Goal: Task Accomplishment & Management: Complete application form

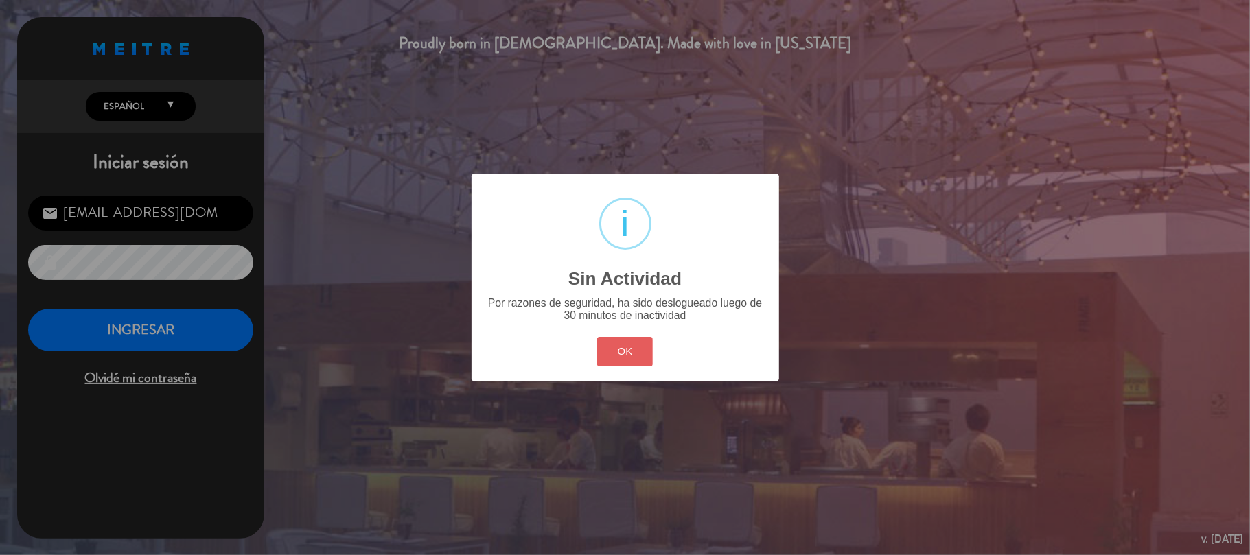
click at [647, 355] on button "OK" at bounding box center [625, 352] width 56 height 30
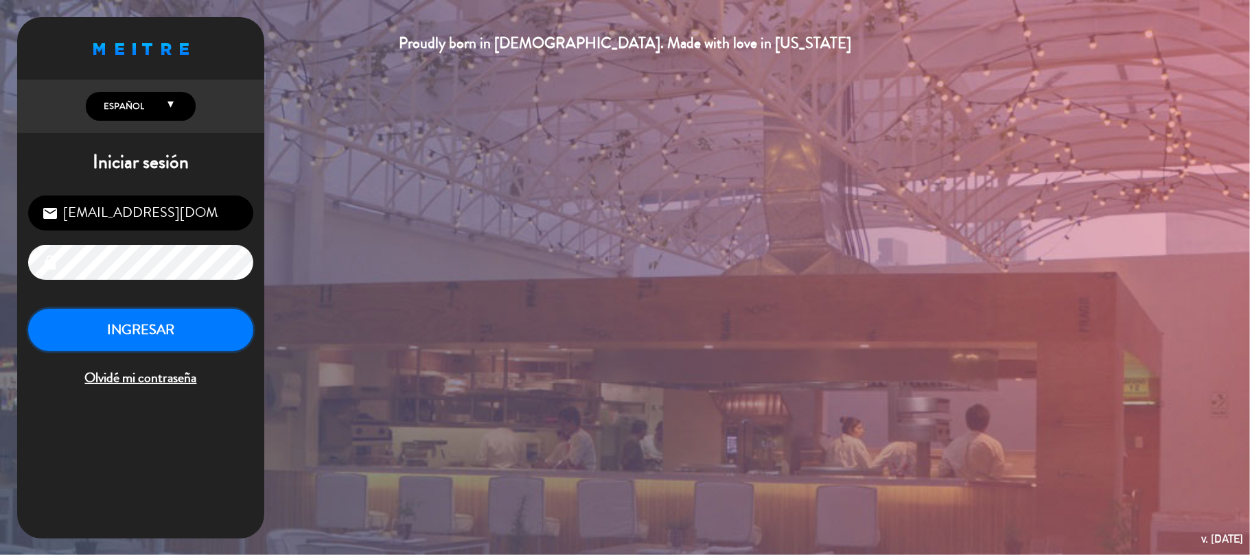
click at [236, 323] on button "INGRESAR" at bounding box center [140, 330] width 225 height 43
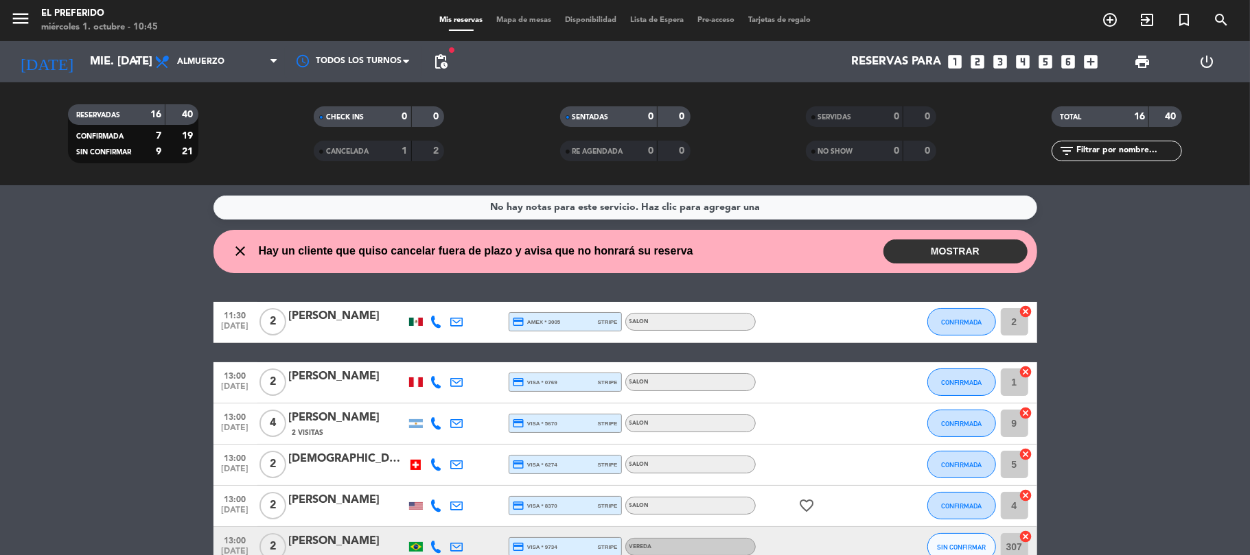
scroll to position [91, 0]
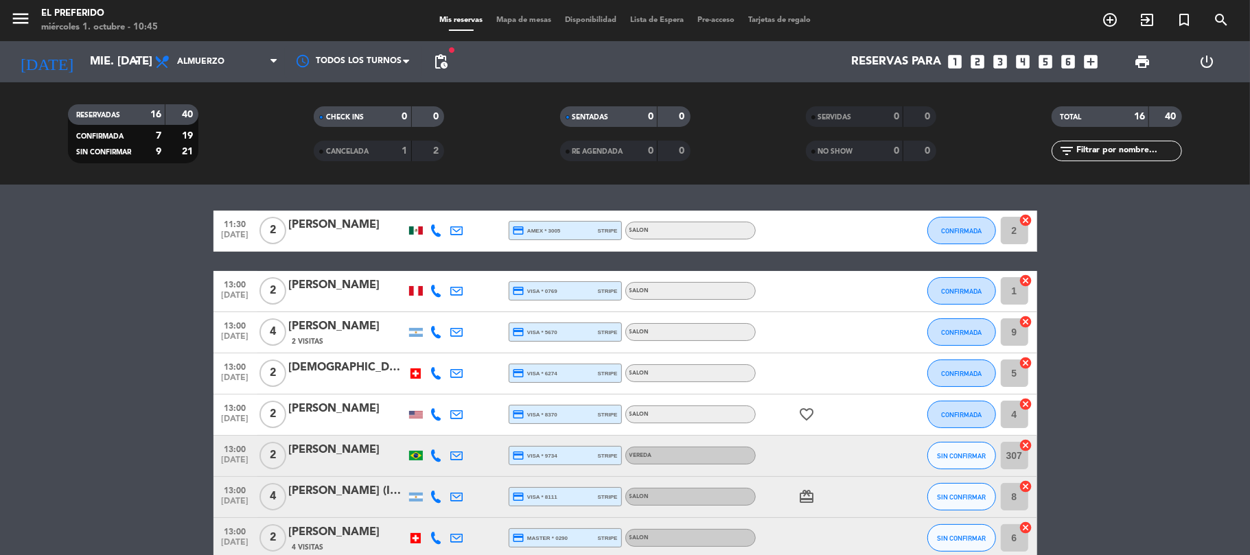
click at [229, 299] on span "[DATE]" at bounding box center [235, 299] width 34 height 16
click at [243, 338] on span "[DATE]" at bounding box center [235, 340] width 34 height 16
click at [242, 372] on span "13:00" at bounding box center [235, 366] width 34 height 16
click at [242, 400] on span "13:00" at bounding box center [235, 408] width 34 height 16
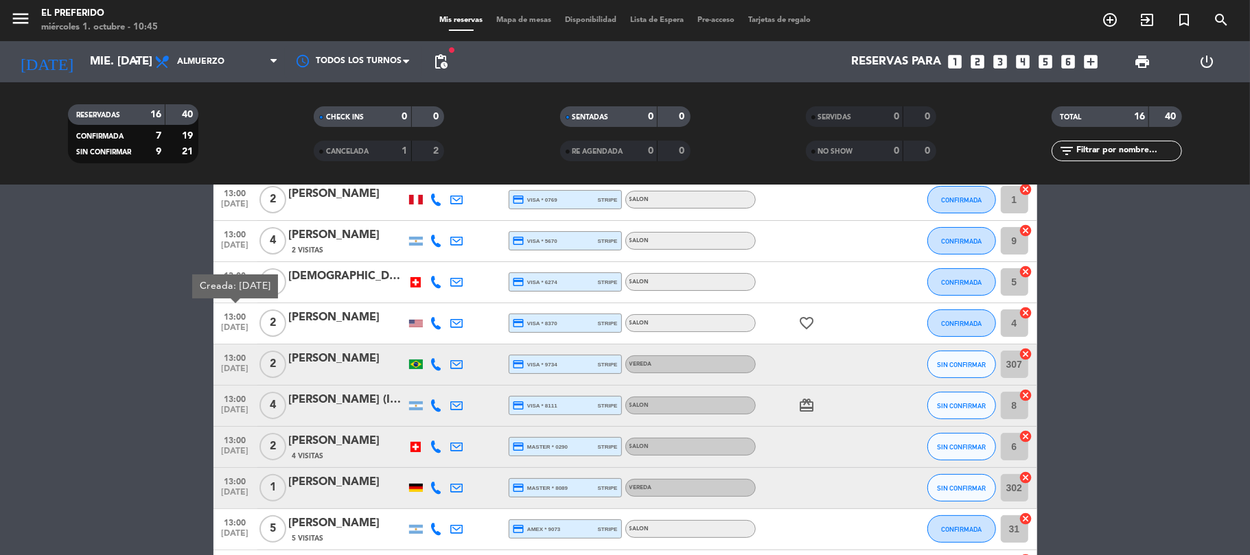
click at [228, 374] on span "[DATE]" at bounding box center [235, 373] width 34 height 16
click at [242, 393] on span "13:00" at bounding box center [235, 399] width 34 height 16
click at [240, 442] on span "13:00" at bounding box center [235, 440] width 34 height 16
click at [243, 470] on div "13:00 [DATE]" at bounding box center [236, 488] width 44 height 41
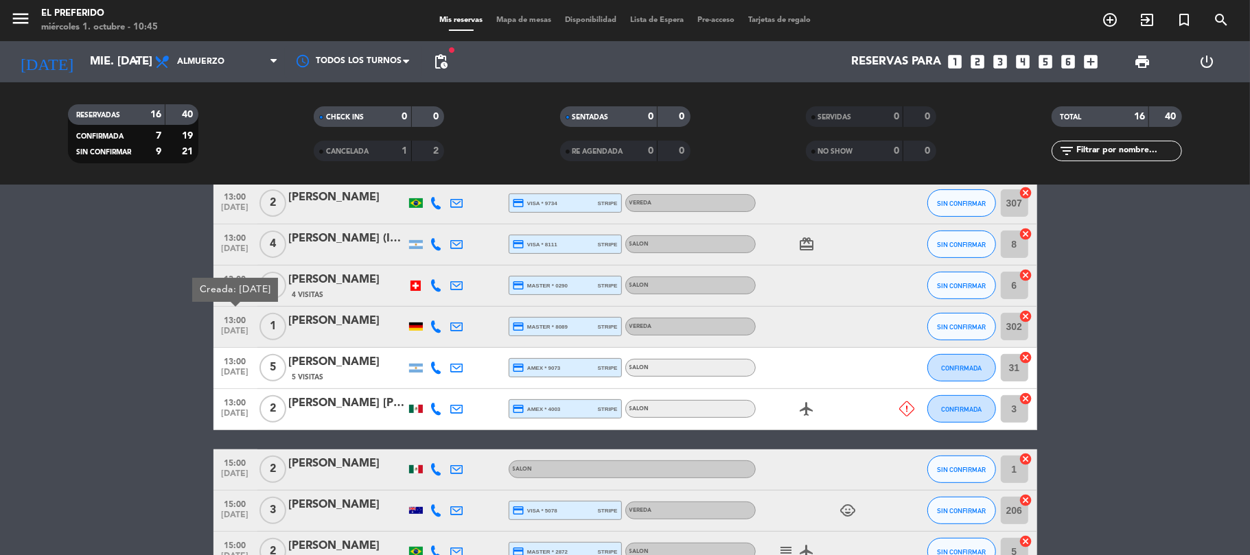
scroll to position [366, 0]
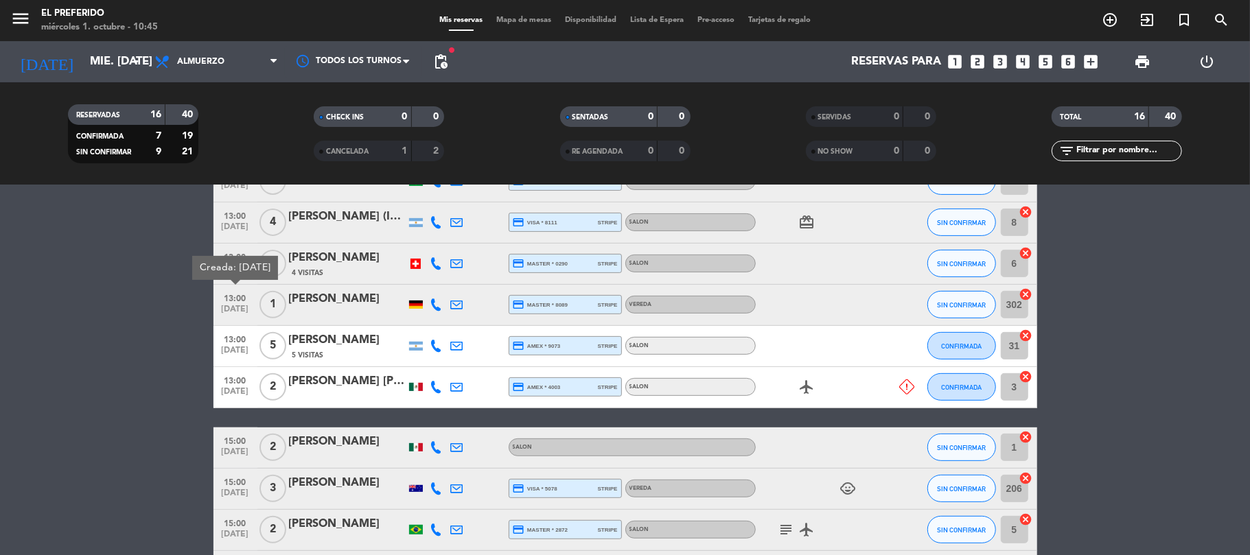
click at [231, 352] on span "[DATE]" at bounding box center [235, 354] width 34 height 16
click at [234, 375] on span "13:00" at bounding box center [235, 380] width 34 height 16
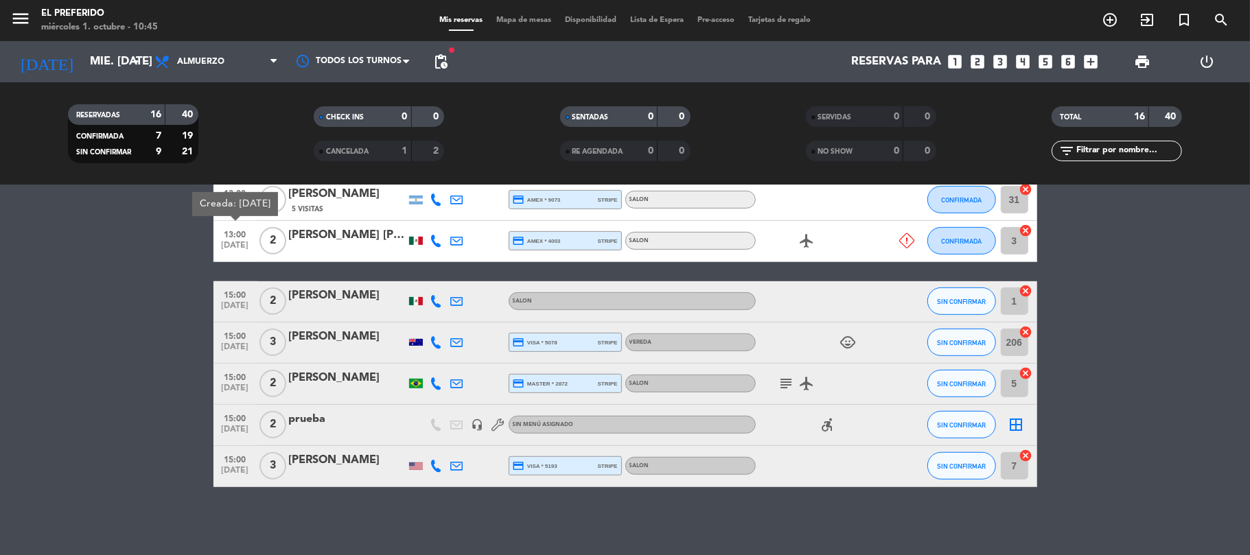
click at [238, 295] on span "15:00" at bounding box center [235, 294] width 34 height 16
click at [317, 420] on div "prueba" at bounding box center [347, 420] width 117 height 18
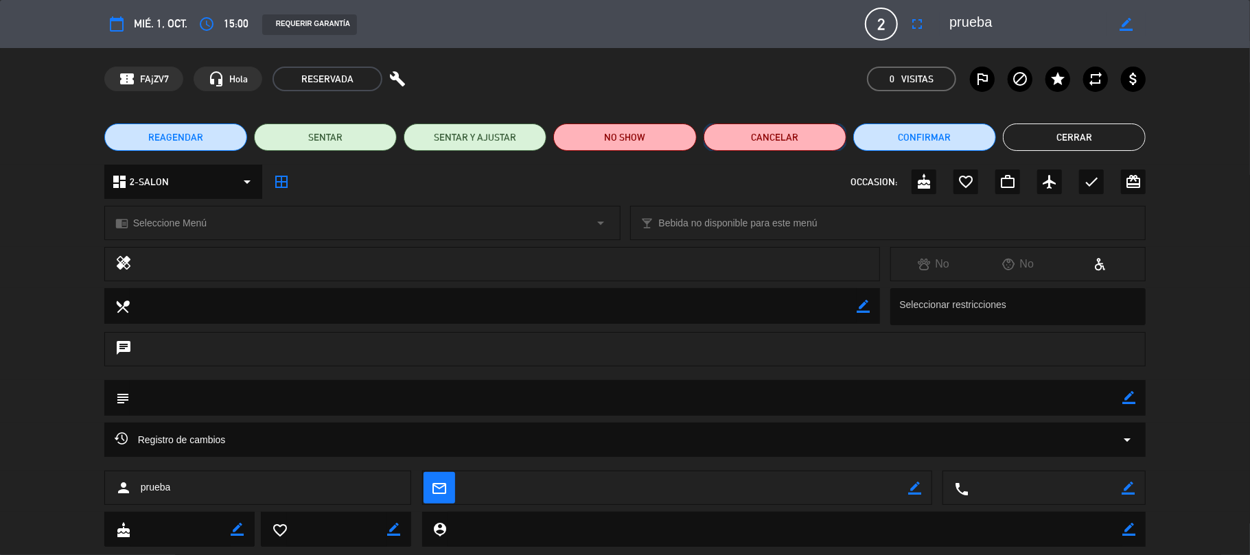
click at [791, 138] on button "Cancelar" at bounding box center [775, 137] width 143 height 27
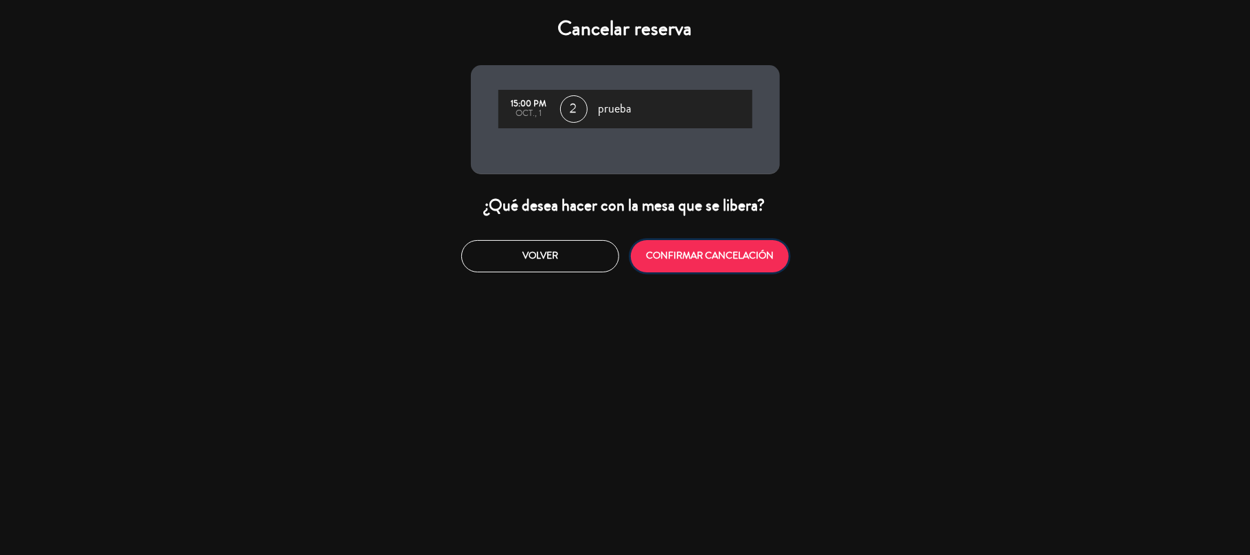
click at [725, 244] on button "CONFIRMAR CANCELACIÓN" at bounding box center [710, 256] width 158 height 32
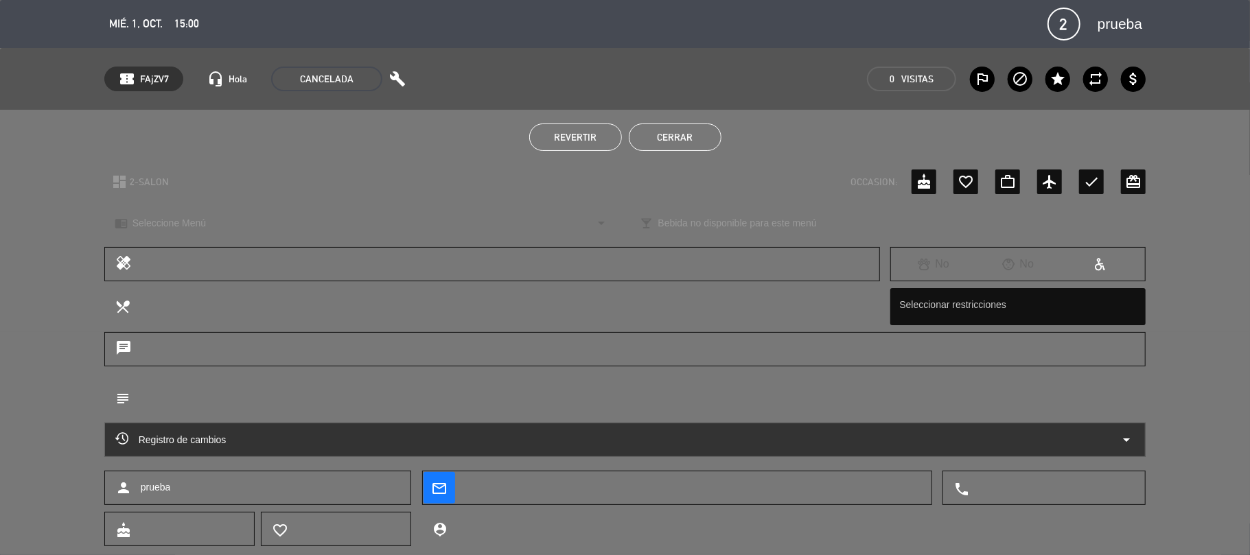
click at [680, 139] on button "Cerrar" at bounding box center [675, 137] width 93 height 27
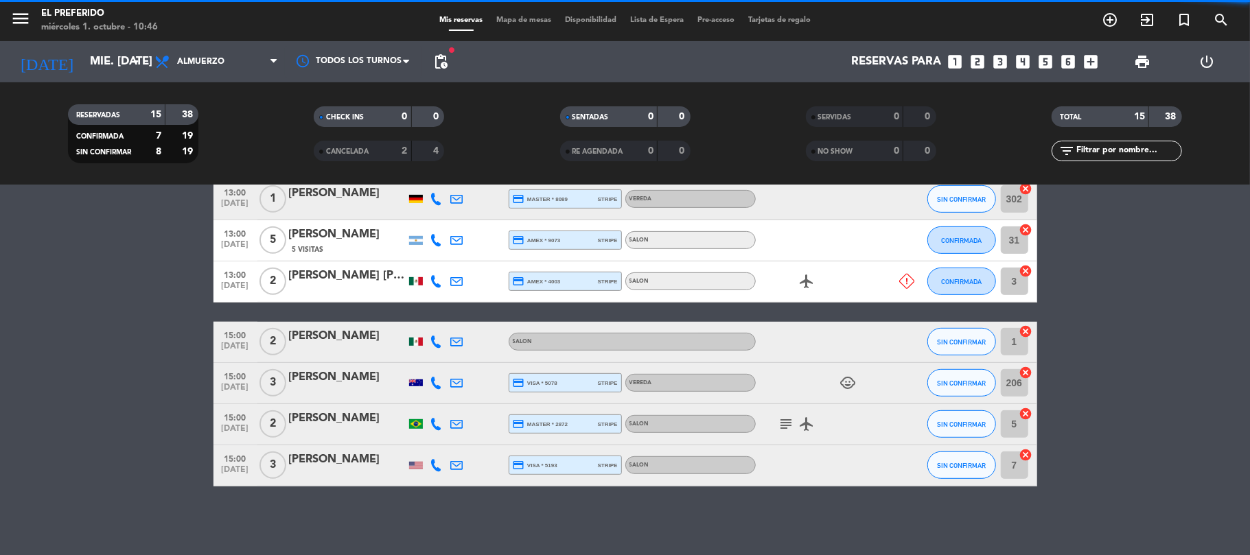
scroll to position [471, 0]
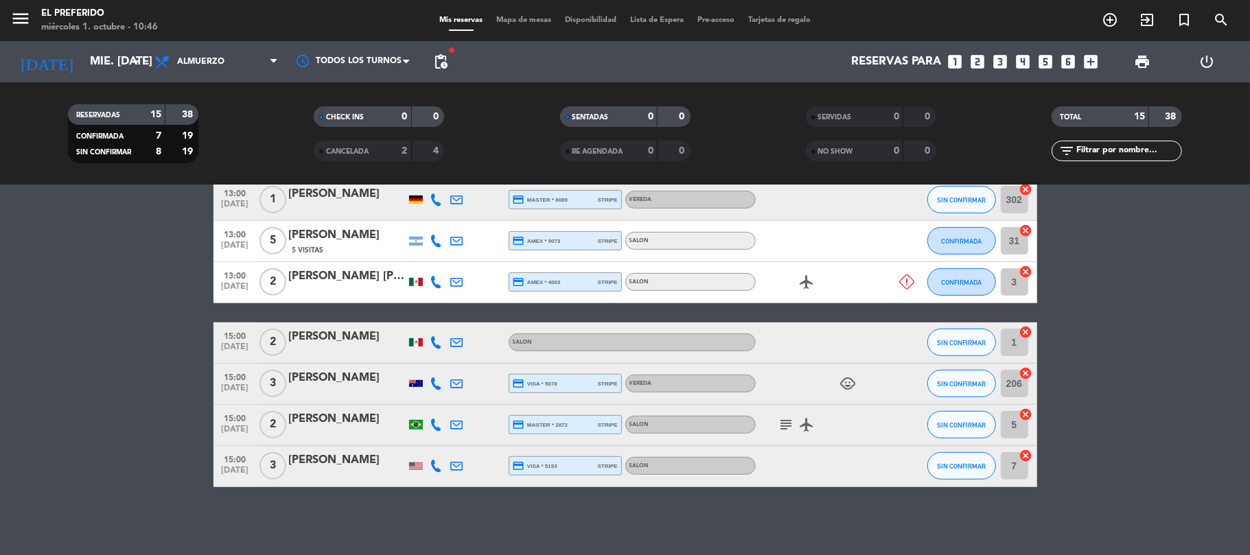
click at [777, 428] on span "subject" at bounding box center [787, 425] width 21 height 16
click at [789, 427] on icon "subject" at bounding box center [787, 425] width 16 height 16
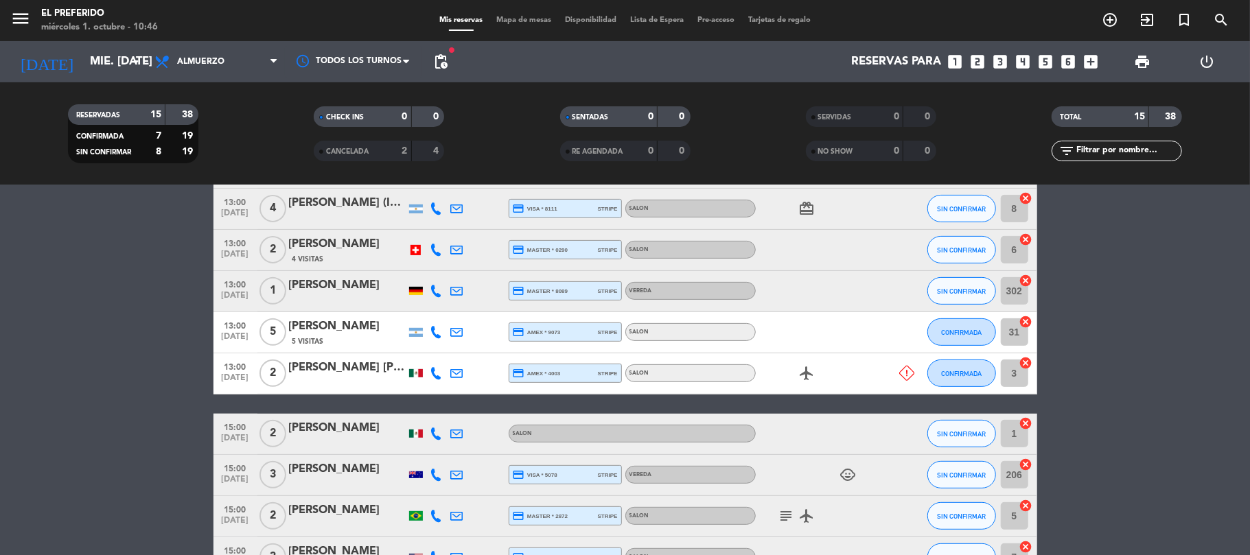
scroll to position [288, 0]
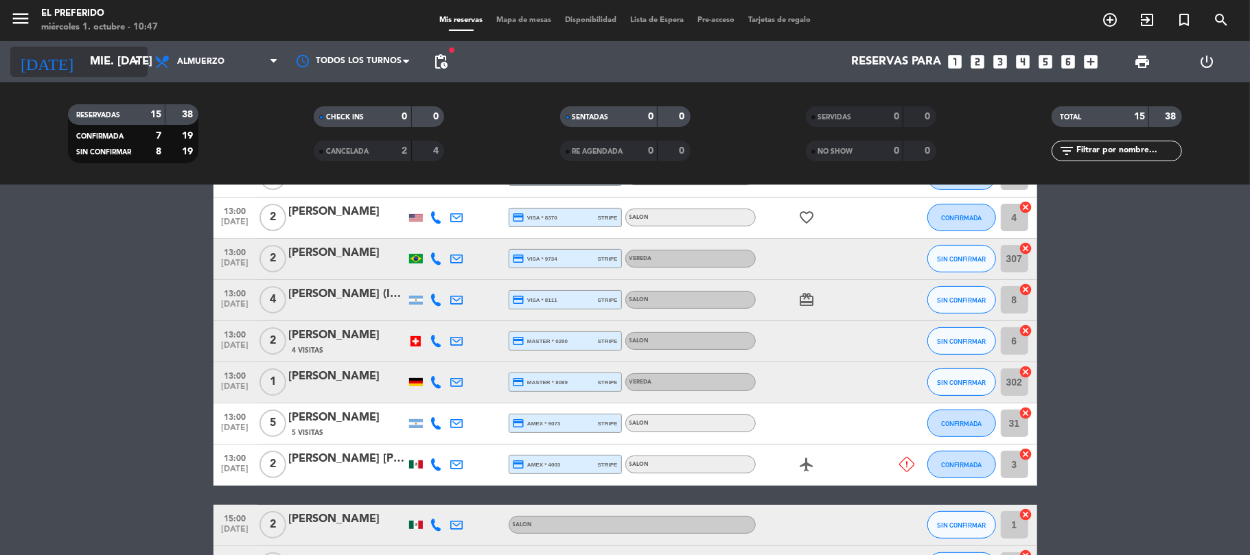
click at [83, 67] on input "mié. [DATE]" at bounding box center [157, 62] width 148 height 27
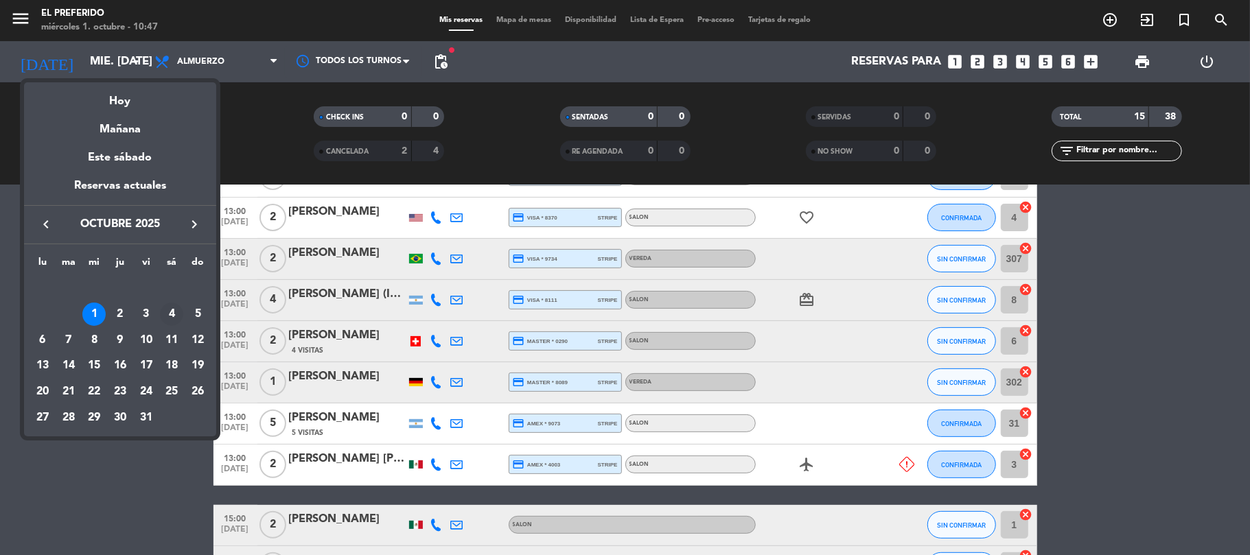
click at [171, 319] on div "4" at bounding box center [171, 314] width 23 height 23
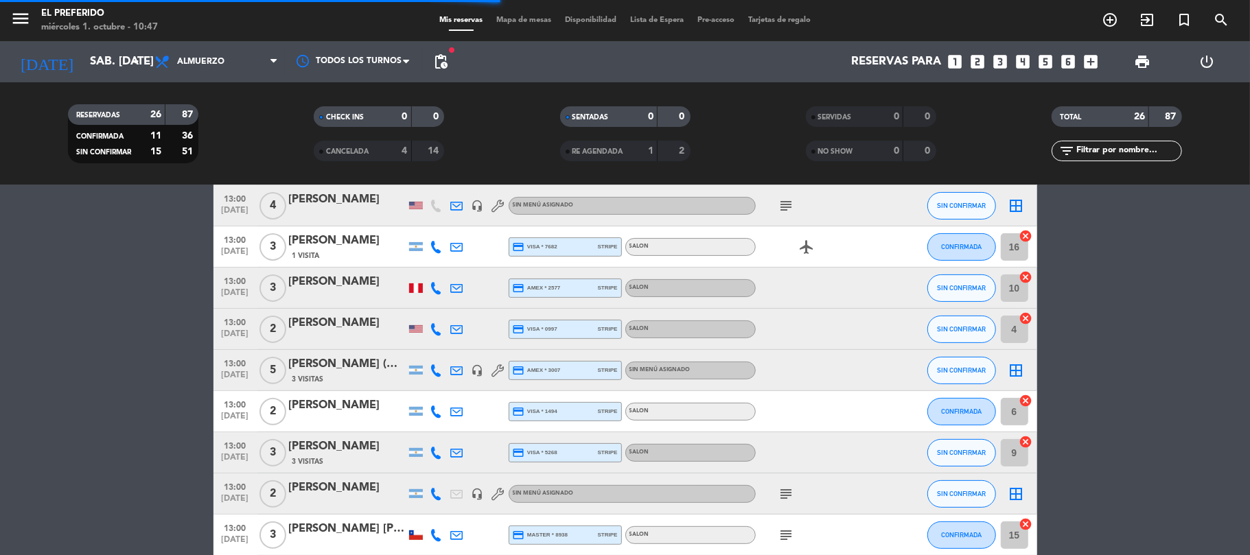
scroll to position [234, 0]
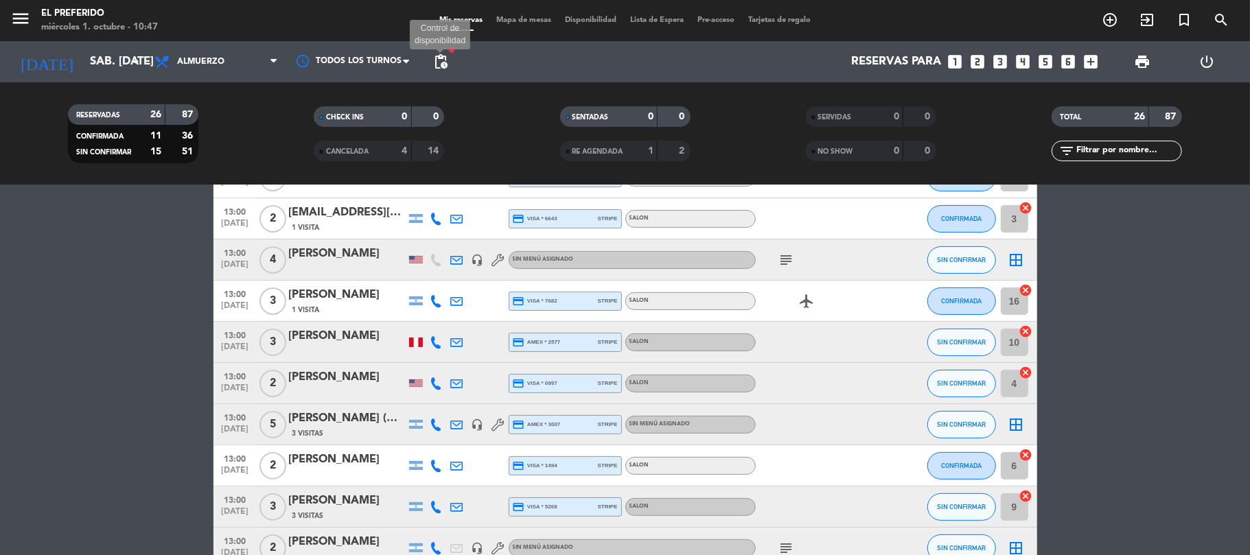
click at [446, 66] on span "pending_actions" at bounding box center [441, 62] width 16 height 16
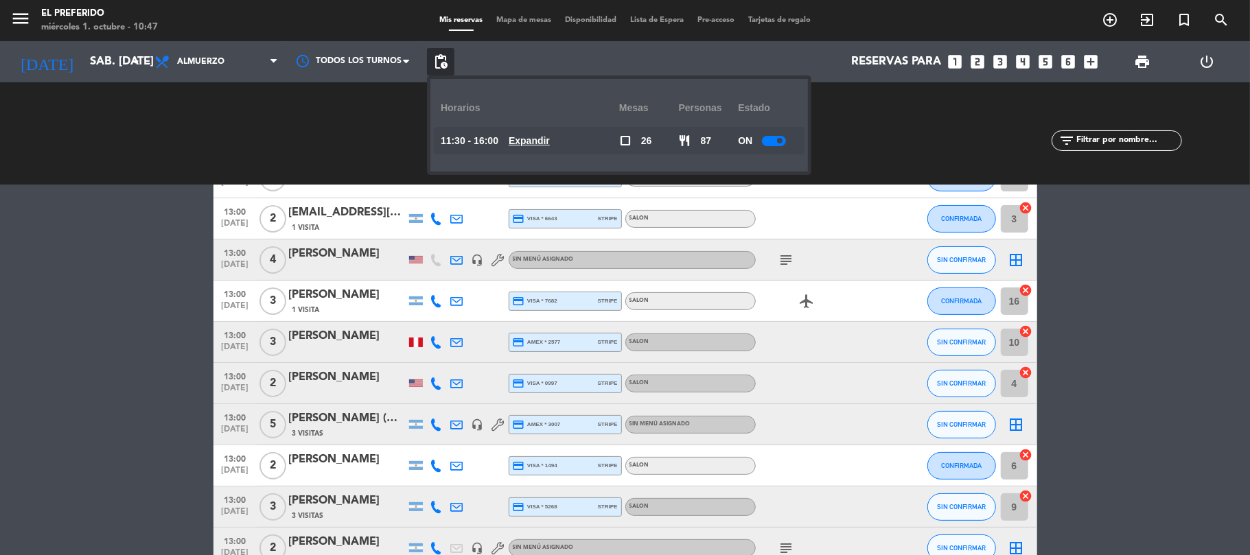
click at [526, 133] on span "Expandir" at bounding box center [529, 141] width 41 height 16
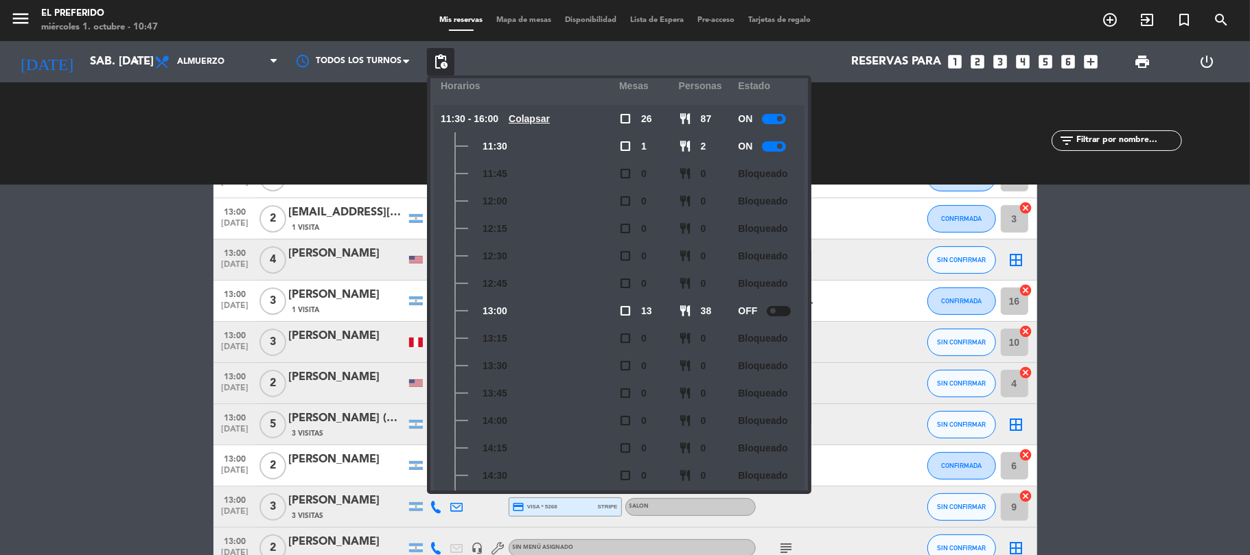
scroll to position [19, 0]
click at [781, 314] on div at bounding box center [779, 314] width 24 height 10
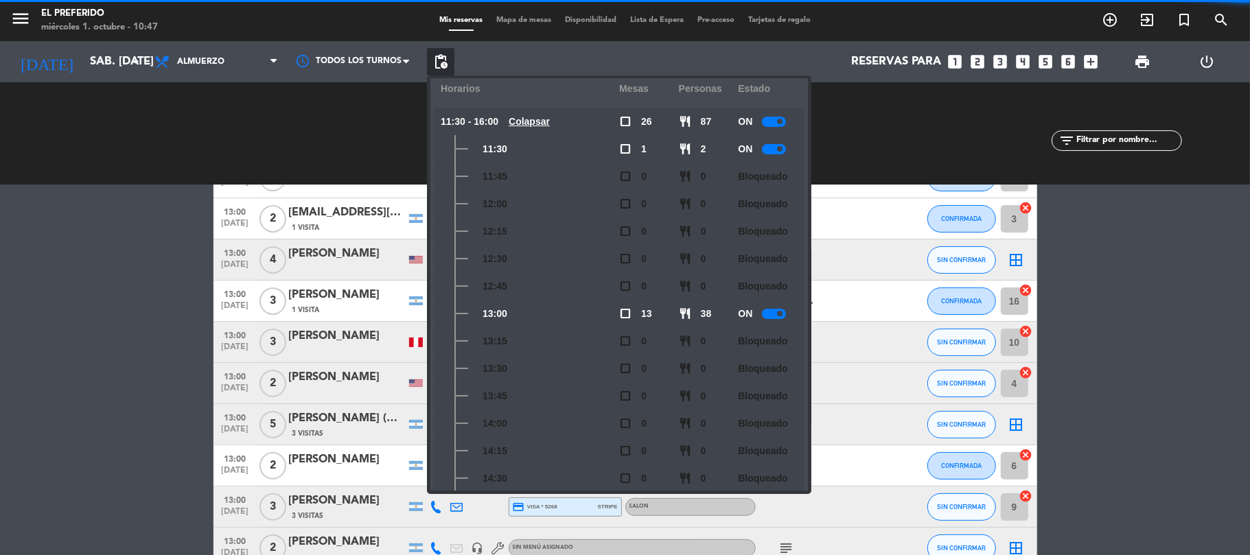
scroll to position [202, 0]
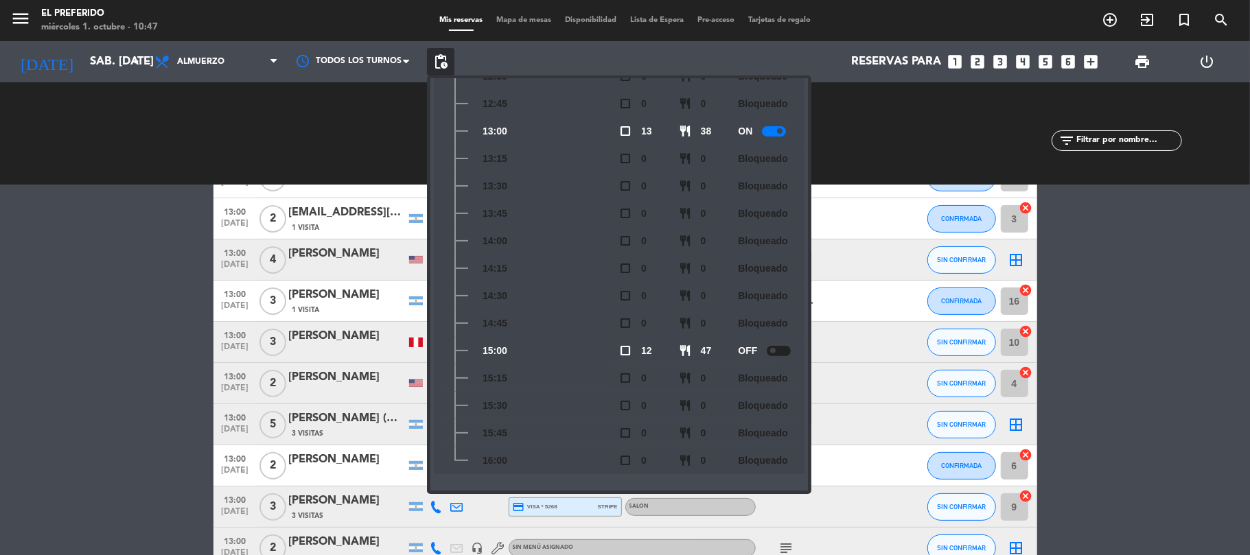
click at [788, 346] on div at bounding box center [779, 351] width 24 height 10
click at [240, 60] on span "Almuerzo" at bounding box center [216, 62] width 137 height 30
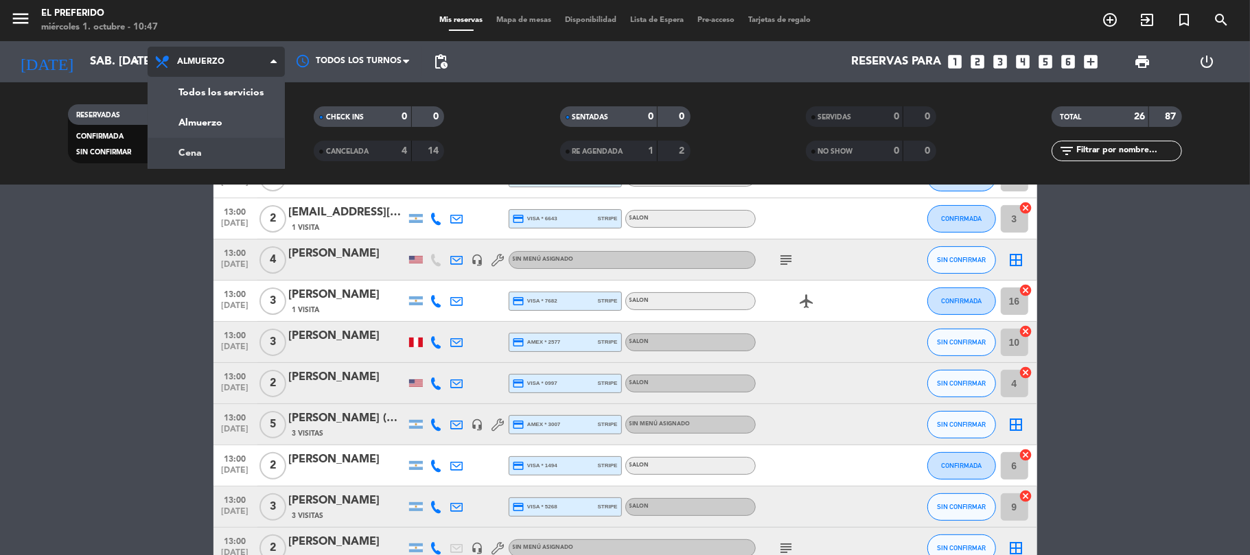
click at [232, 157] on div "menu El Preferido miércoles 1. octubre - 10:47 Mis reservas Mapa de mesas Dispo…" at bounding box center [625, 92] width 1250 height 185
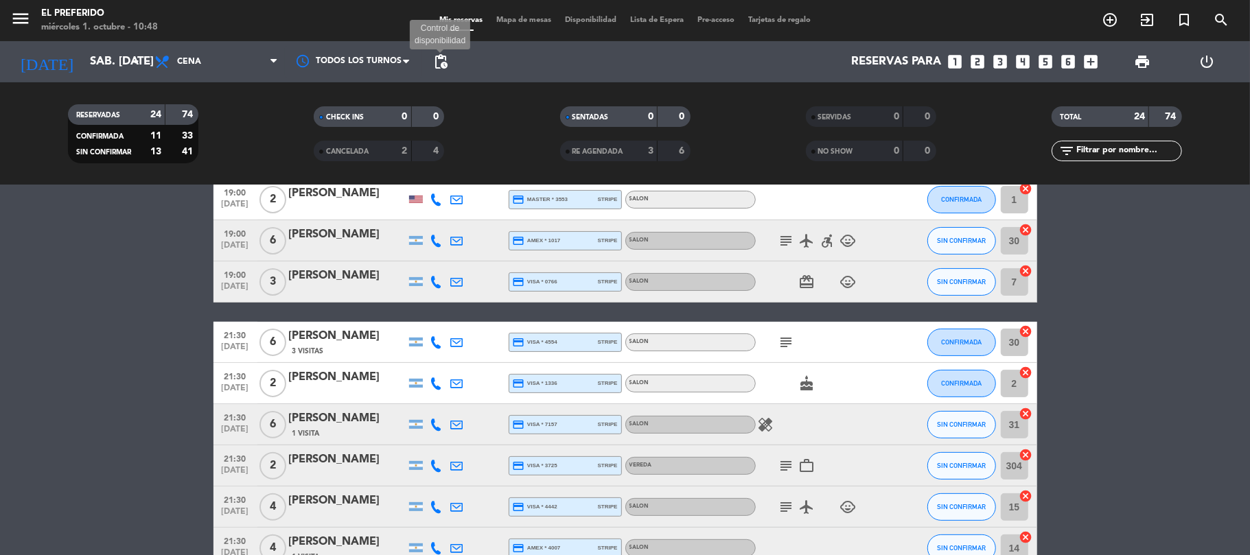
click at [433, 66] on span "pending_actions" at bounding box center [441, 62] width 16 height 16
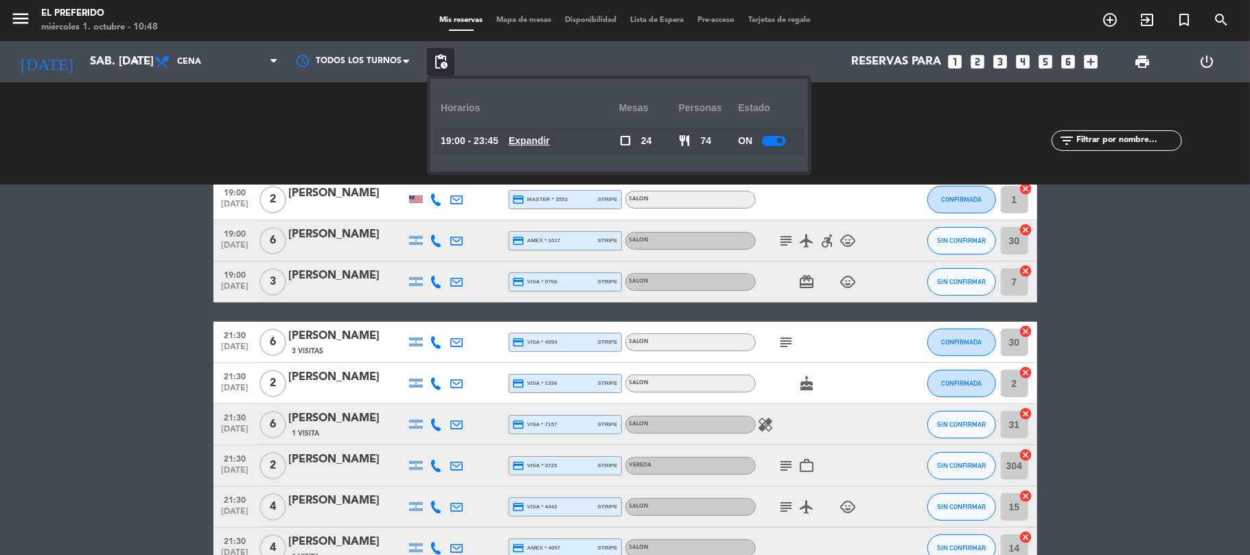
click at [525, 144] on u "Expandir" at bounding box center [529, 140] width 41 height 11
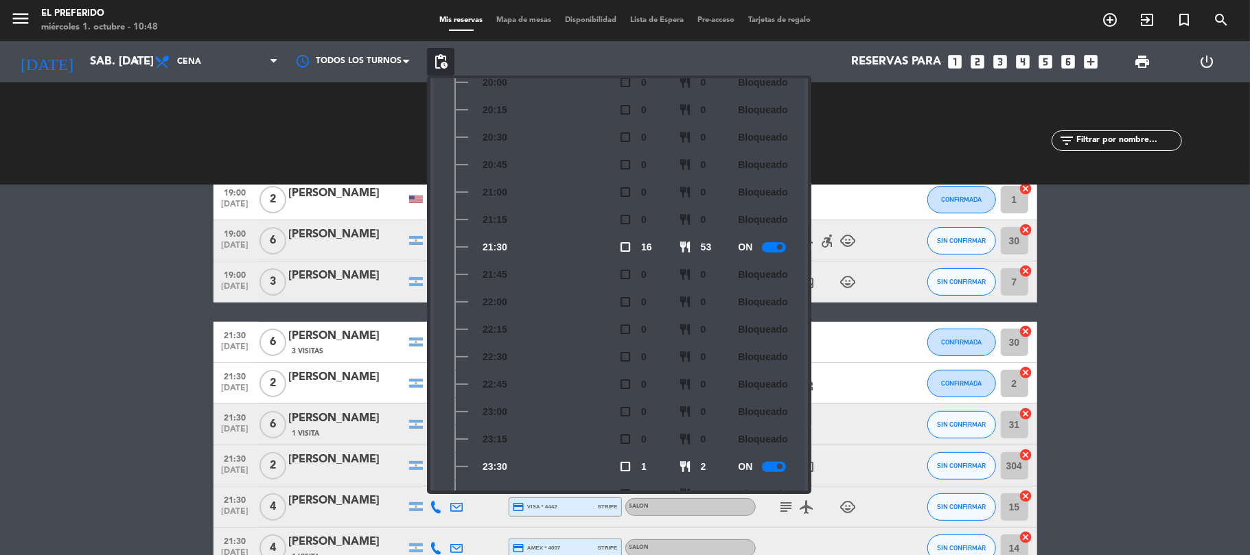
scroll to position [229, 0]
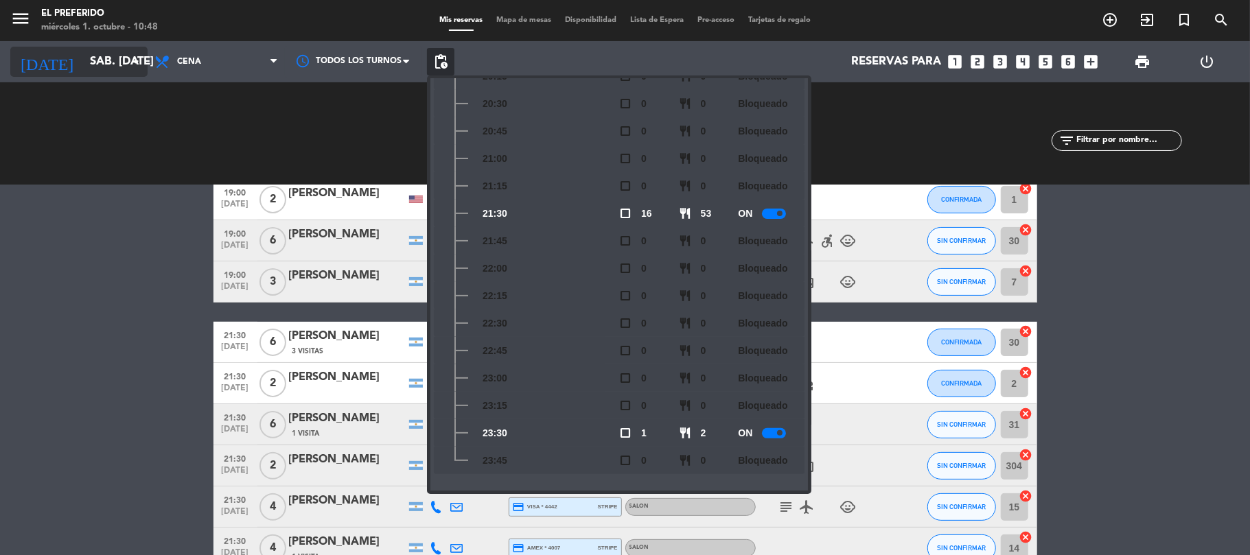
click at [124, 64] on input "sáb. [DATE]" at bounding box center [157, 62] width 148 height 27
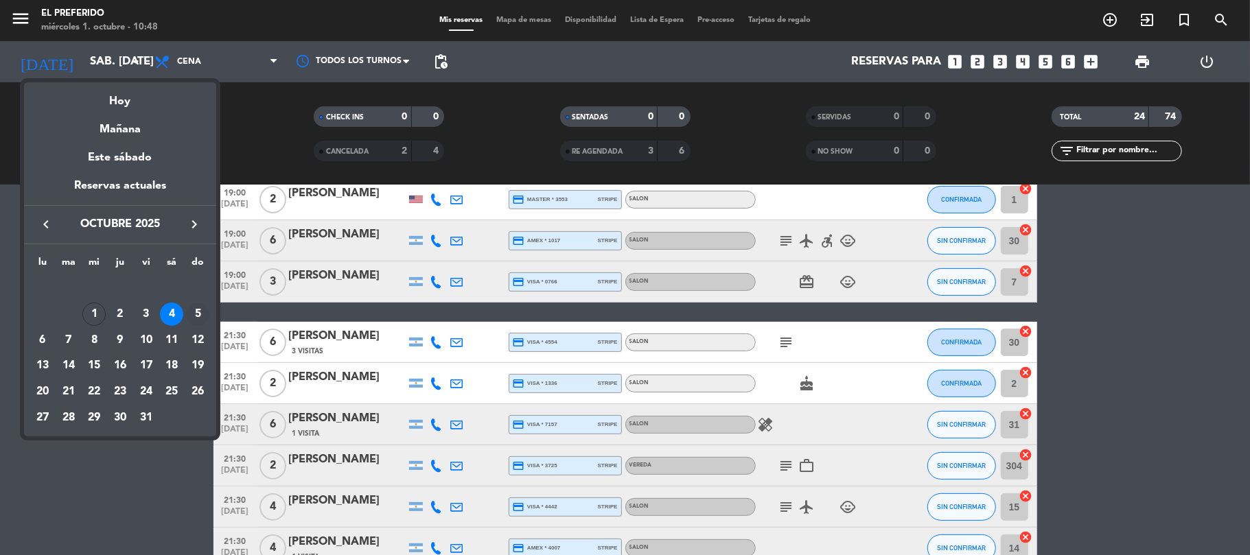
click at [206, 306] on div "5" at bounding box center [197, 314] width 23 height 23
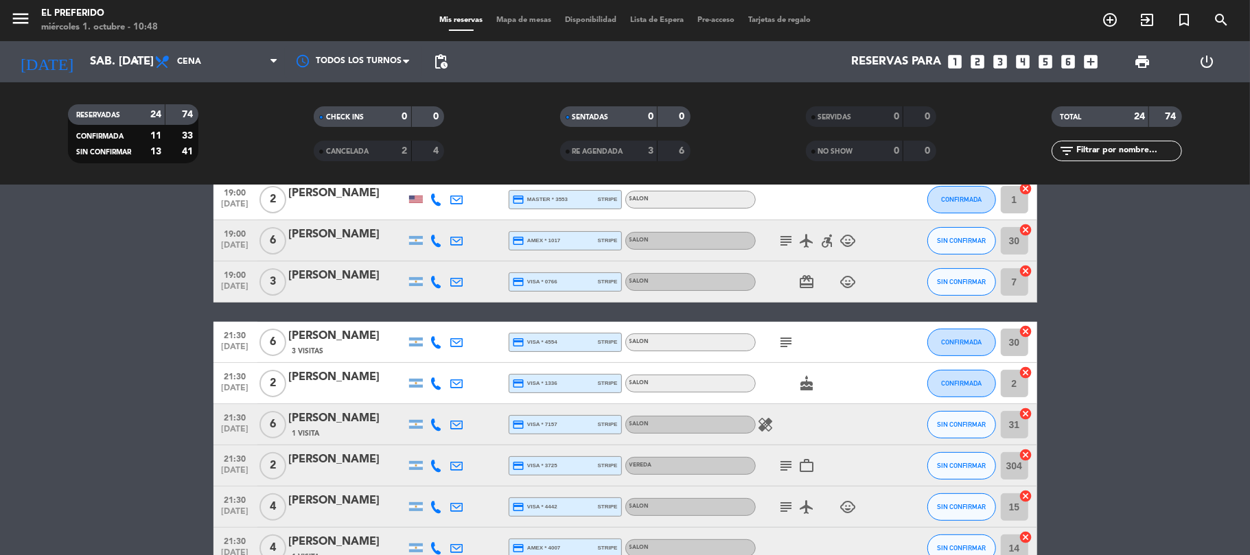
type input "dom. [DATE]"
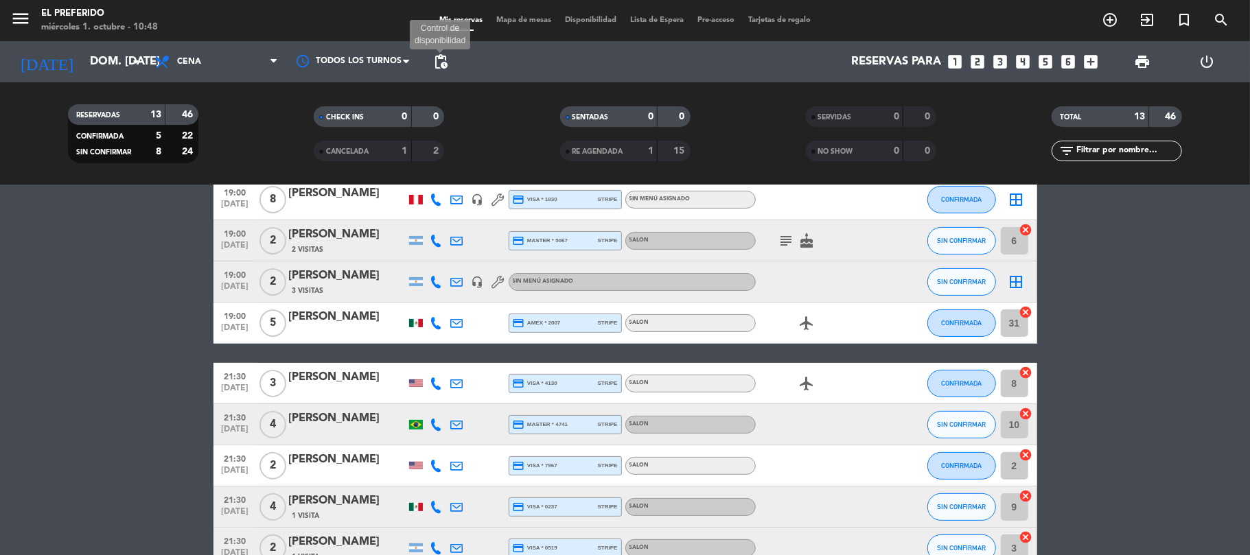
click at [442, 67] on span "pending_actions" at bounding box center [441, 62] width 16 height 16
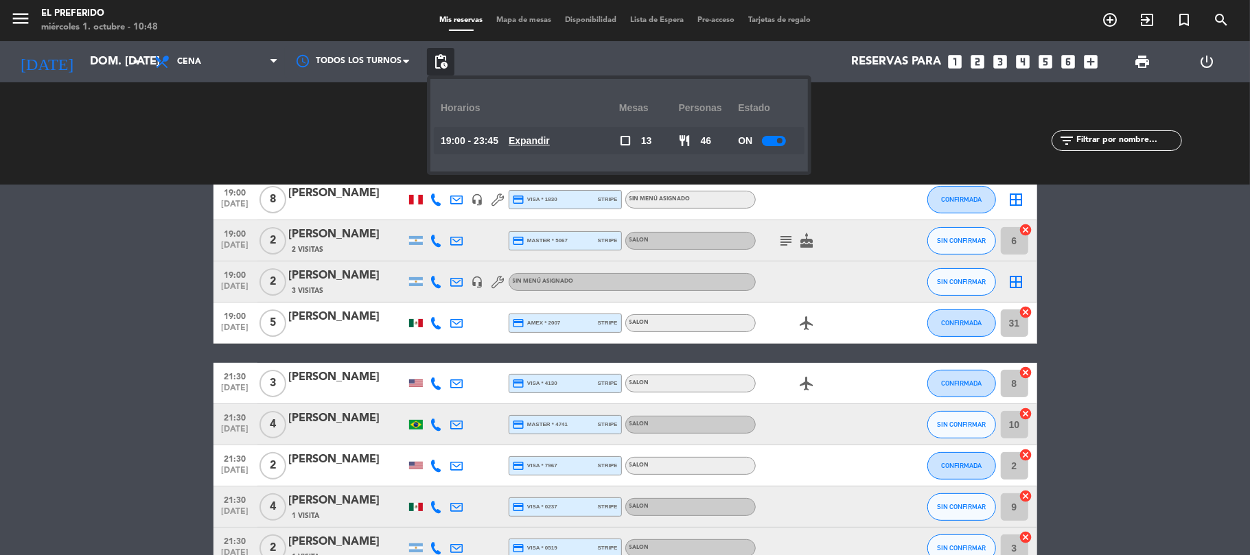
click at [544, 137] on u "Expandir" at bounding box center [529, 140] width 41 height 11
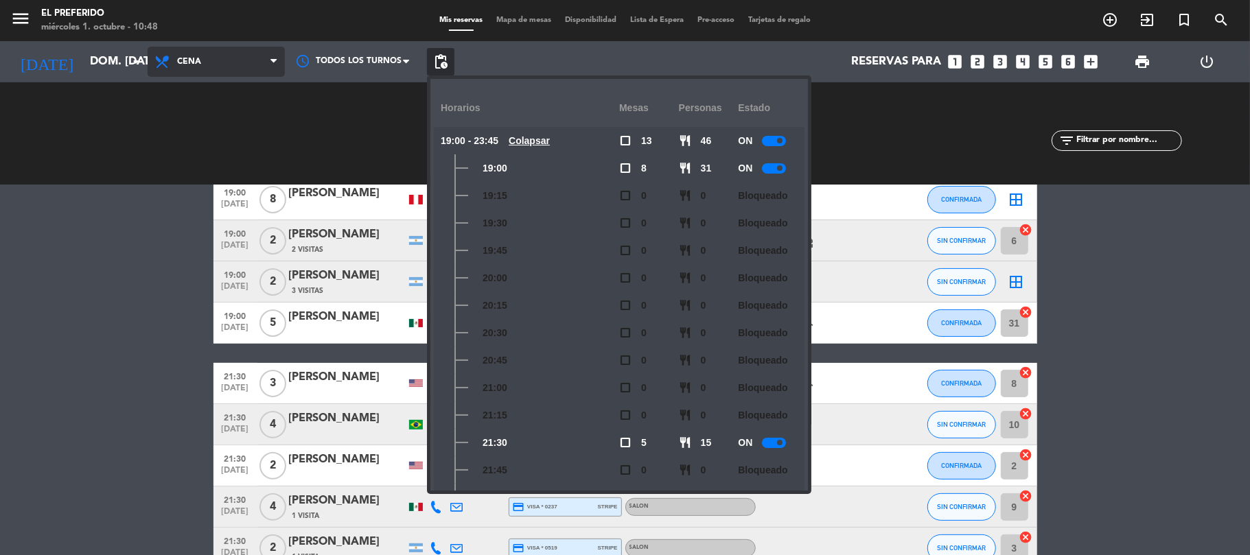
click at [259, 58] on span "Cena" at bounding box center [216, 62] width 137 height 30
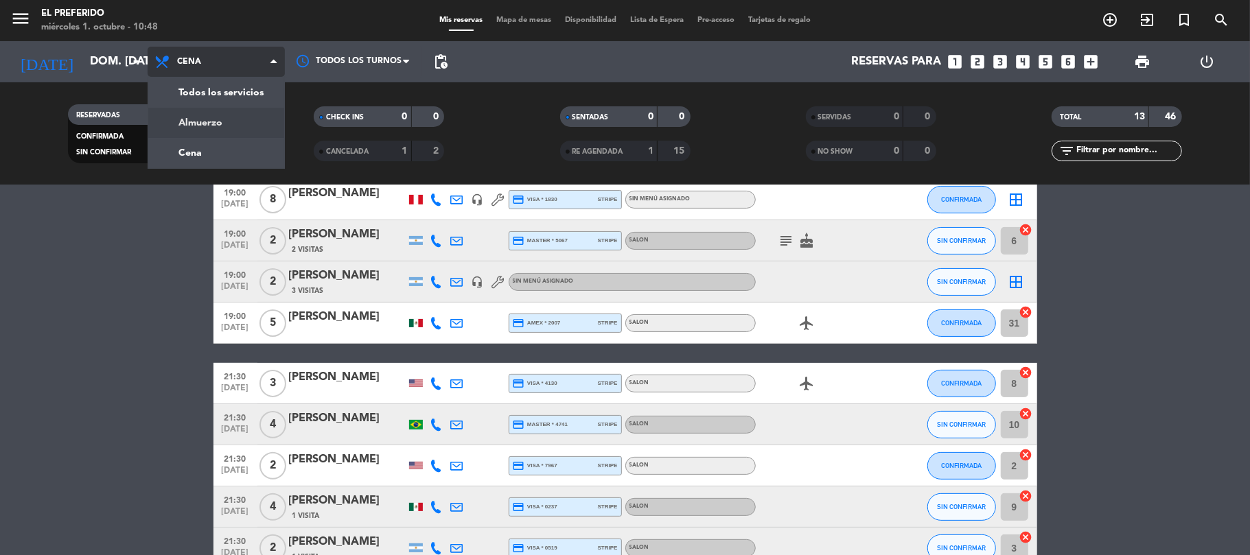
click at [218, 130] on div "menu El Preferido miércoles 1. octubre - 10:48 Mis reservas Mapa de mesas Dispo…" at bounding box center [625, 92] width 1250 height 185
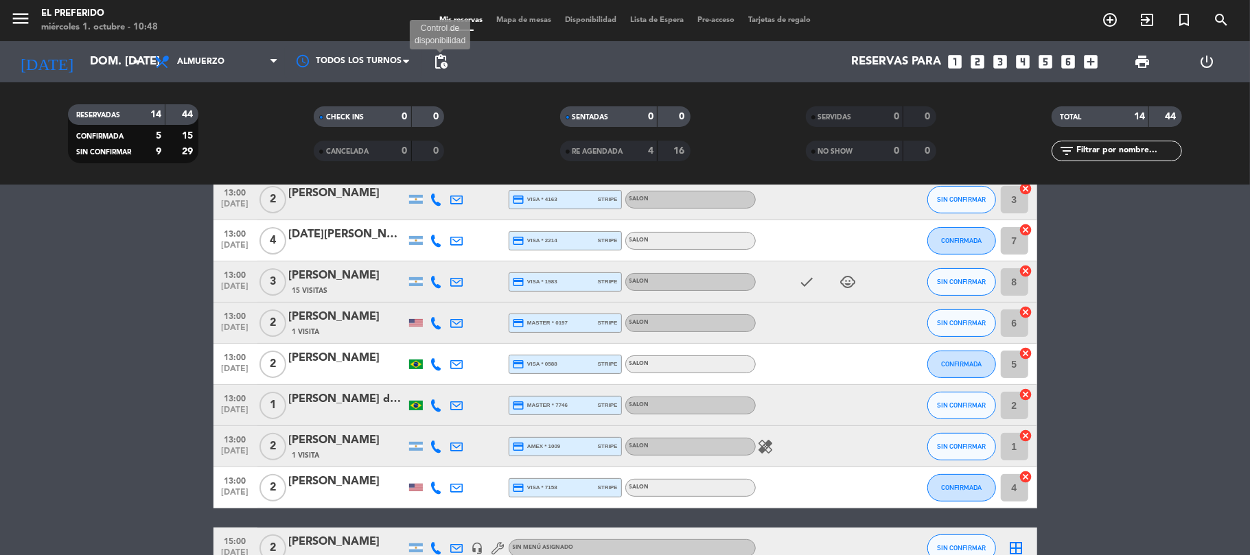
click at [440, 63] on span "pending_actions" at bounding box center [441, 62] width 16 height 16
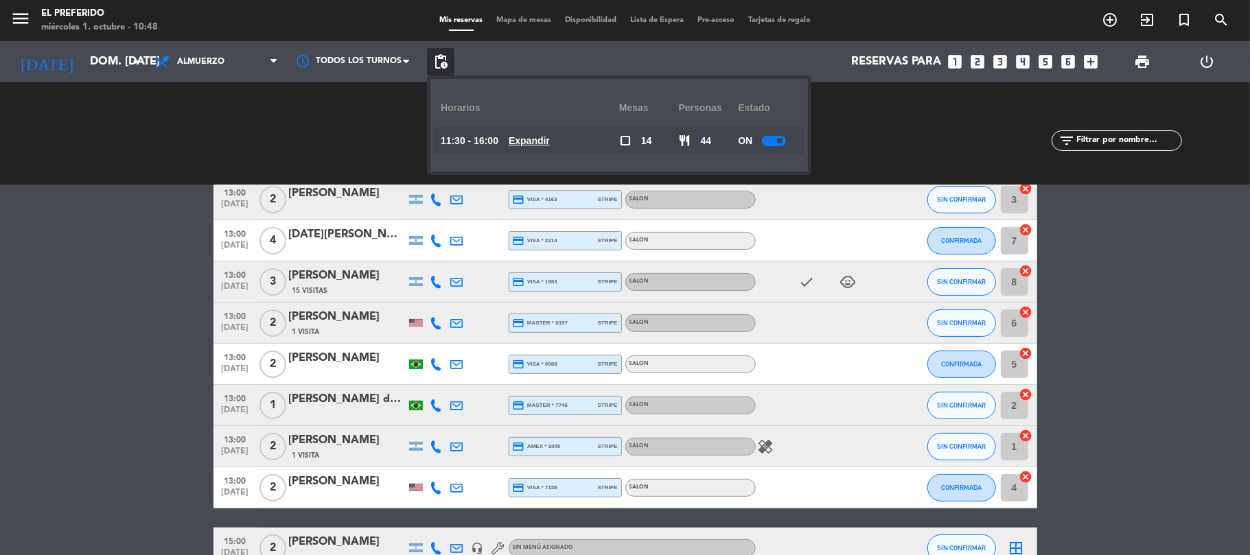
click at [549, 144] on u "Expandir" at bounding box center [529, 140] width 41 height 11
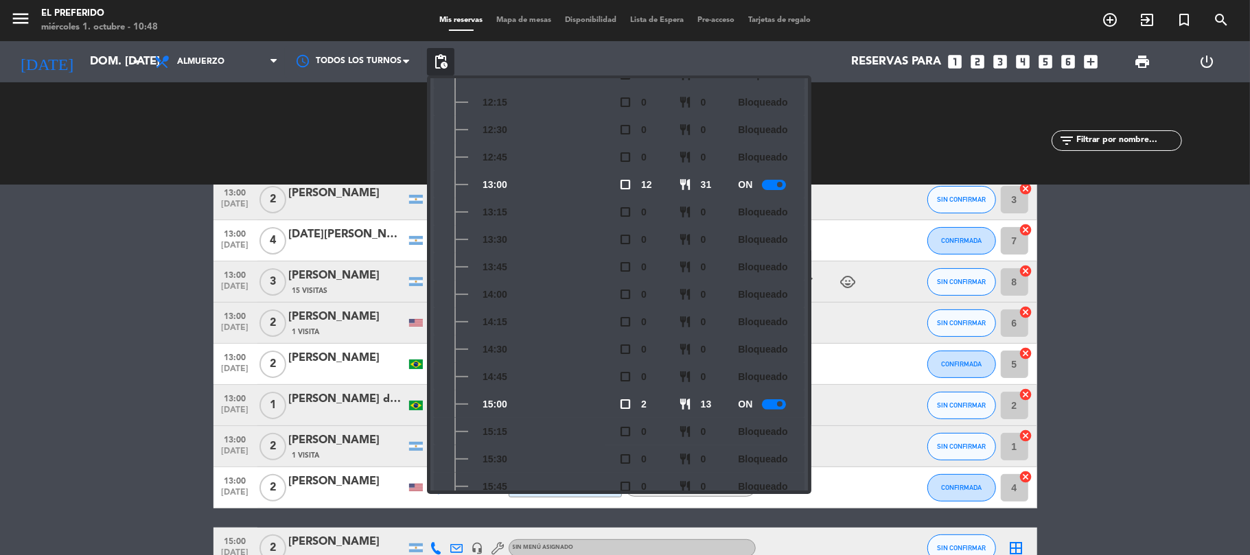
scroll to position [202, 0]
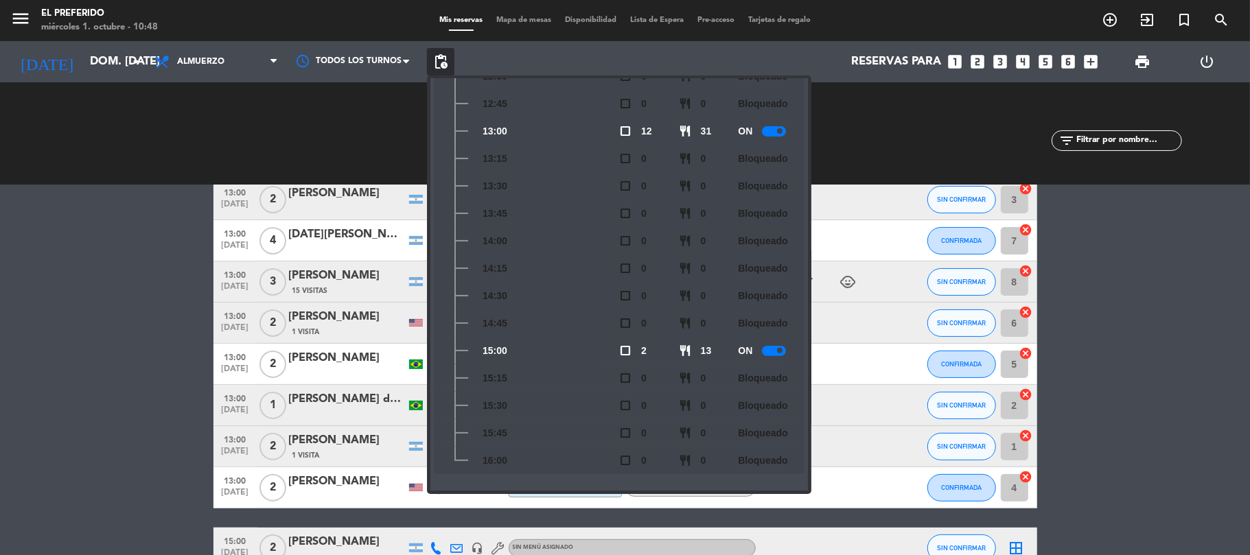
click at [205, 317] on bookings-row "13:00 [DATE] 4 [PERSON_NAME] 1 Visita headset_mic Sin menú asignado SIN CONFIRM…" at bounding box center [625, 312] width 1250 height 596
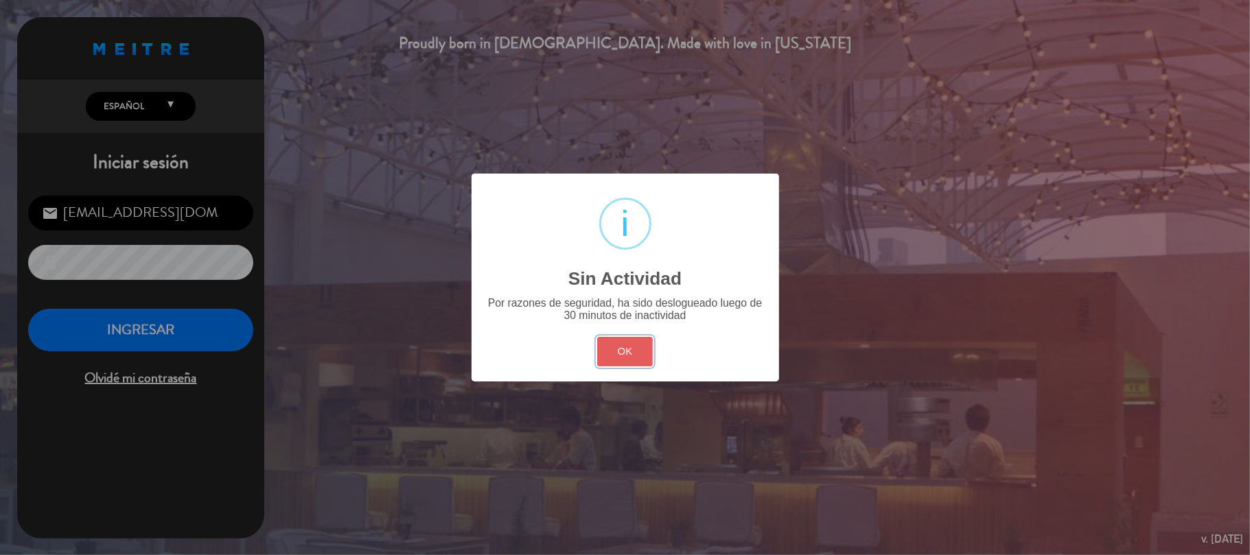
click at [621, 349] on button "OK" at bounding box center [625, 352] width 56 height 30
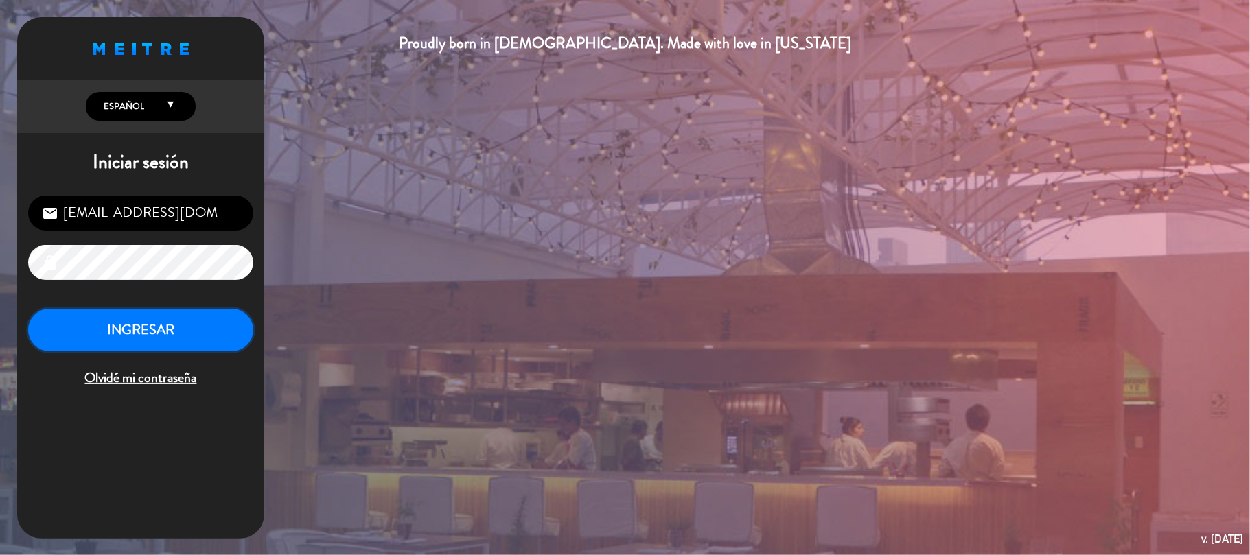
click at [184, 339] on button "INGRESAR" at bounding box center [140, 330] width 225 height 43
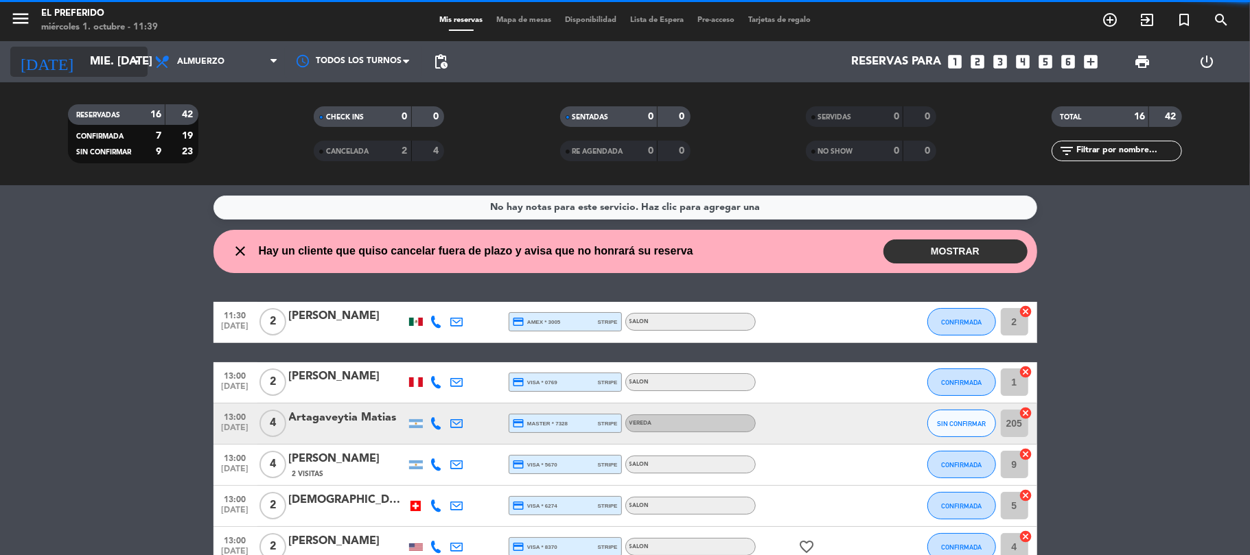
click at [83, 67] on input "mié. [DATE]" at bounding box center [157, 62] width 148 height 27
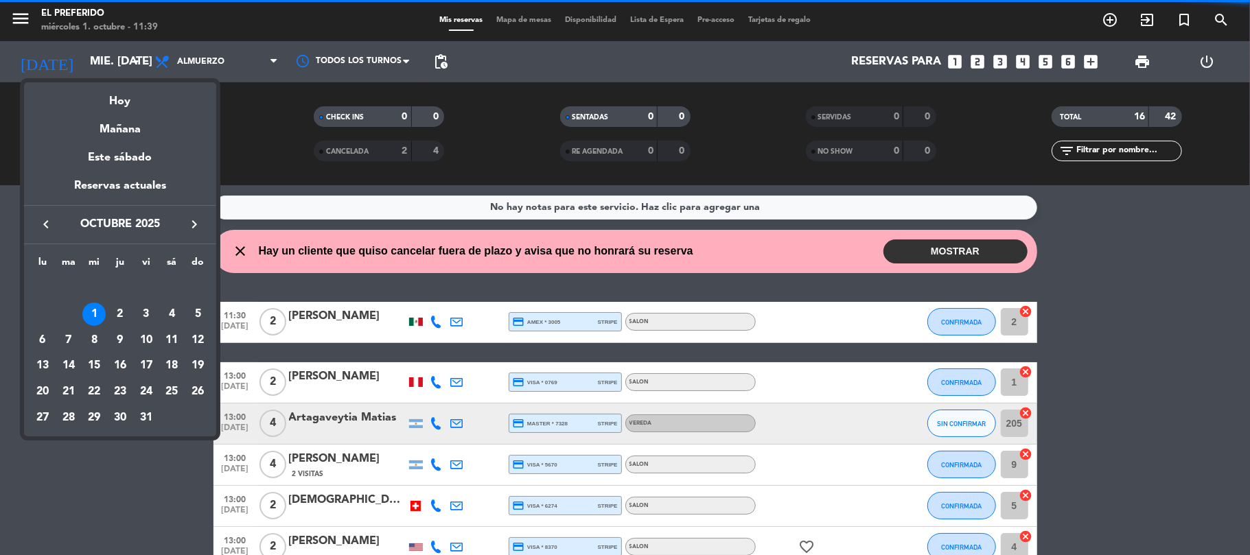
click at [39, 339] on div "6" at bounding box center [42, 340] width 23 height 23
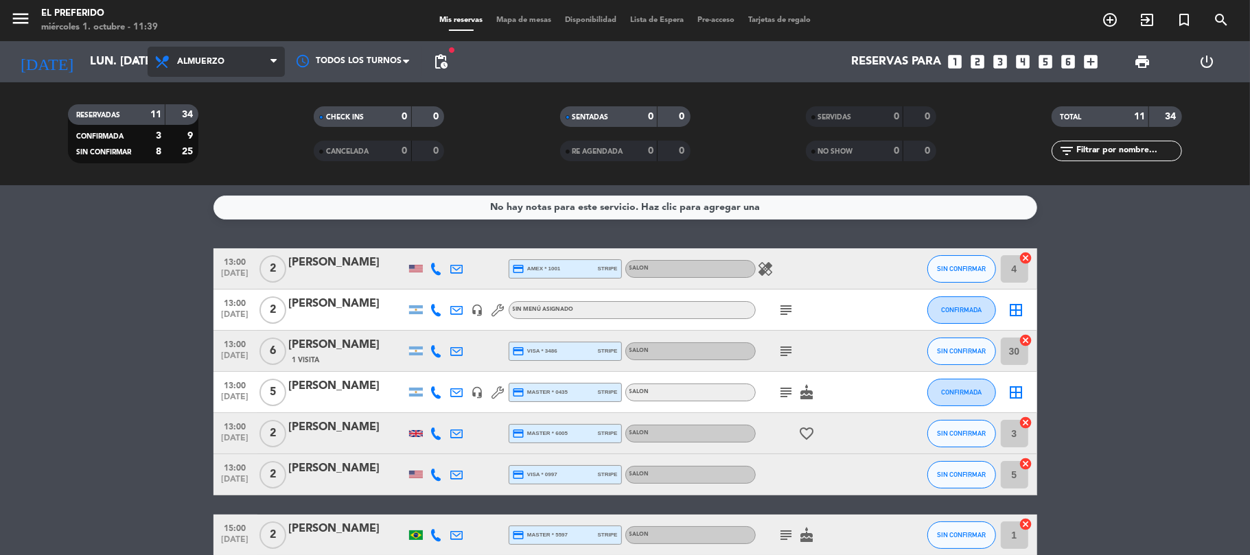
click at [232, 71] on span "Almuerzo" at bounding box center [216, 62] width 137 height 30
click at [217, 151] on div "menu El Preferido miércoles 1. octubre - 11:39 Mis reservas Mapa de mesas Dispo…" at bounding box center [625, 92] width 1250 height 185
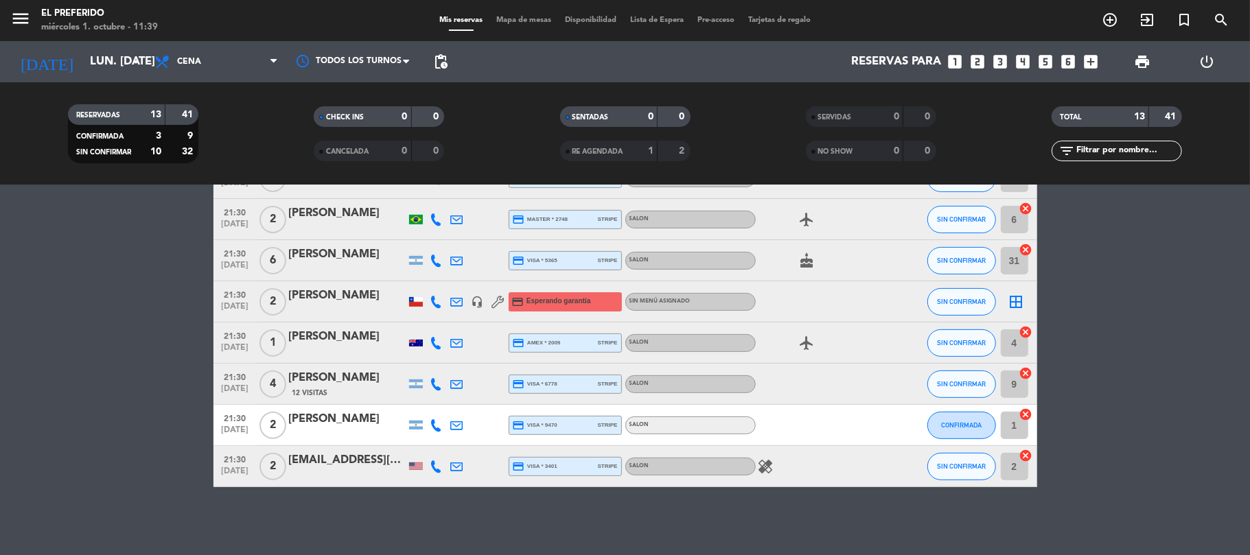
scroll to position [133, 0]
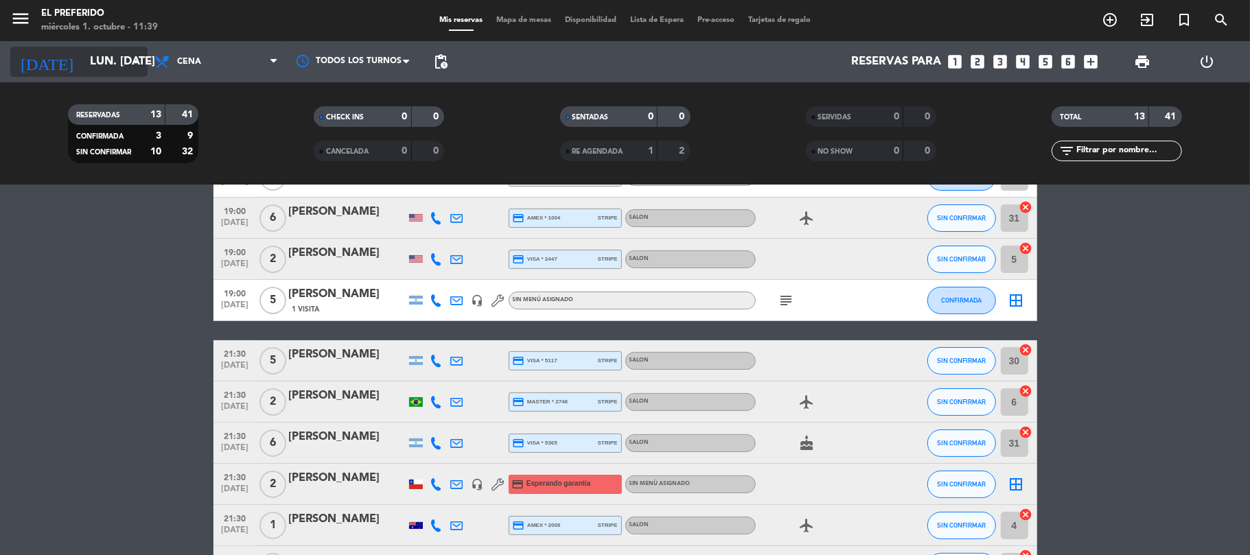
click at [135, 60] on icon "arrow_drop_down" at bounding box center [136, 62] width 16 height 16
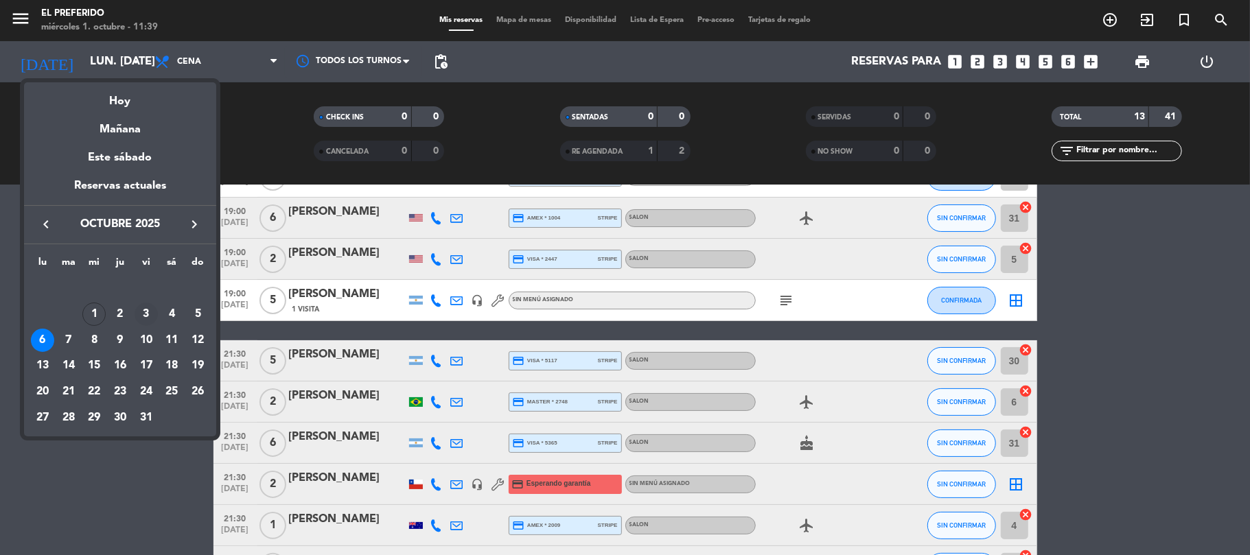
click at [152, 314] on div "3" at bounding box center [146, 314] width 23 height 23
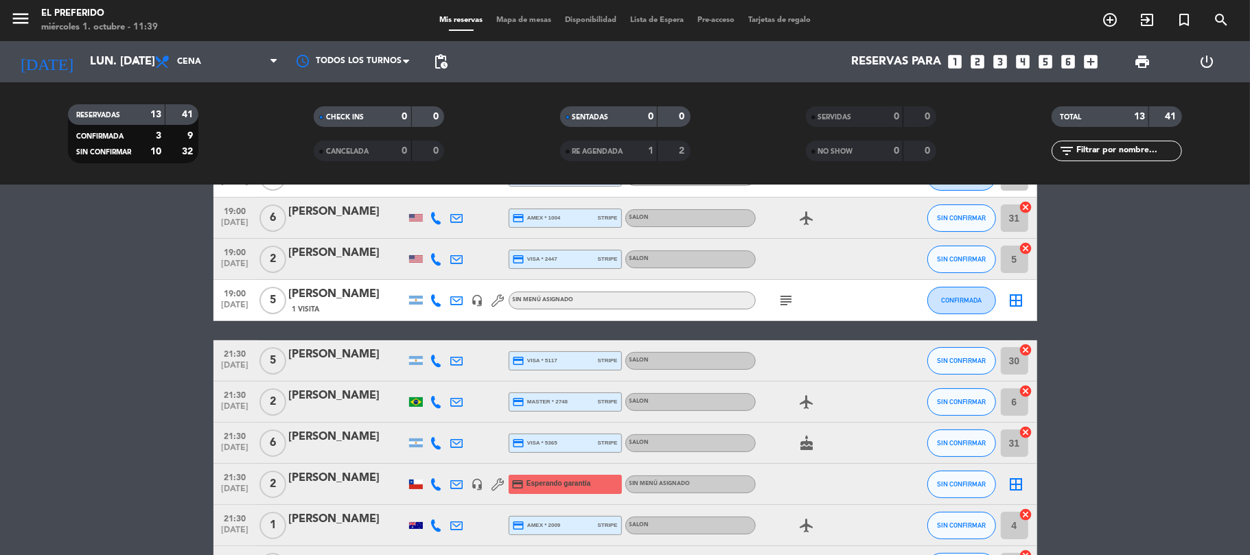
type input "vie. [DATE]"
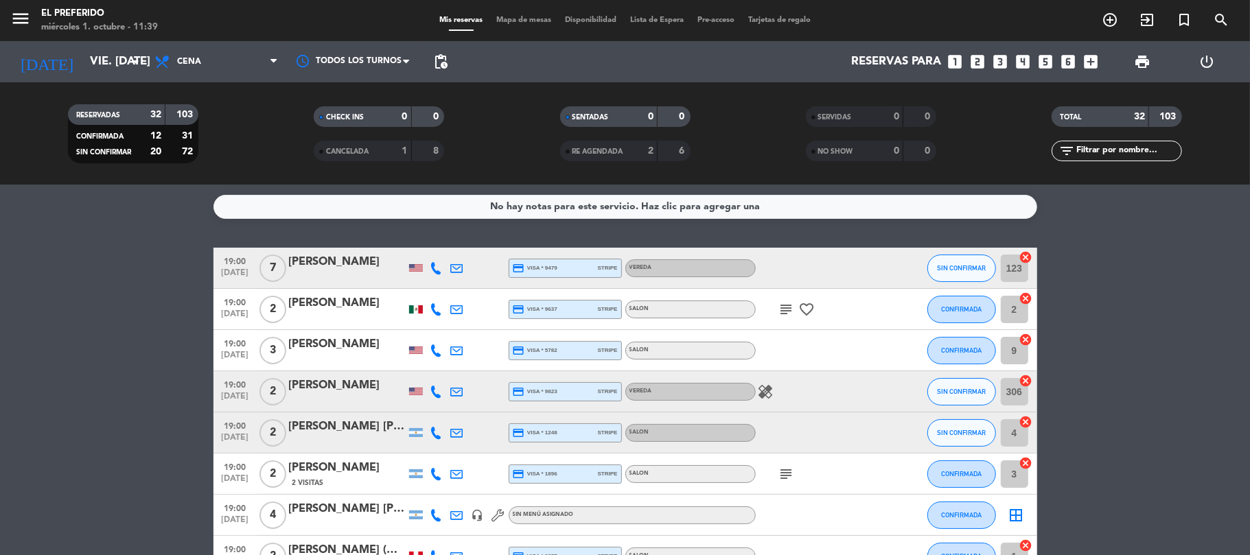
scroll to position [0, 0]
click at [449, 58] on span "pending_actions" at bounding box center [440, 61] width 27 height 27
click at [450, 69] on span "pending_actions" at bounding box center [440, 61] width 27 height 27
click at [446, 64] on span "pending_actions" at bounding box center [441, 62] width 16 height 16
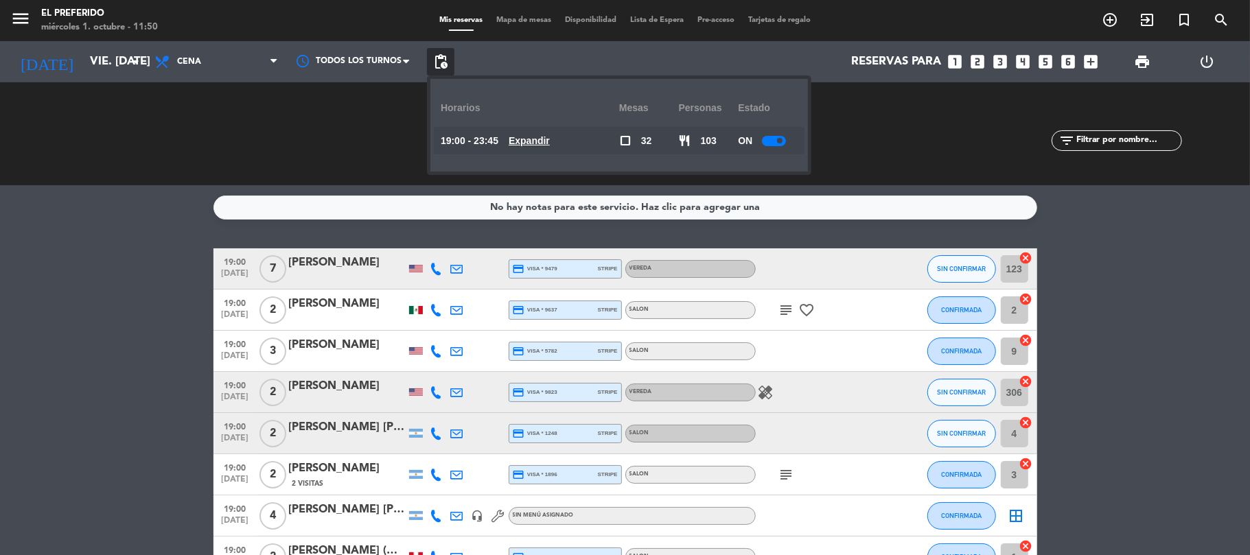
click at [544, 140] on u "Expandir" at bounding box center [529, 140] width 41 height 11
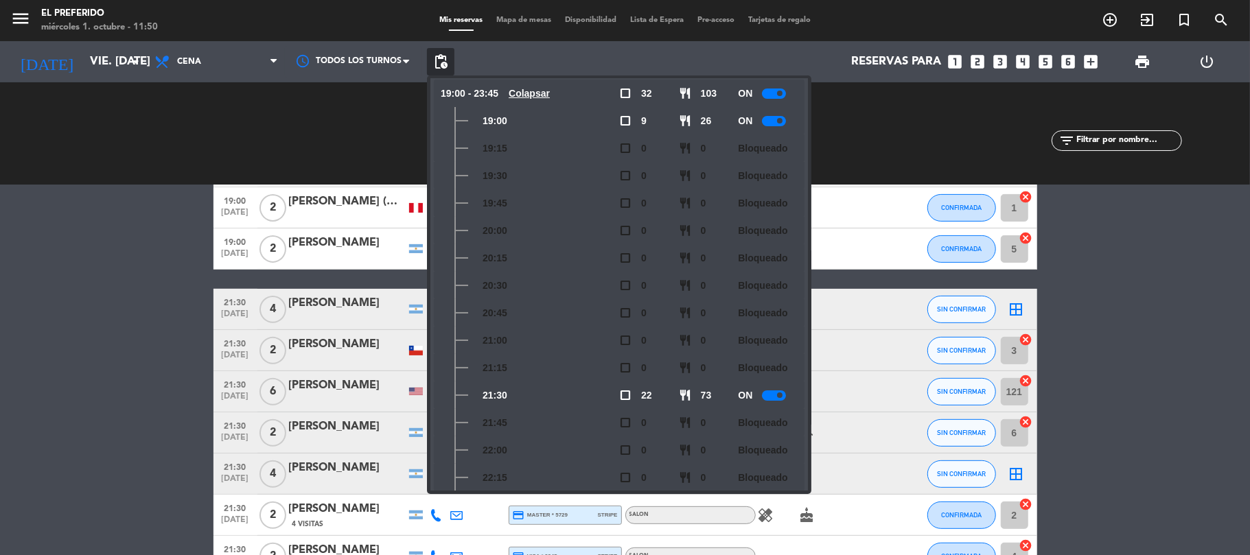
scroll to position [366, 0]
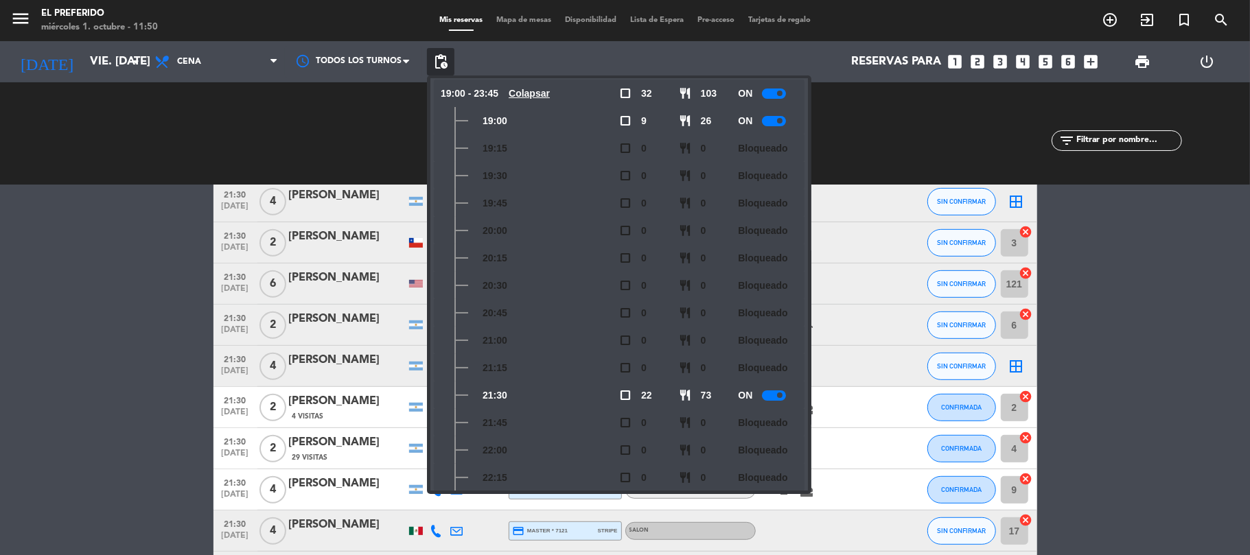
click at [166, 415] on bookings-row "19:00 [DATE] 7 [PERSON_NAME] credit_card visa * 9479 stripe VEREDA SIN CONFIRMA…" at bounding box center [625, 469] width 1250 height 1357
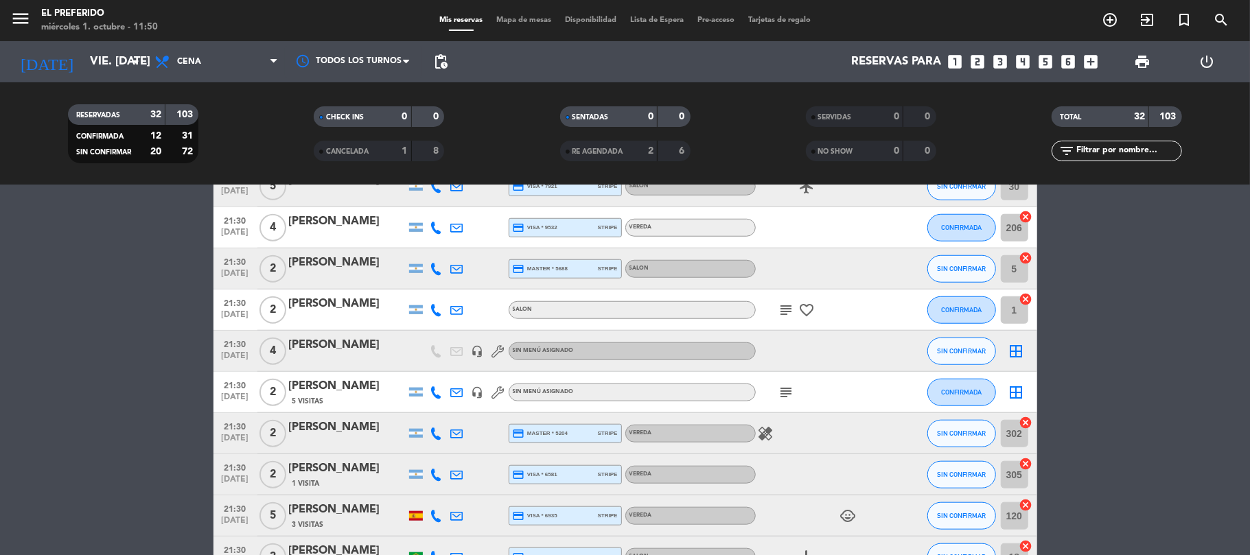
scroll to position [915, 0]
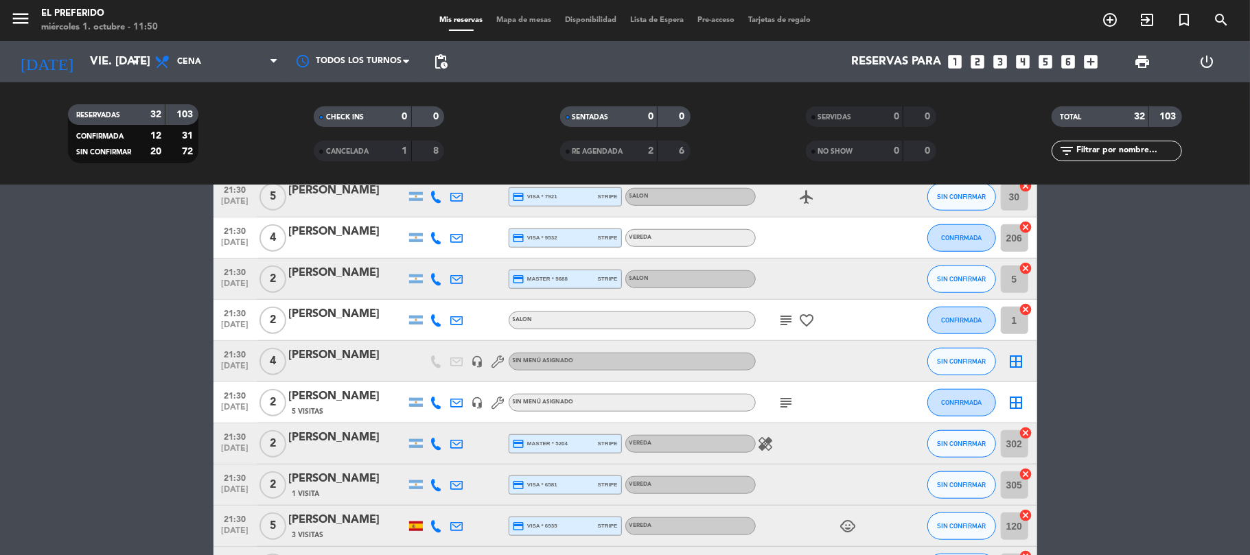
click at [781, 402] on icon "subject" at bounding box center [787, 403] width 16 height 16
click at [789, 404] on icon "subject" at bounding box center [787, 403] width 16 height 16
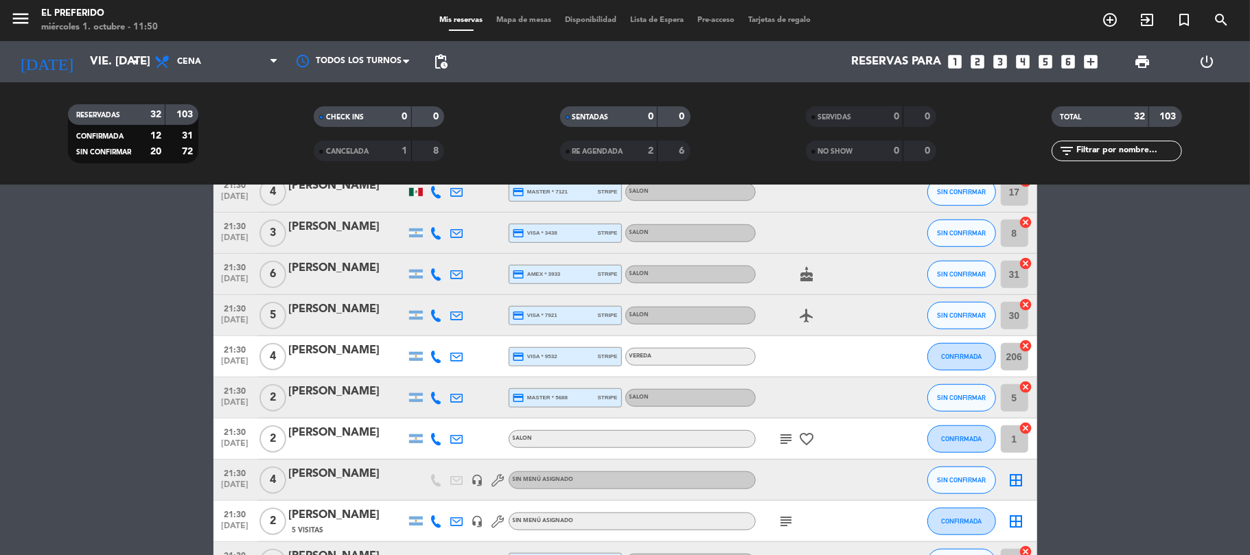
scroll to position [732, 0]
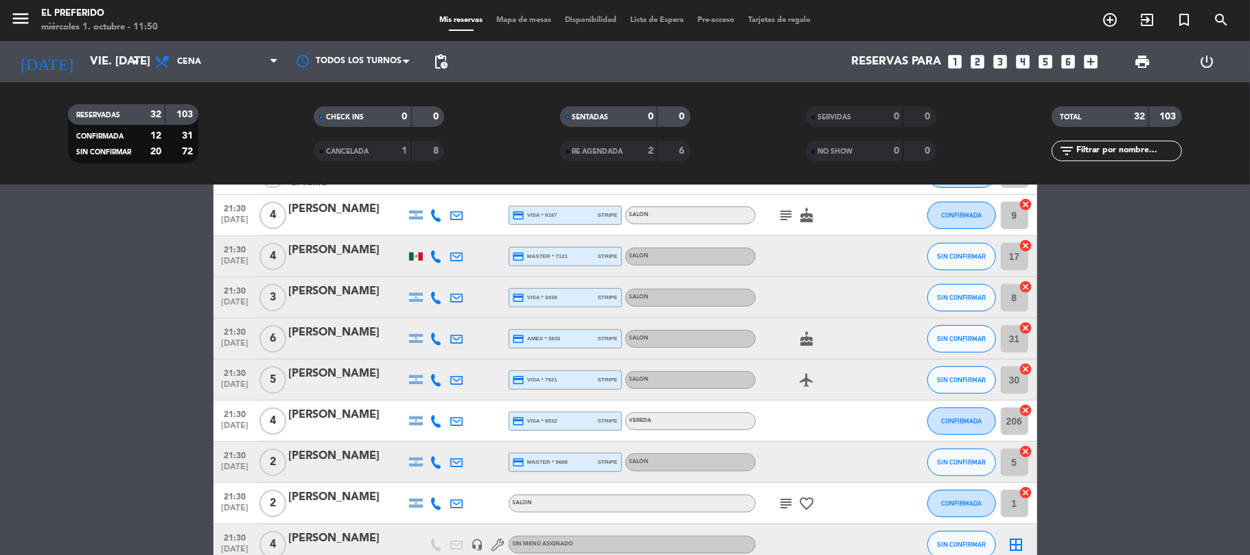
click at [450, 58] on span "pending_actions" at bounding box center [440, 61] width 27 height 27
click at [443, 67] on span "pending_actions" at bounding box center [441, 62] width 16 height 16
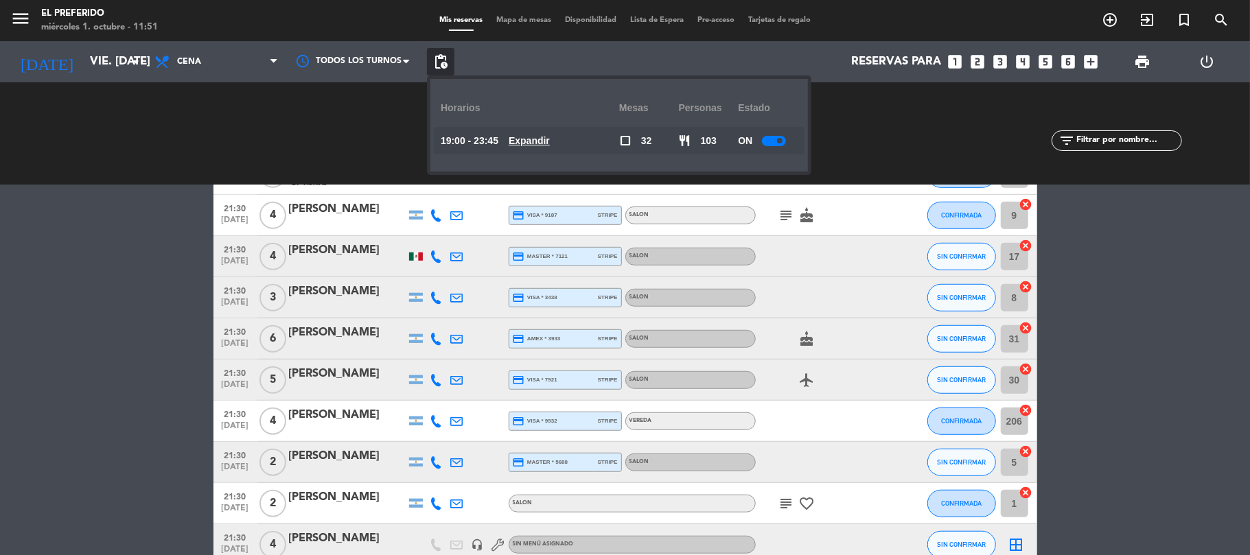
click at [539, 141] on u "Expandir" at bounding box center [529, 140] width 41 height 11
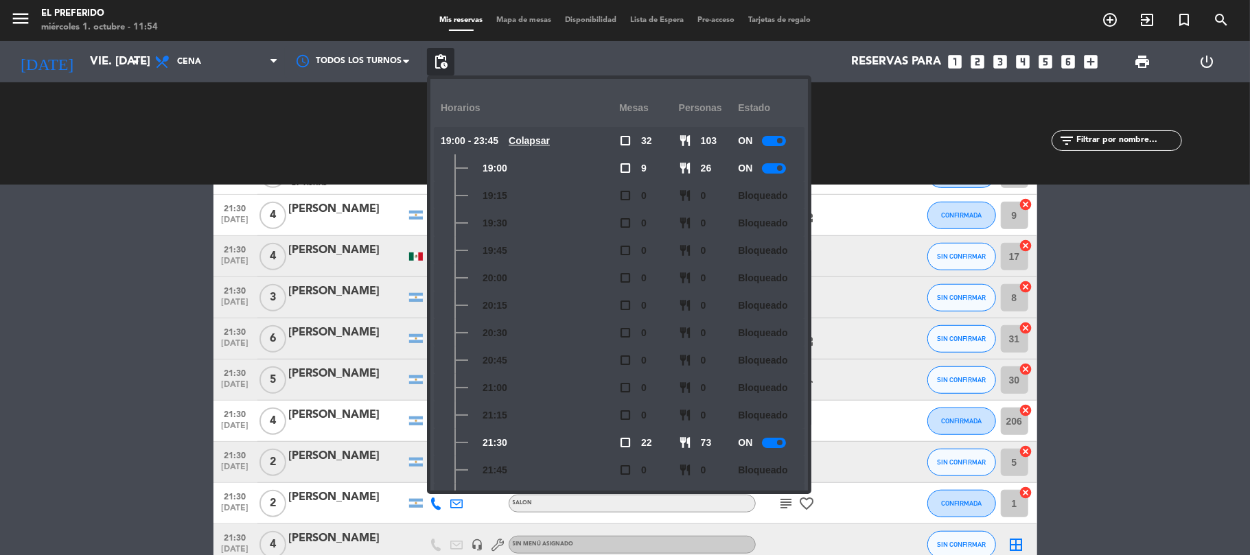
click at [983, 58] on icon "looks_two" at bounding box center [979, 62] width 18 height 18
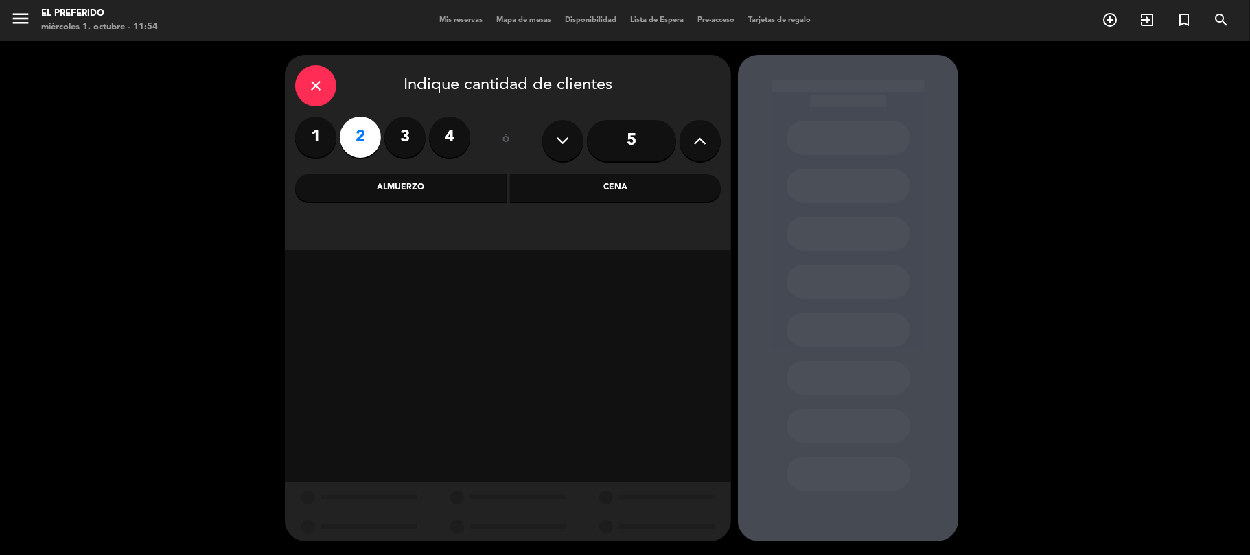
click at [571, 185] on div "Cena" at bounding box center [615, 187] width 211 height 27
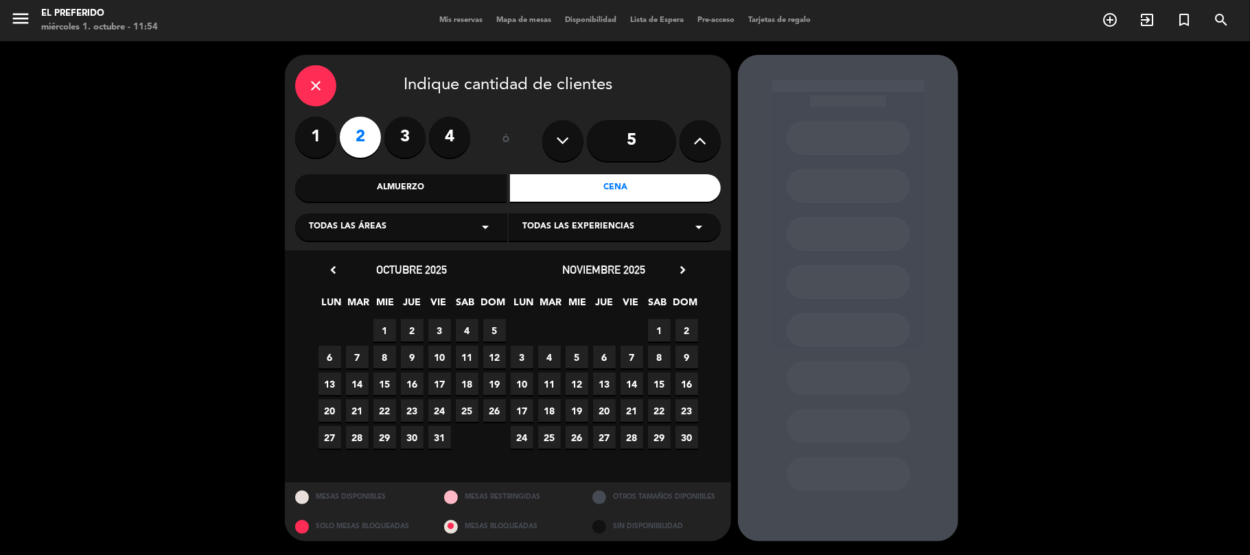
click at [434, 327] on span "3" at bounding box center [439, 330] width 23 height 23
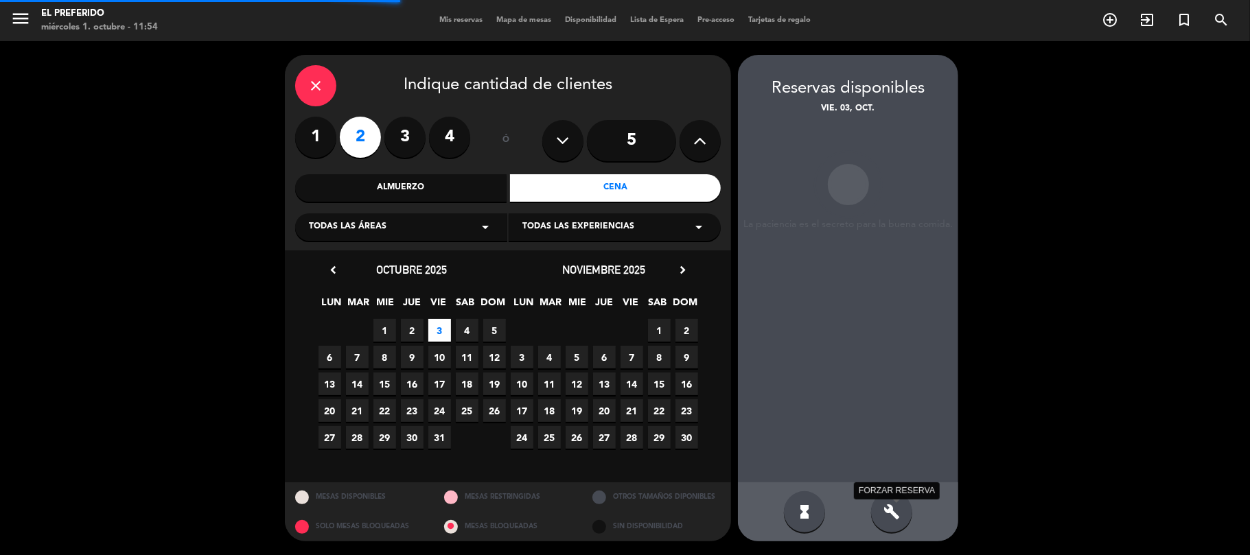
click at [896, 505] on icon "build" at bounding box center [892, 512] width 16 height 16
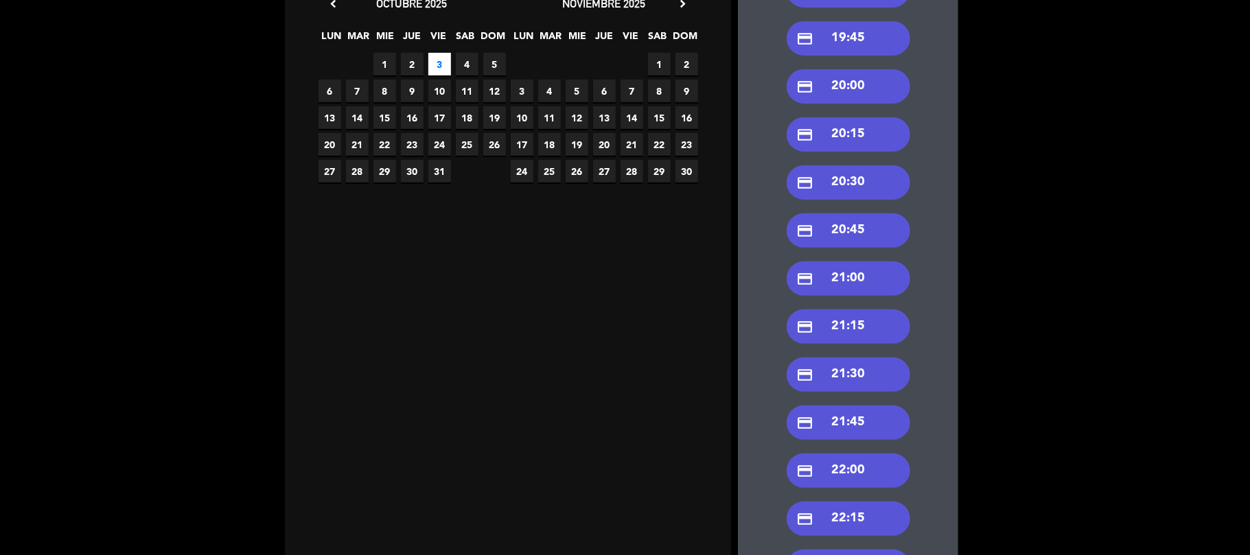
scroll to position [275, 0]
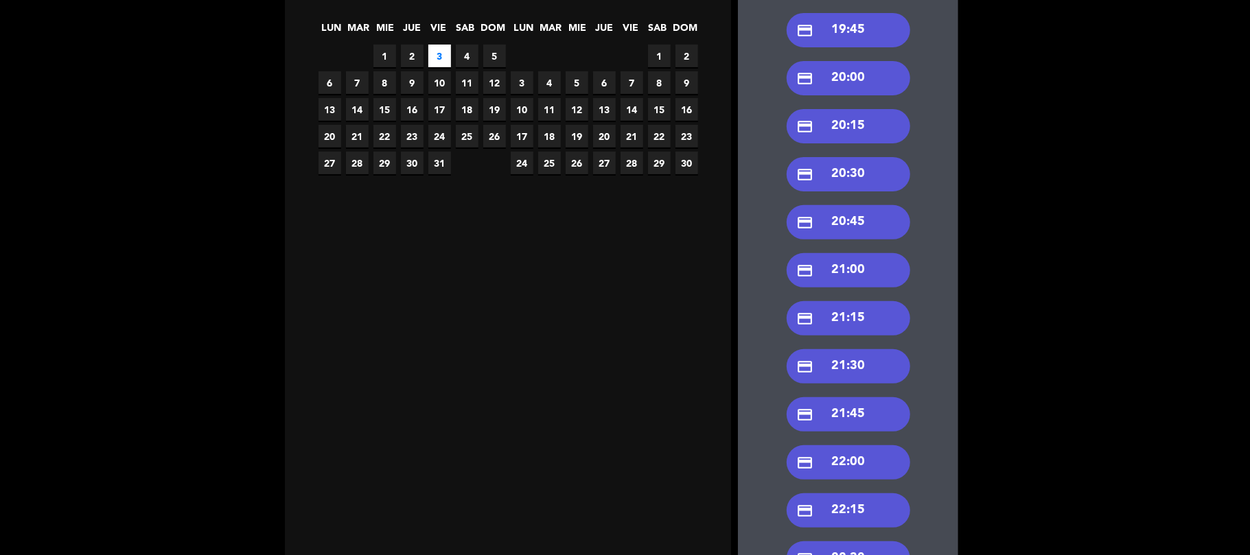
click at [883, 364] on div "credit_card 21:30" at bounding box center [849, 366] width 124 height 34
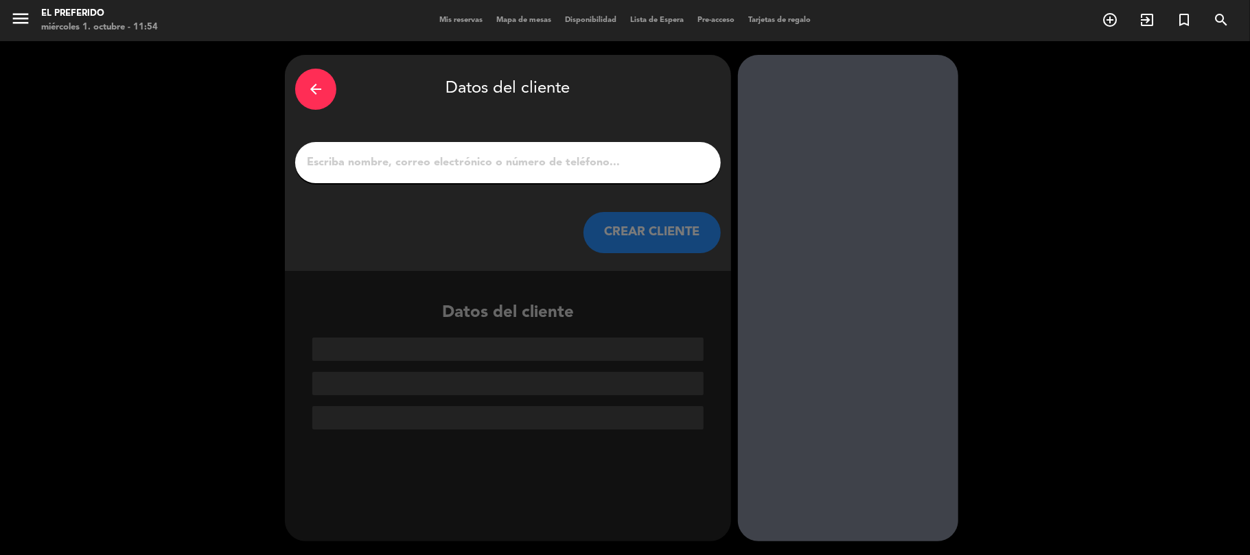
scroll to position [0, 0]
click at [614, 163] on input "1" at bounding box center [508, 162] width 405 height 19
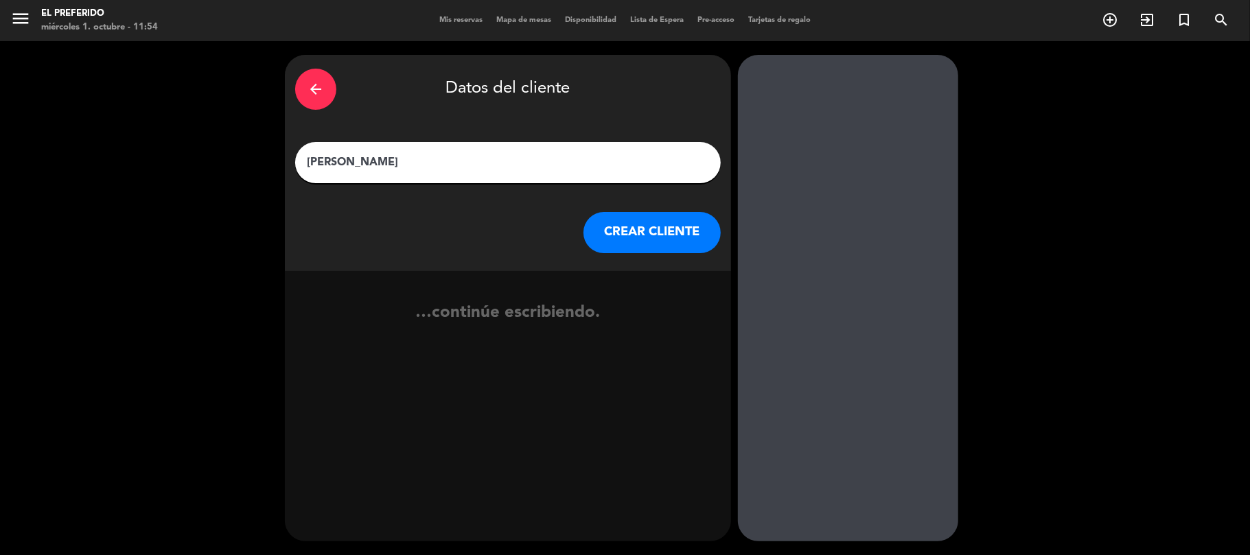
type input "[PERSON_NAME]"
click at [652, 218] on button "CREAR CLIENTE" at bounding box center [652, 232] width 137 height 41
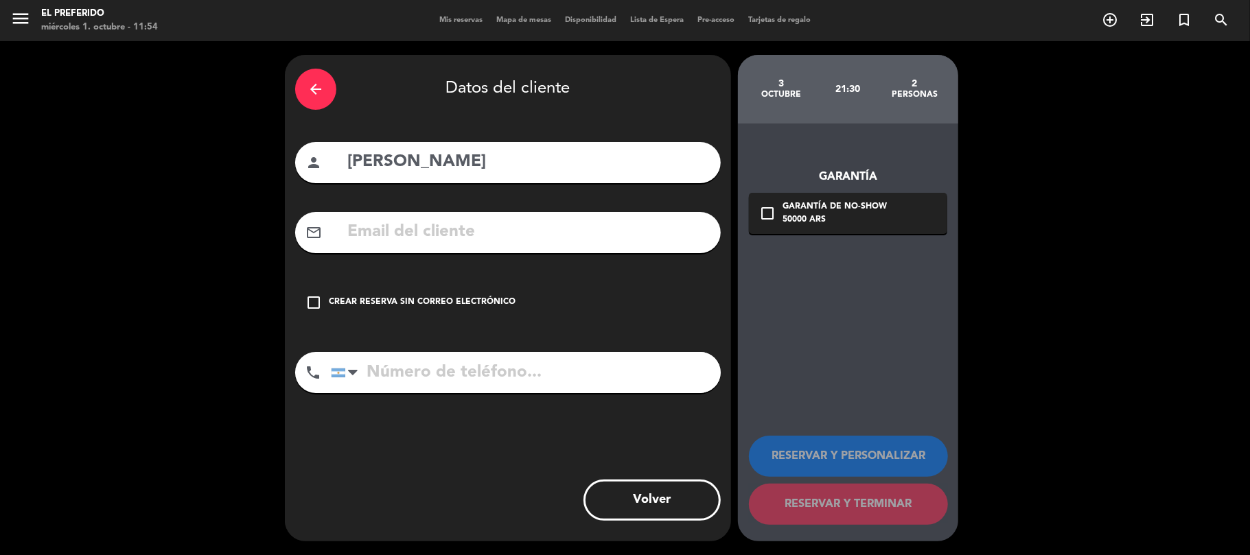
click at [611, 349] on div "arrow_back Datos del cliente person [PERSON_NAME] mail_outline check_box_outlin…" at bounding box center [508, 298] width 446 height 487
click at [603, 365] on input "tel" at bounding box center [526, 372] width 390 height 41
click at [456, 306] on div "Crear reserva sin correo electrónico" at bounding box center [422, 303] width 187 height 14
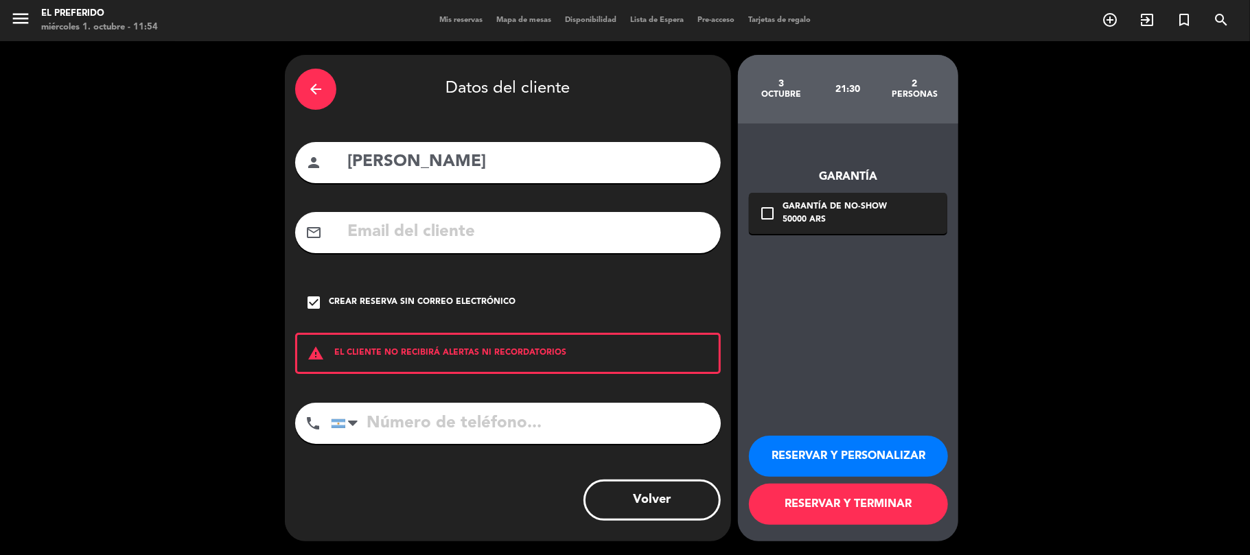
click at [395, 421] on input "tel" at bounding box center [526, 423] width 390 height 41
click at [575, 429] on input "tel" at bounding box center [526, 423] width 390 height 41
click at [449, 422] on input "tel" at bounding box center [526, 423] width 390 height 41
paste input "[PHONE_NUMBER]"
type input "[PHONE_NUMBER]"
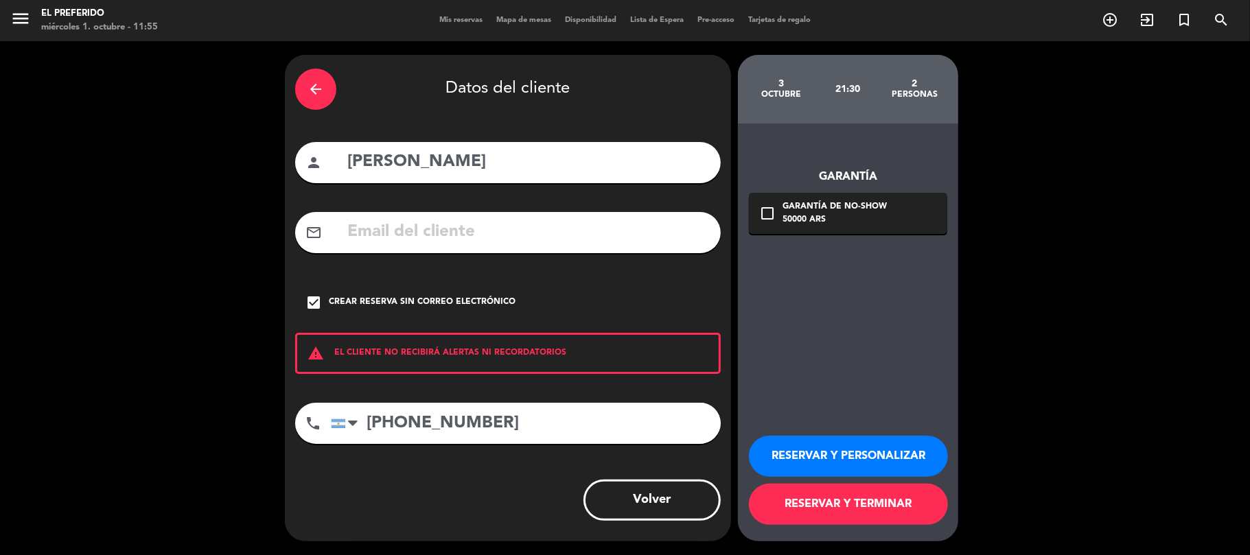
click at [820, 446] on button "RESERVAR Y PERSONALIZAR" at bounding box center [848, 456] width 199 height 41
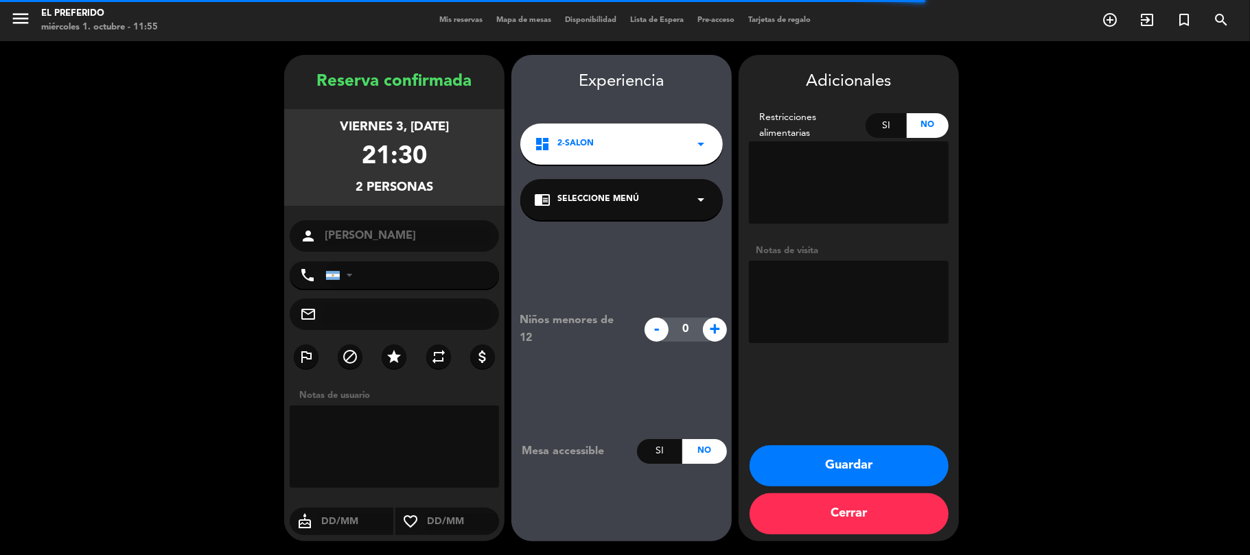
type input "[PHONE_NUMBER]"
click at [832, 299] on textarea at bounding box center [849, 302] width 200 height 82
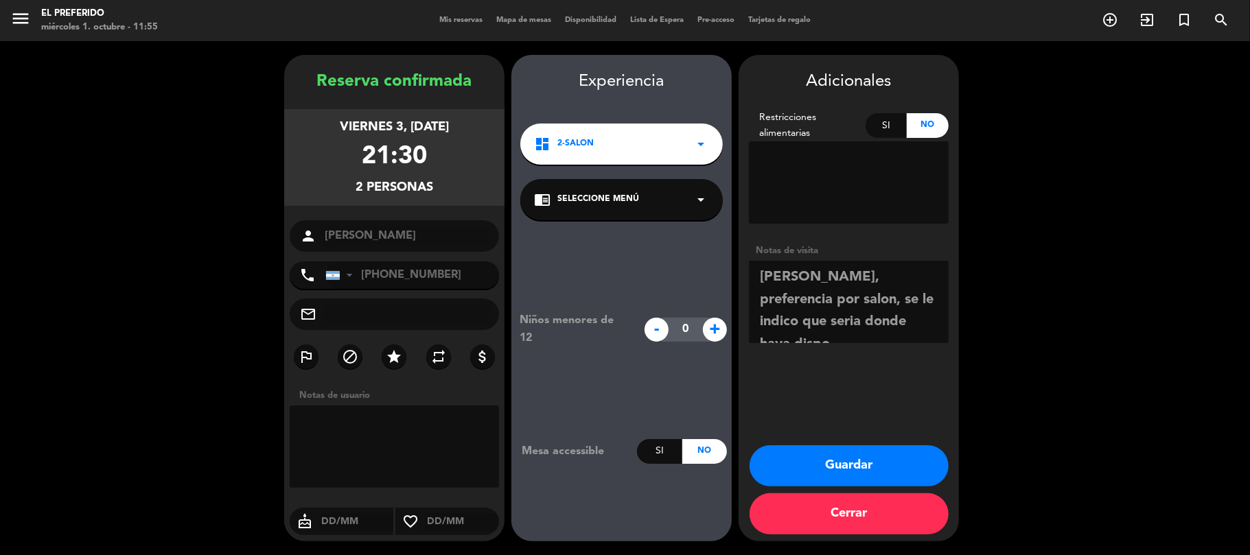
type textarea "[PERSON_NAME], preferencia por salon, se le indico que seria donde haya dispo"
click at [839, 476] on button "Guardar" at bounding box center [849, 466] width 199 height 41
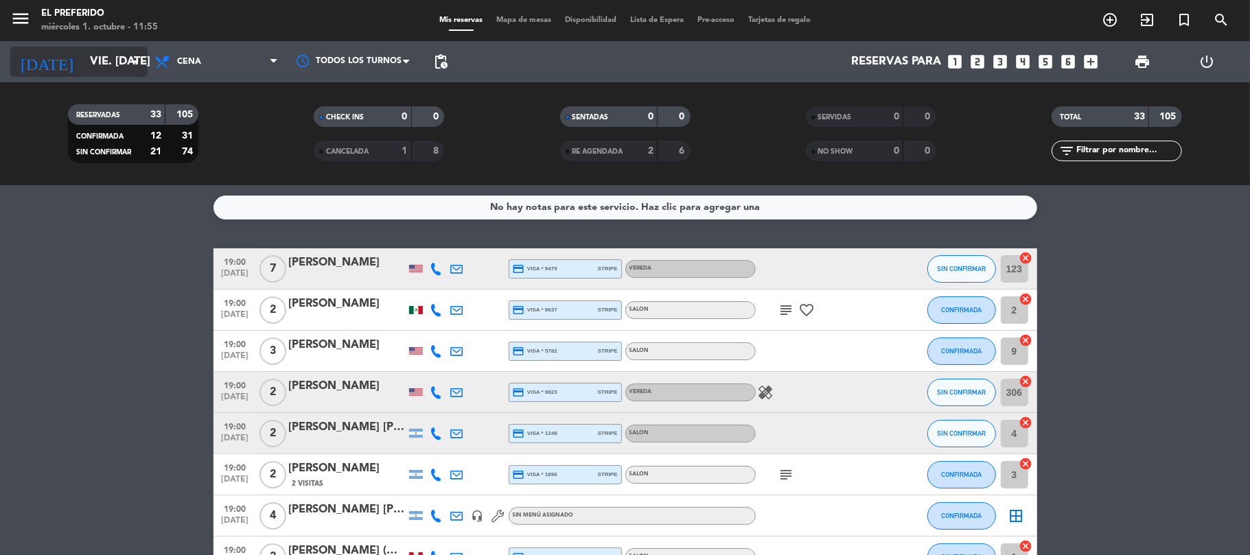
click at [100, 72] on input "vie. [DATE]" at bounding box center [157, 62] width 148 height 27
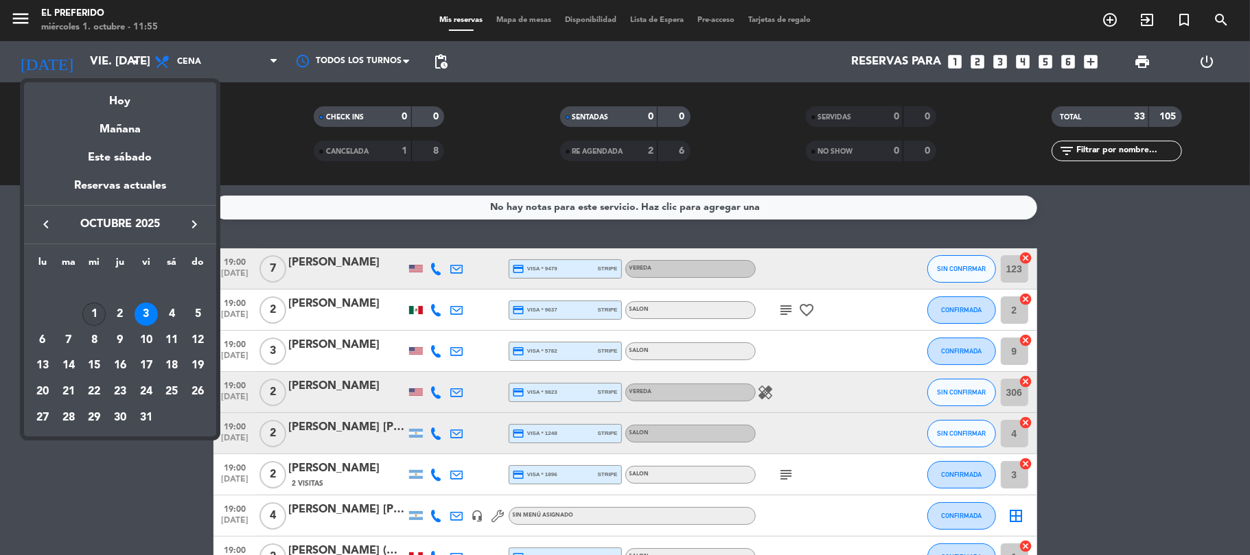
click at [100, 314] on div "1" at bounding box center [93, 314] width 23 height 23
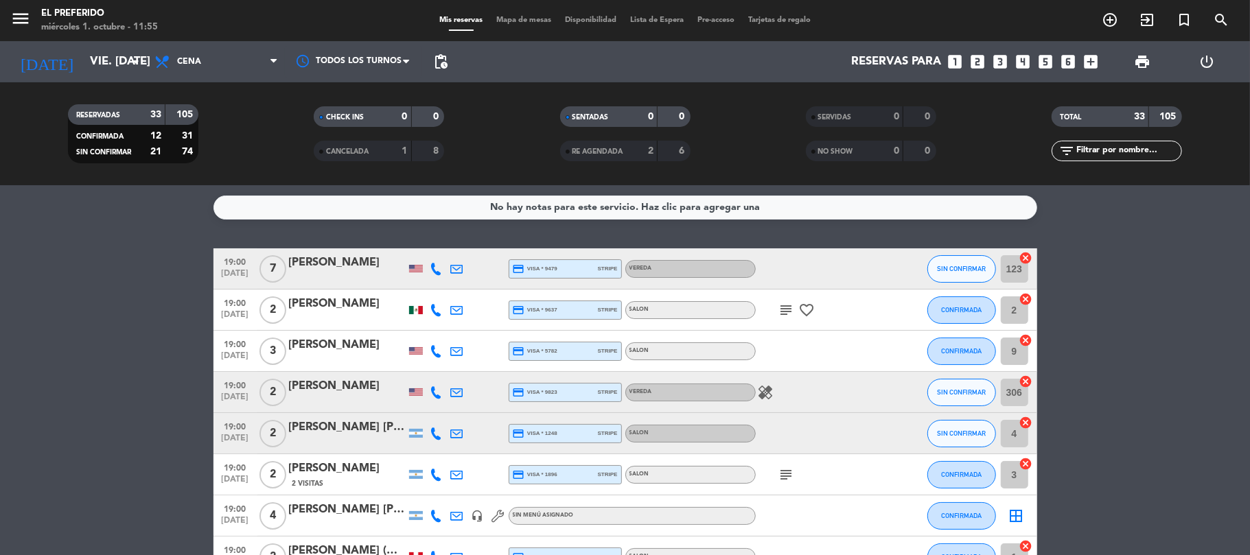
type input "mié. [DATE]"
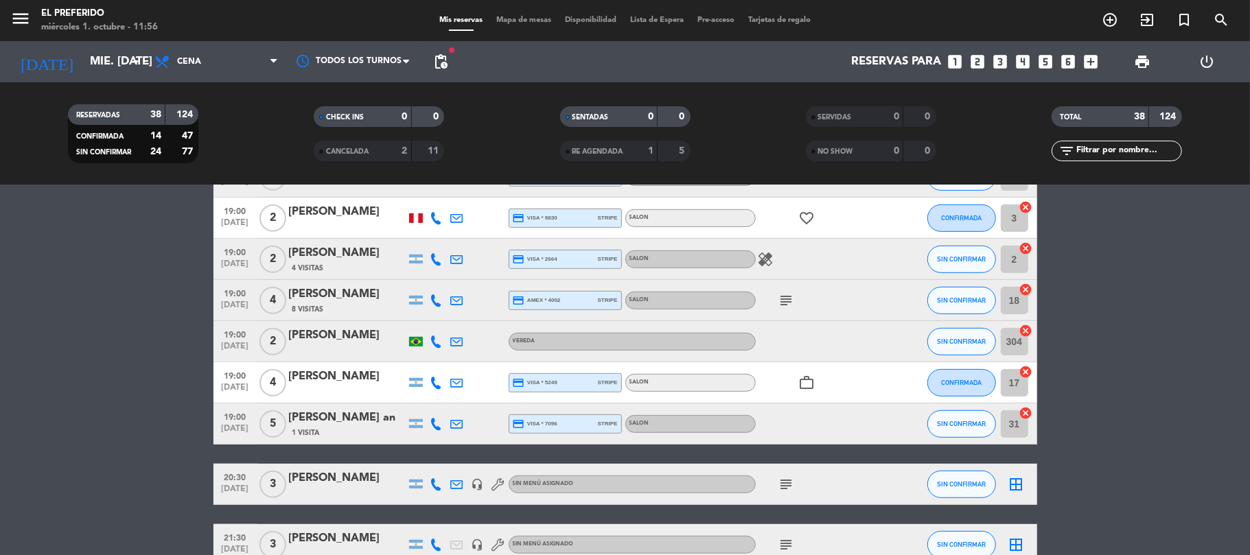
scroll to position [732, 0]
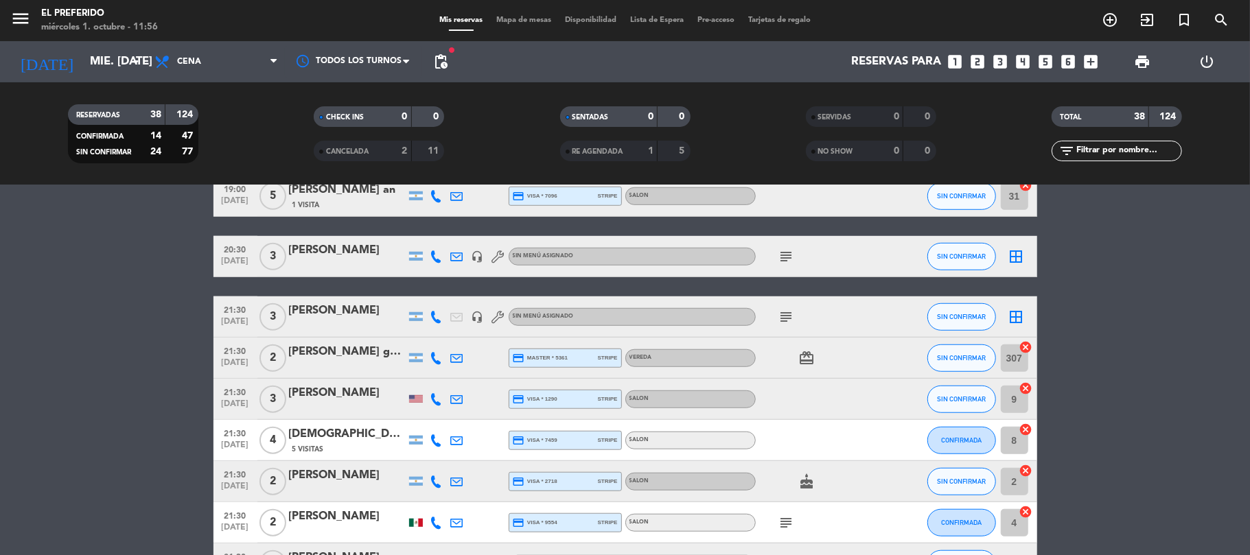
click at [780, 253] on icon "subject" at bounding box center [787, 257] width 16 height 16
click at [787, 250] on icon "subject" at bounding box center [787, 257] width 16 height 16
click at [831, 251] on div "subject" at bounding box center [818, 256] width 124 height 41
click at [978, 66] on icon "looks_two" at bounding box center [979, 62] width 18 height 18
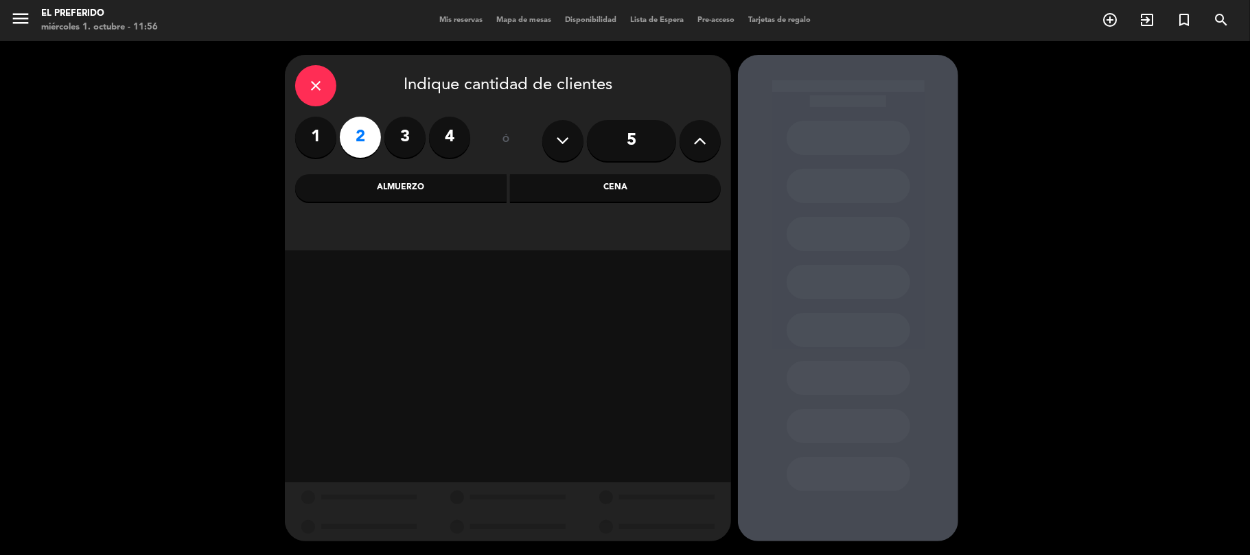
click at [580, 201] on div "Cena" at bounding box center [615, 187] width 211 height 27
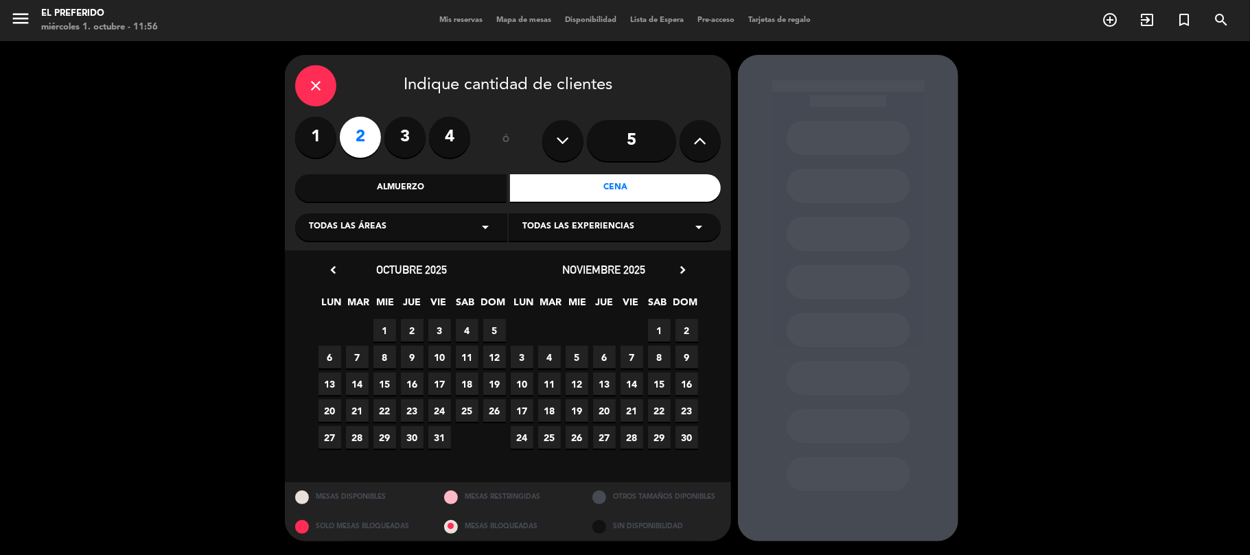
click at [388, 325] on span "1" at bounding box center [385, 330] width 23 height 23
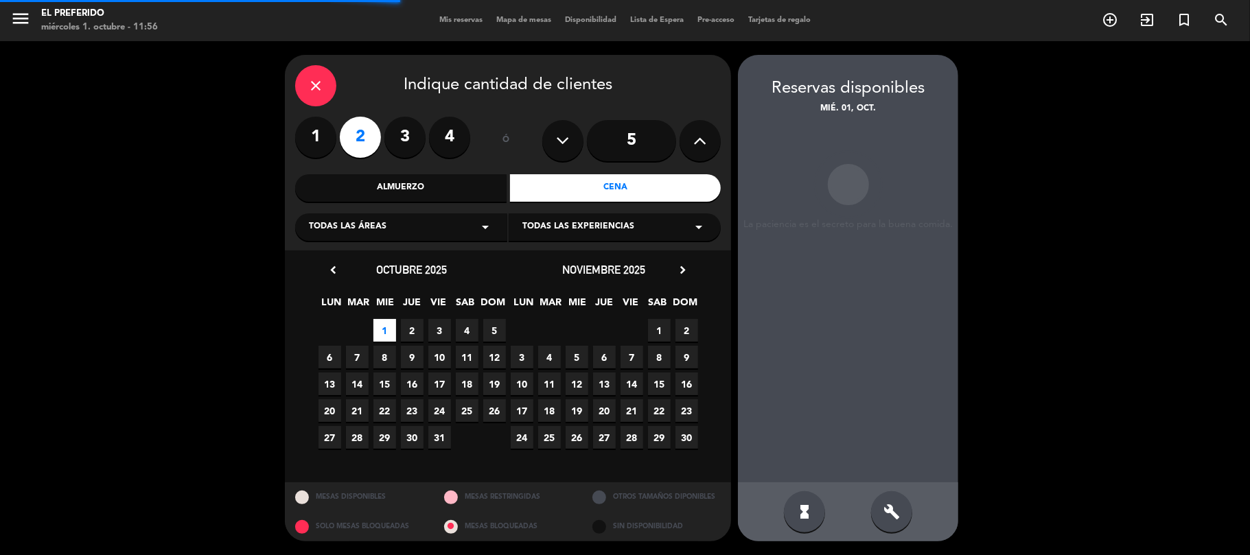
click at [906, 522] on div "build" at bounding box center [891, 512] width 41 height 41
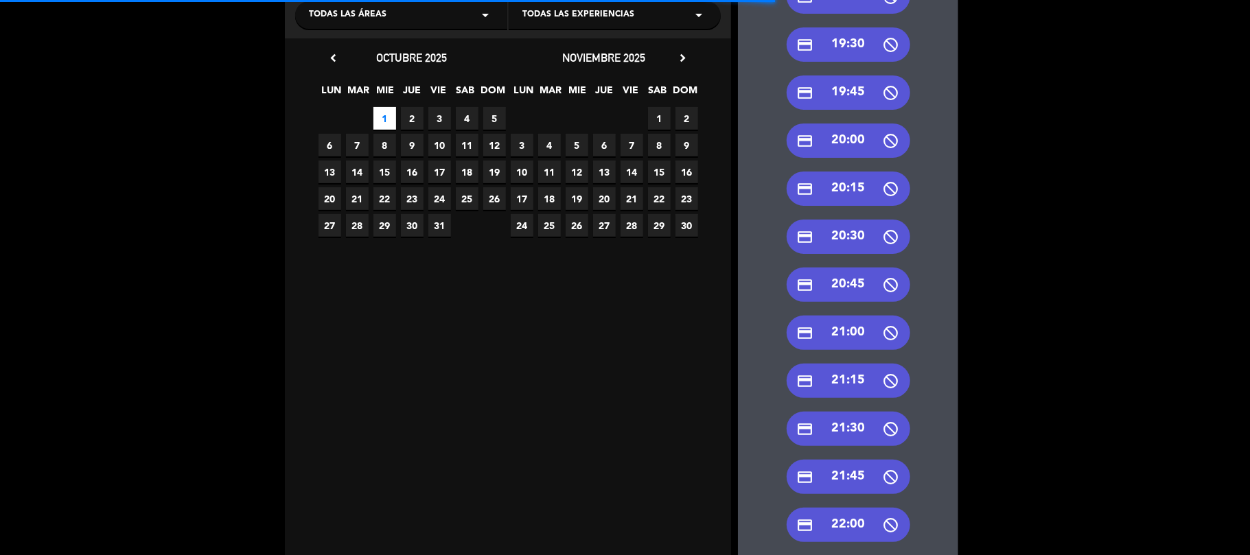
scroll to position [275, 0]
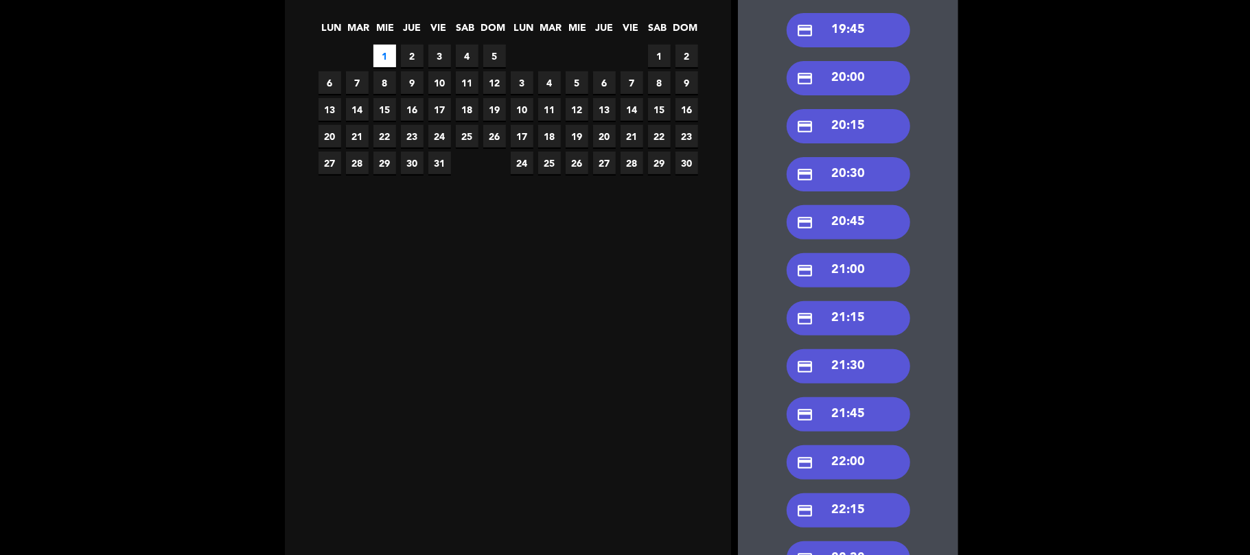
click at [871, 177] on div "credit_card 20:30" at bounding box center [849, 174] width 124 height 34
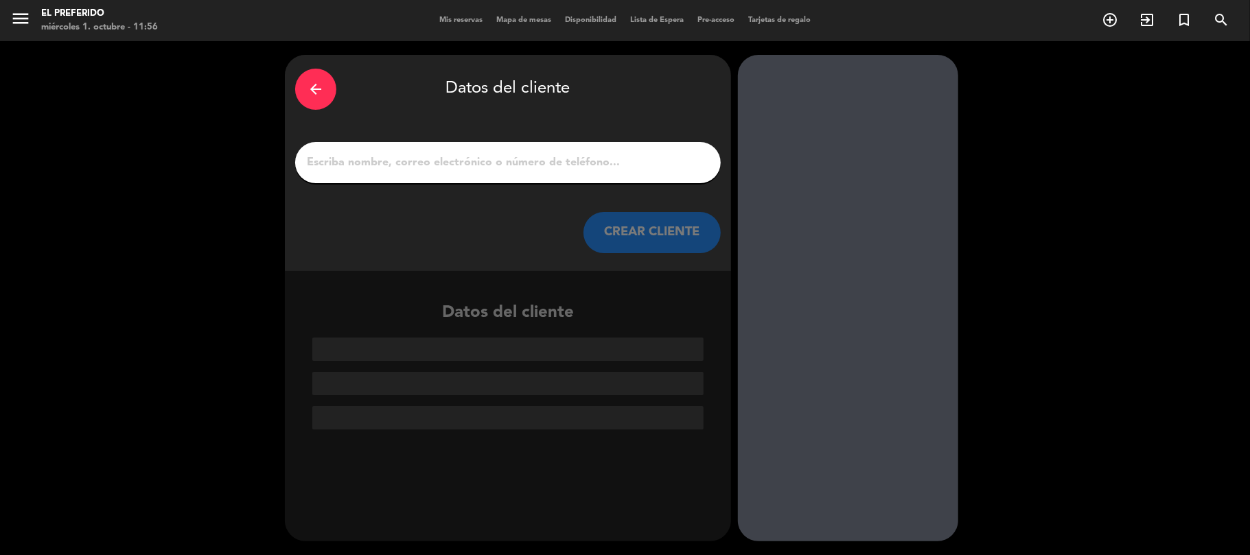
scroll to position [0, 0]
click at [654, 157] on input "1" at bounding box center [508, 162] width 405 height 19
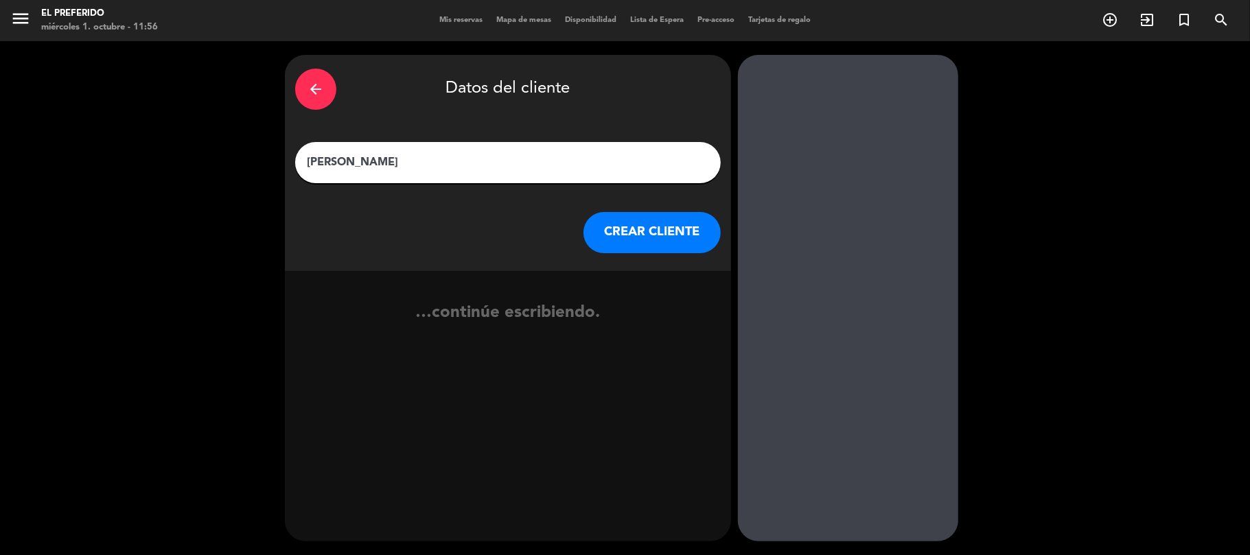
type input "[PERSON_NAME]"
click at [656, 225] on button "CREAR CLIENTE" at bounding box center [652, 232] width 137 height 41
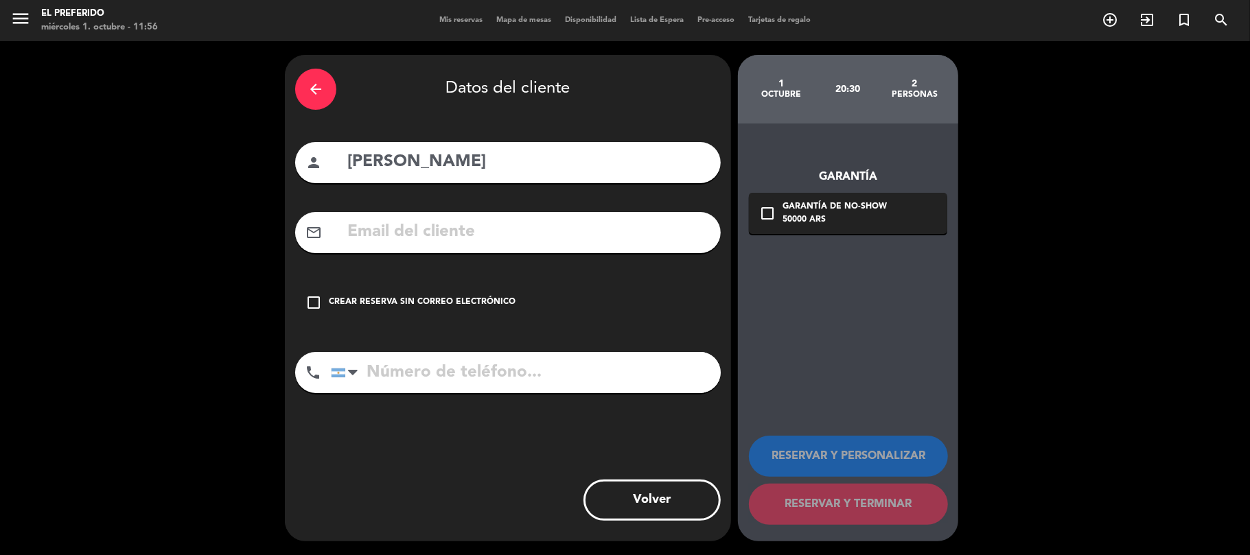
click at [419, 302] on div "Crear reserva sin correo electrónico" at bounding box center [422, 303] width 187 height 14
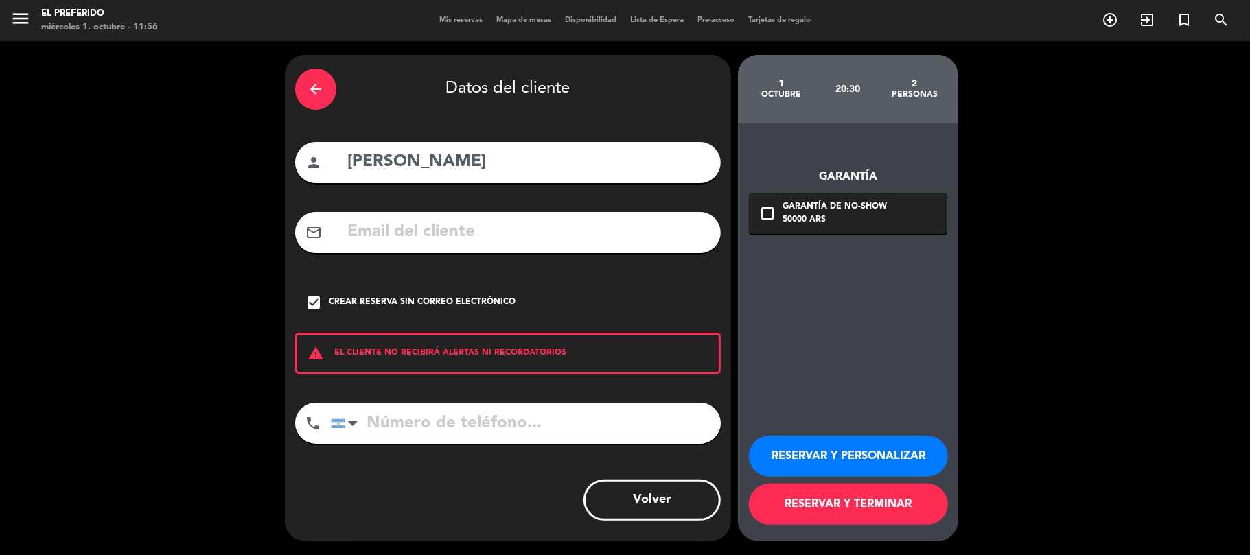
click at [901, 459] on button "RESERVAR Y PERSONALIZAR" at bounding box center [848, 456] width 199 height 41
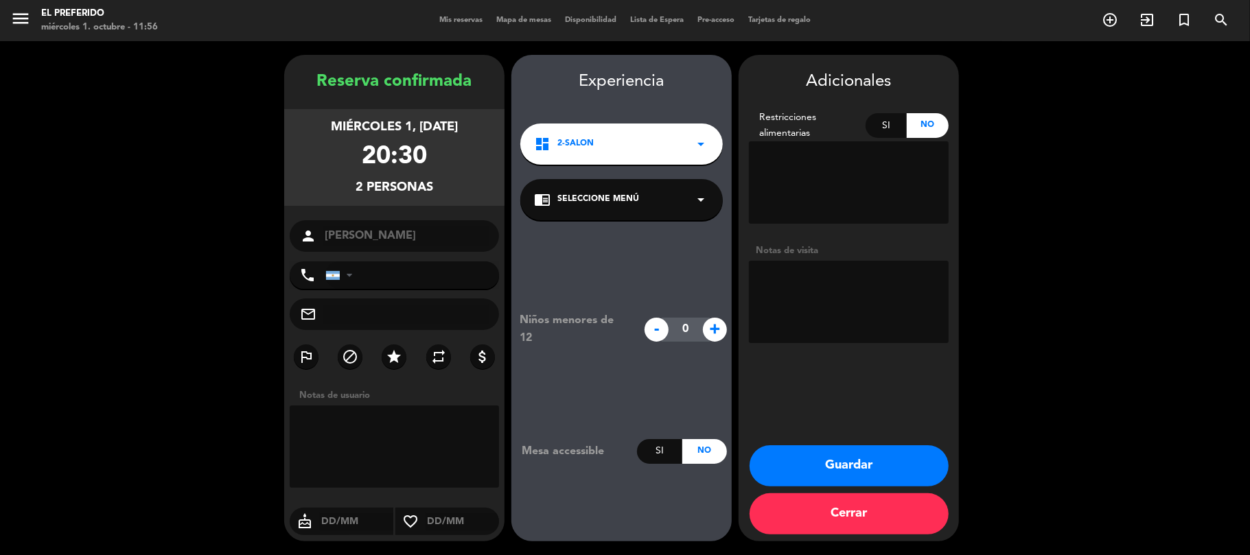
click at [839, 270] on textarea at bounding box center [849, 302] width 200 height 82
type textarea "(GT) BARRA No quiere cerca del pase de comidas"
click at [871, 470] on button "Guardar" at bounding box center [849, 466] width 199 height 41
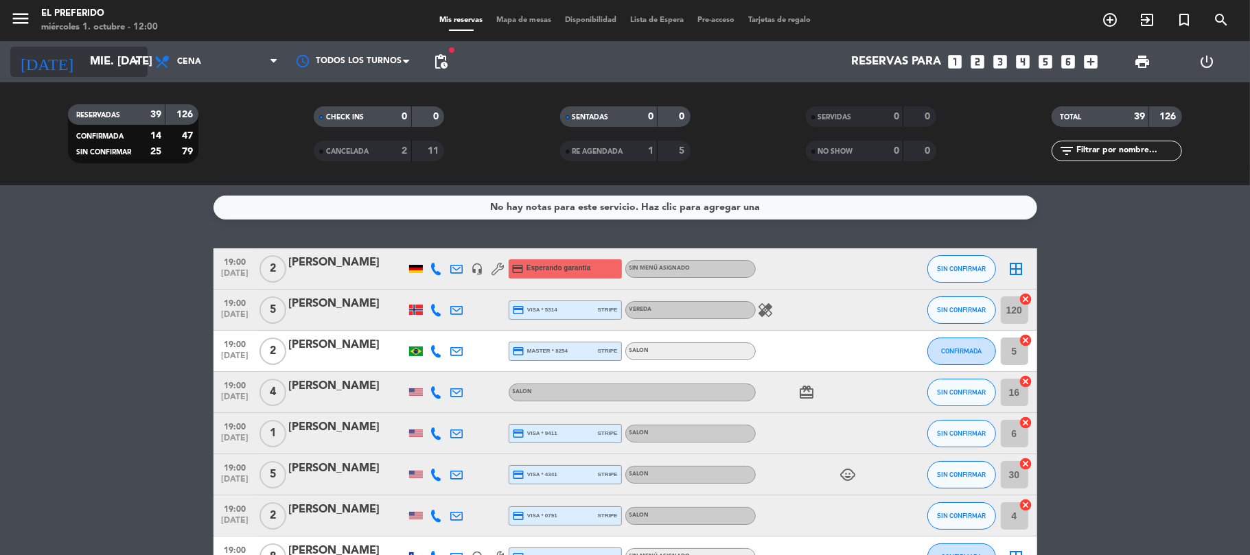
click at [88, 58] on input "mié. [DATE]" at bounding box center [157, 62] width 148 height 27
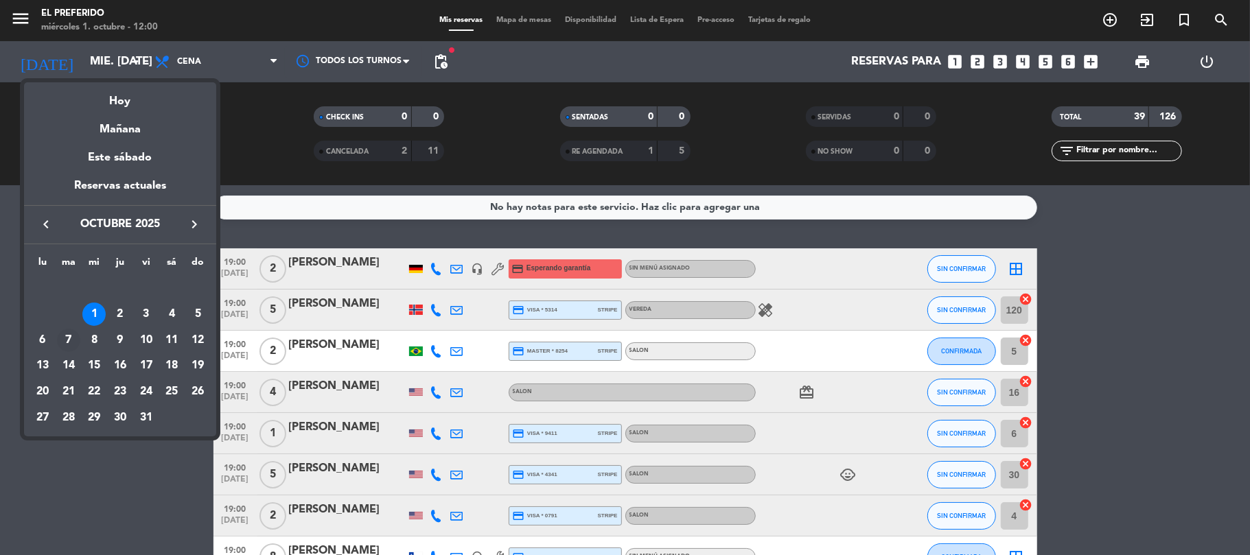
click at [64, 339] on div "7" at bounding box center [68, 340] width 23 height 23
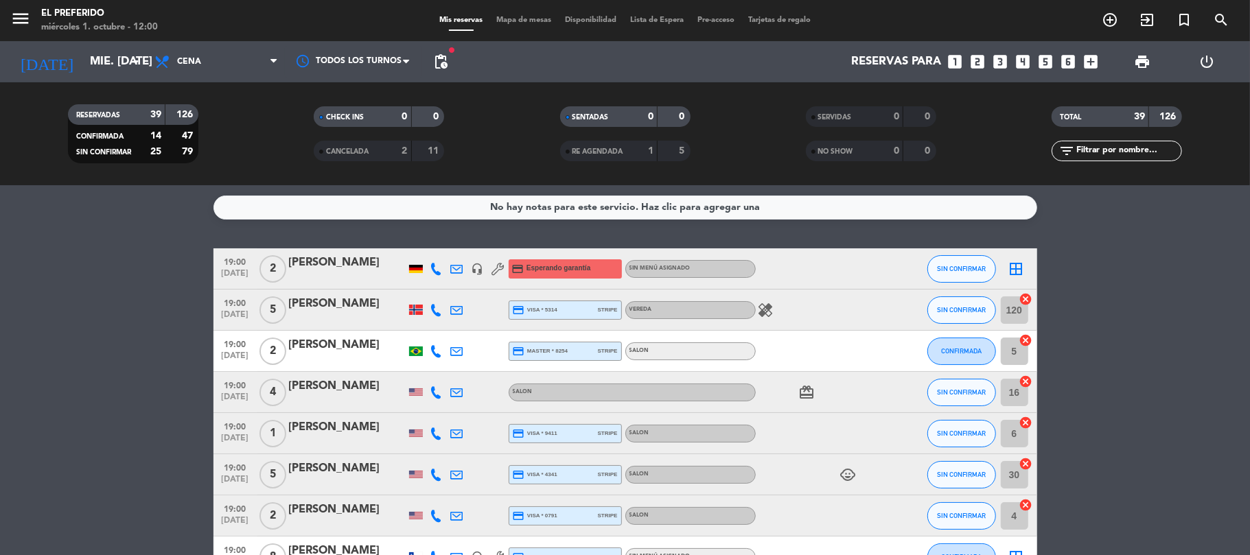
type input "[DATE] oct."
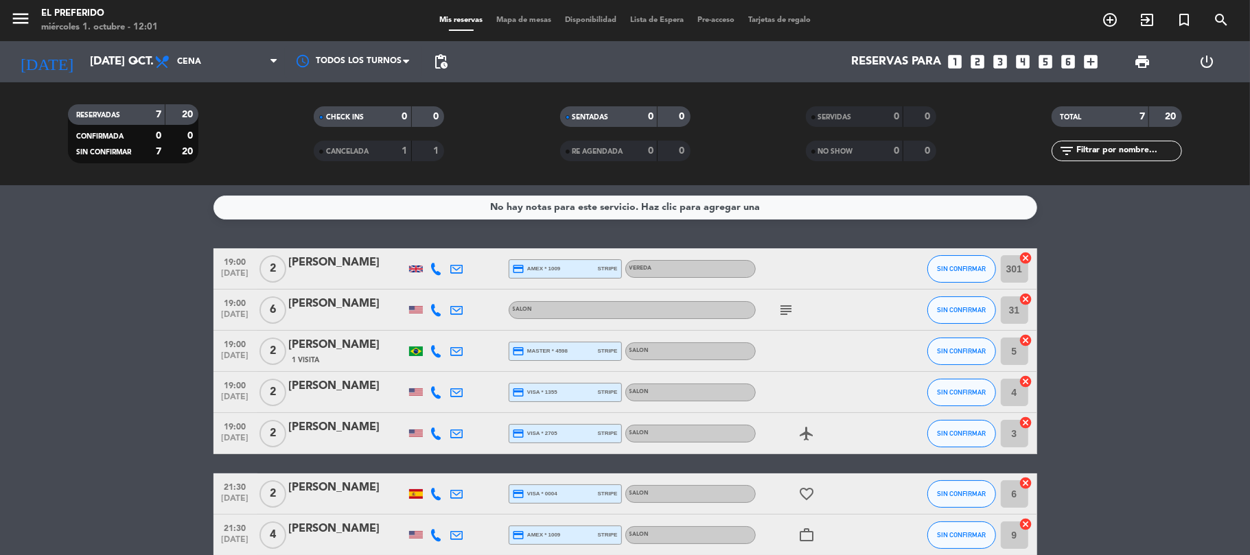
click at [1067, 64] on icon "looks_6" at bounding box center [1069, 62] width 18 height 18
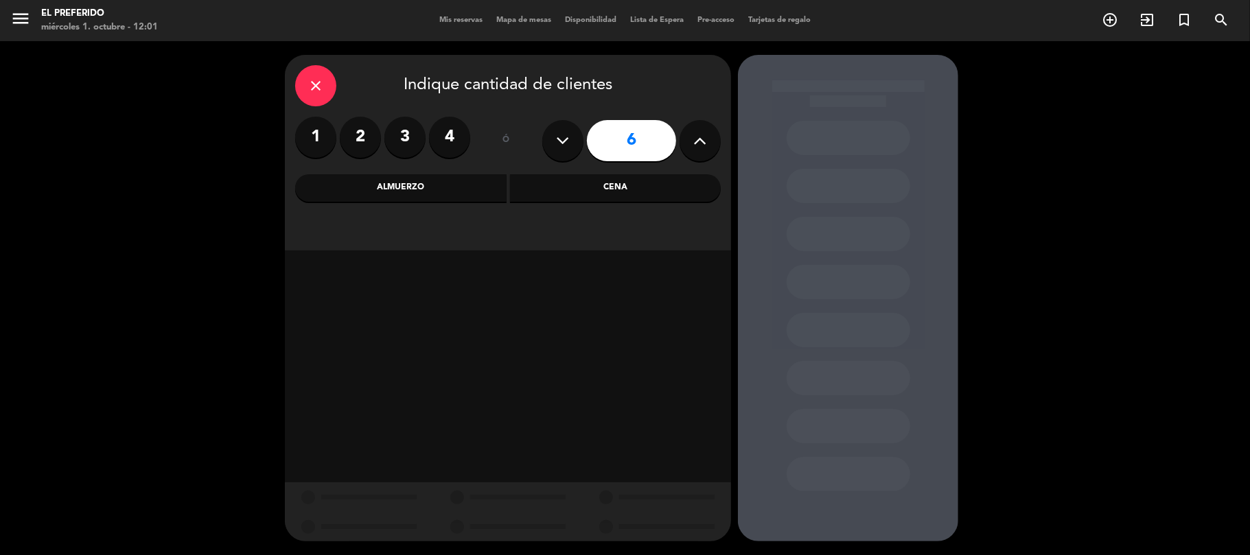
click at [703, 146] on icon at bounding box center [700, 140] width 13 height 21
click at [689, 143] on button at bounding box center [700, 140] width 41 height 41
type input "9"
click at [646, 191] on div "Cena" at bounding box center [615, 187] width 211 height 27
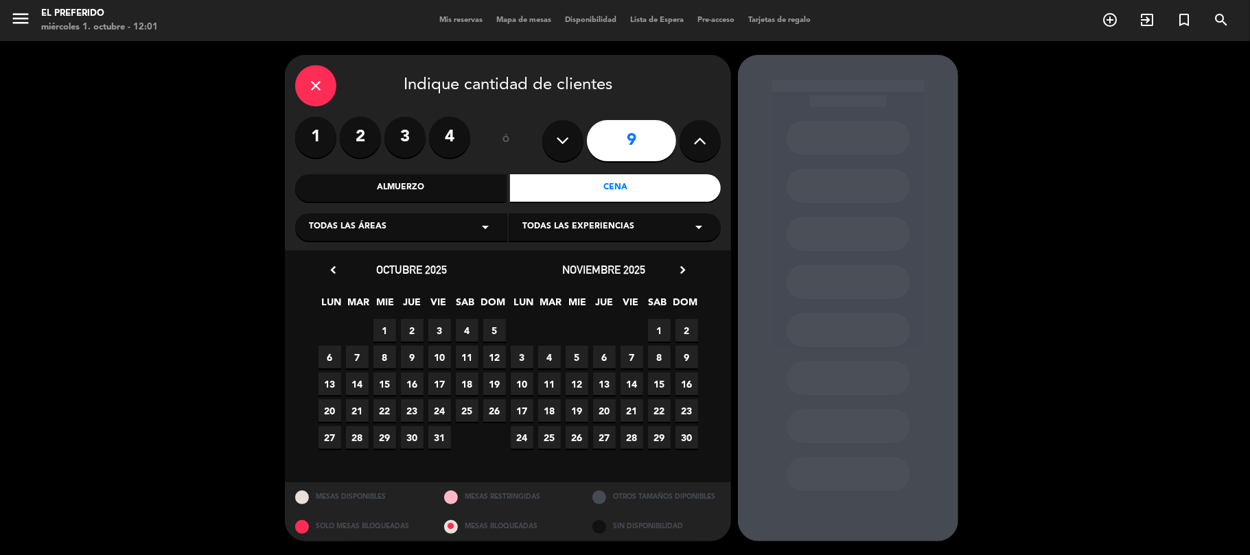
click at [361, 355] on span "7" at bounding box center [357, 357] width 23 height 23
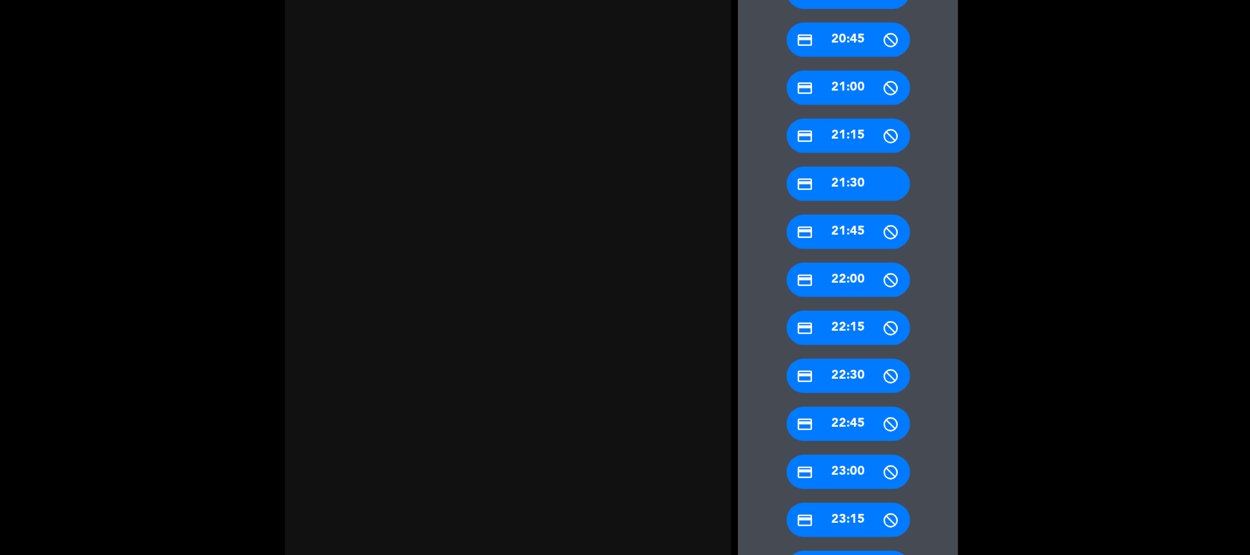
scroll to position [621, 0]
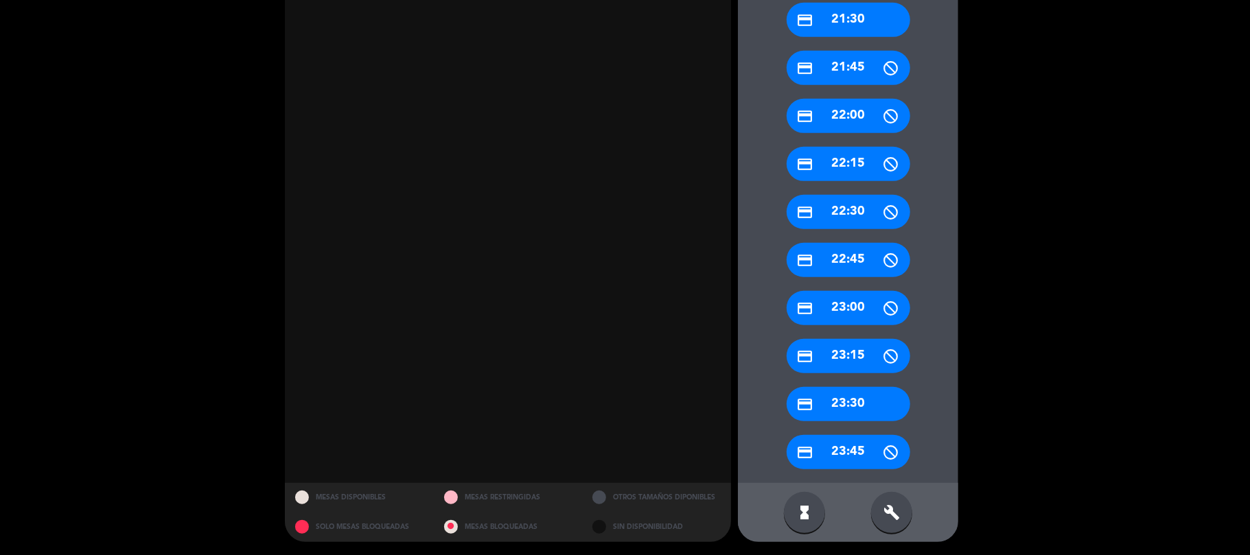
click at [888, 520] on icon "build" at bounding box center [892, 513] width 16 height 16
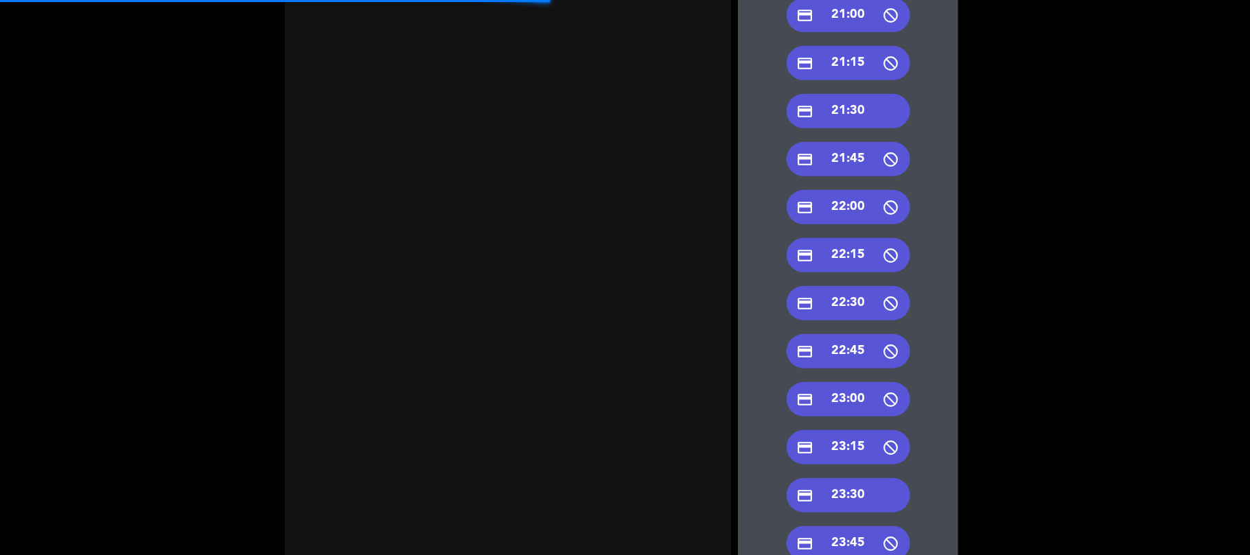
scroll to position [0, 0]
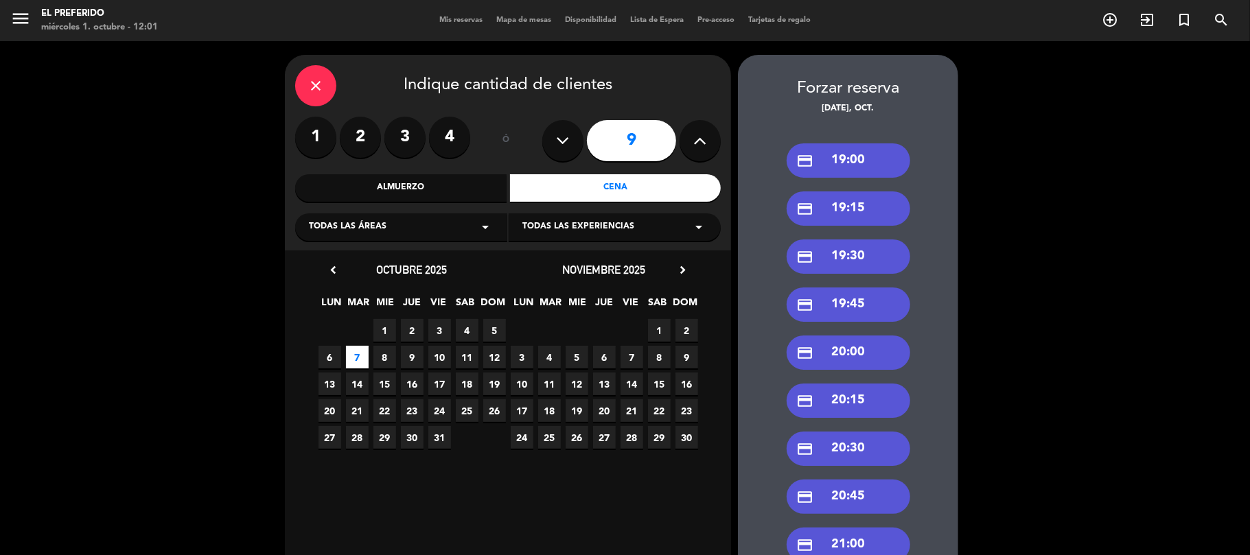
click at [875, 165] on div "credit_card 19:00" at bounding box center [849, 161] width 124 height 34
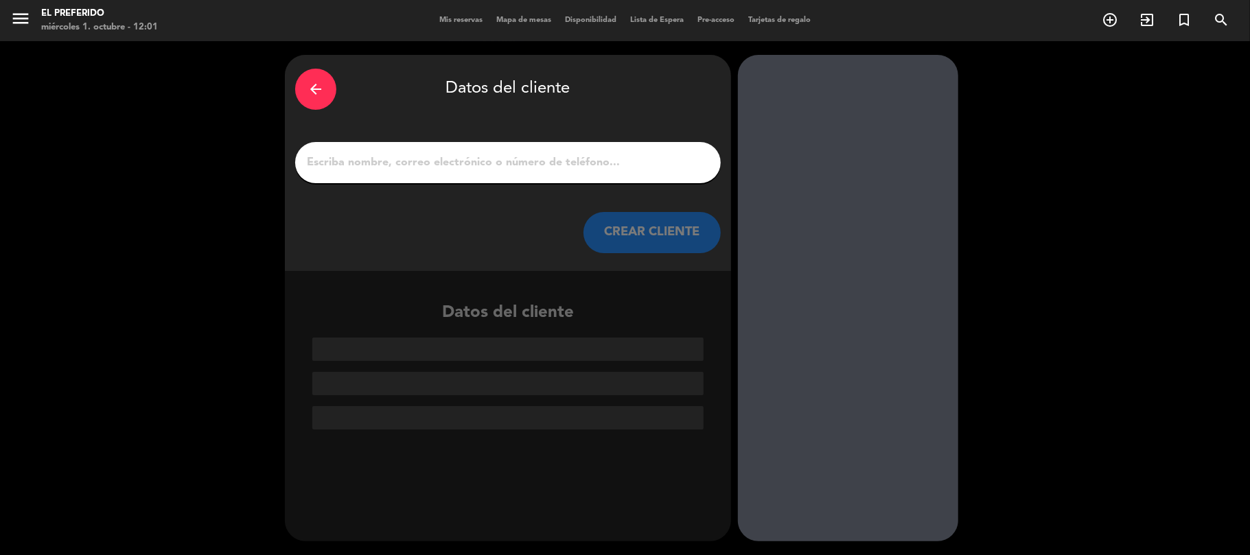
click at [632, 147] on div at bounding box center [508, 162] width 426 height 41
click at [624, 153] on input "1" at bounding box center [508, 162] width 405 height 19
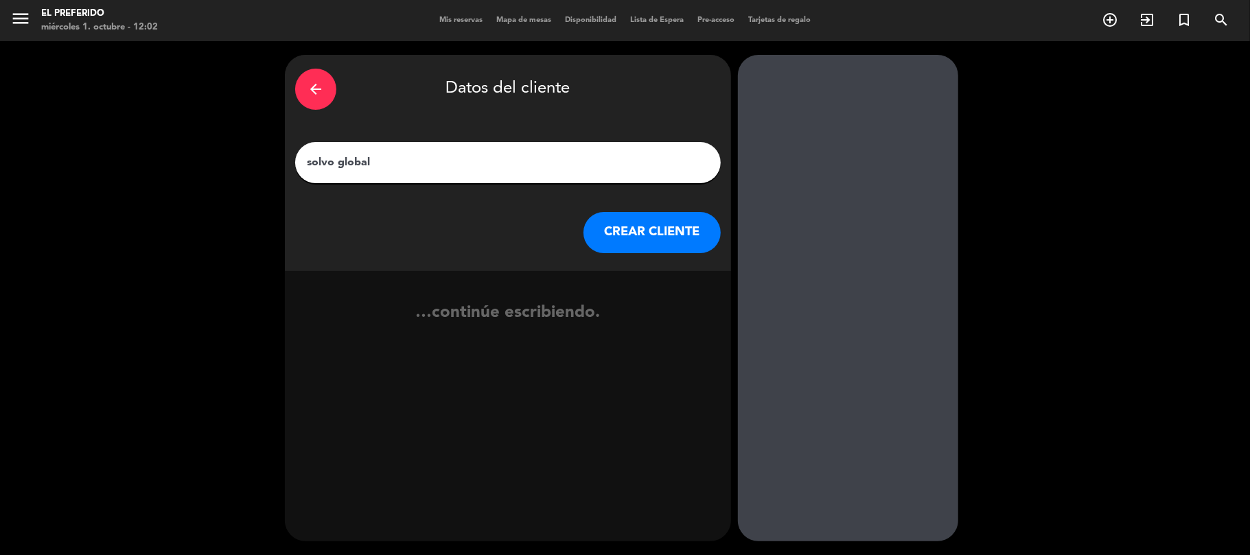
type input "solvo global"
click at [641, 236] on button "CREAR CLIENTE" at bounding box center [652, 232] width 137 height 41
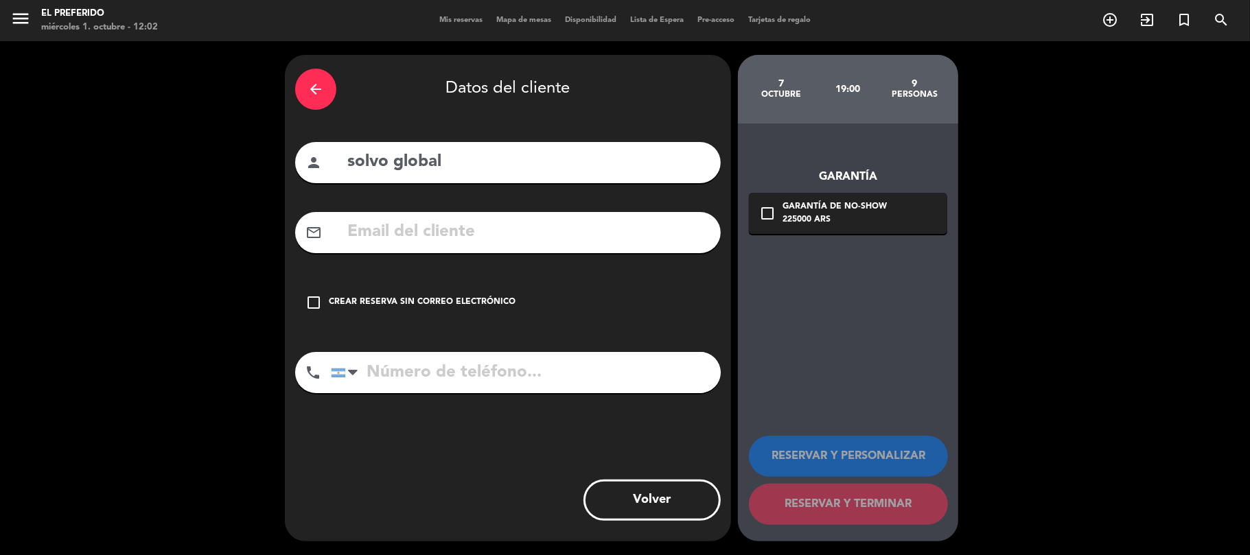
click at [390, 298] on div "Crear reserva sin correo electrónico" at bounding box center [422, 303] width 187 height 14
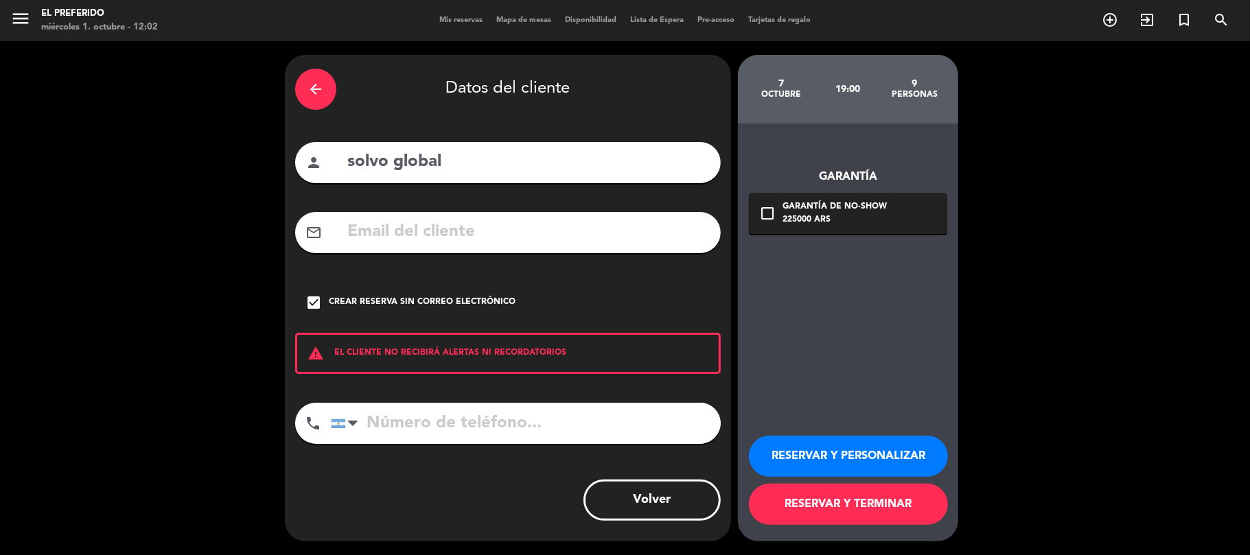
click at [452, 433] on input "tel" at bounding box center [526, 423] width 390 height 41
type input "3516804874"
click at [492, 306] on div "Crear reserva sin correo electrónico" at bounding box center [422, 303] width 187 height 14
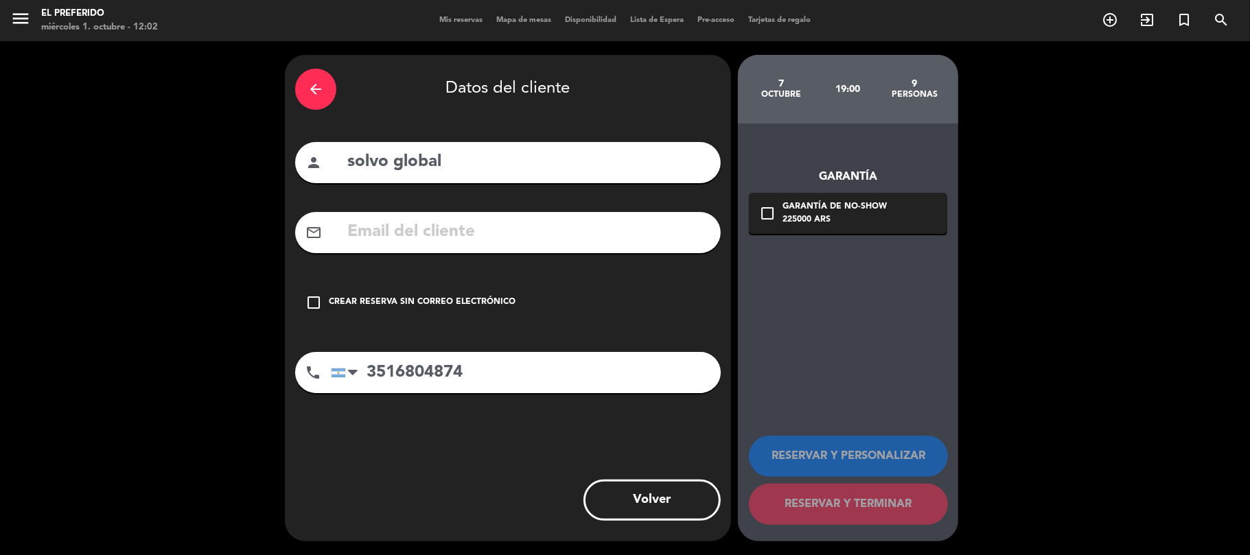
click at [536, 235] on input "text" at bounding box center [528, 232] width 365 height 28
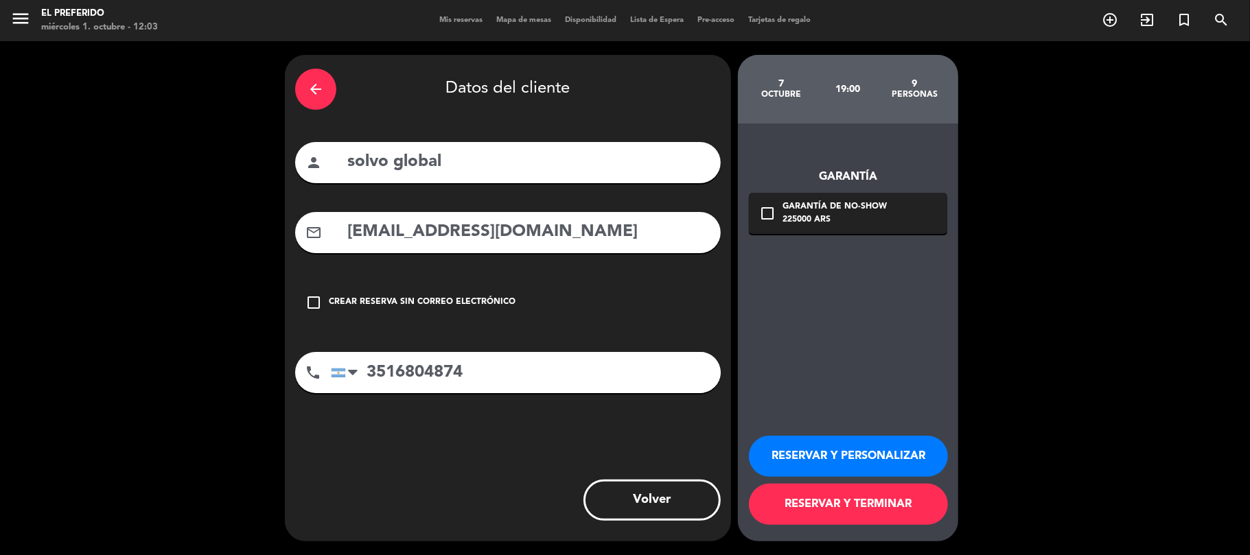
type input "[EMAIL_ADDRESS][DOMAIN_NAME]"
click at [822, 207] on div "Garantía de no-show" at bounding box center [835, 207] width 104 height 14
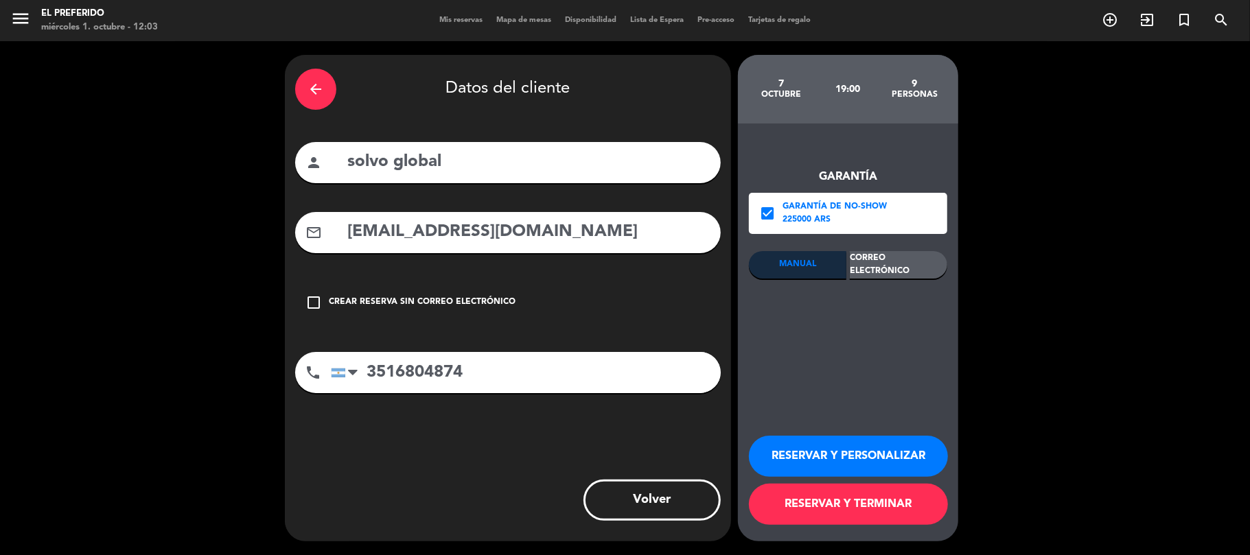
click at [913, 269] on div "Correo Electrónico" at bounding box center [899, 264] width 98 height 27
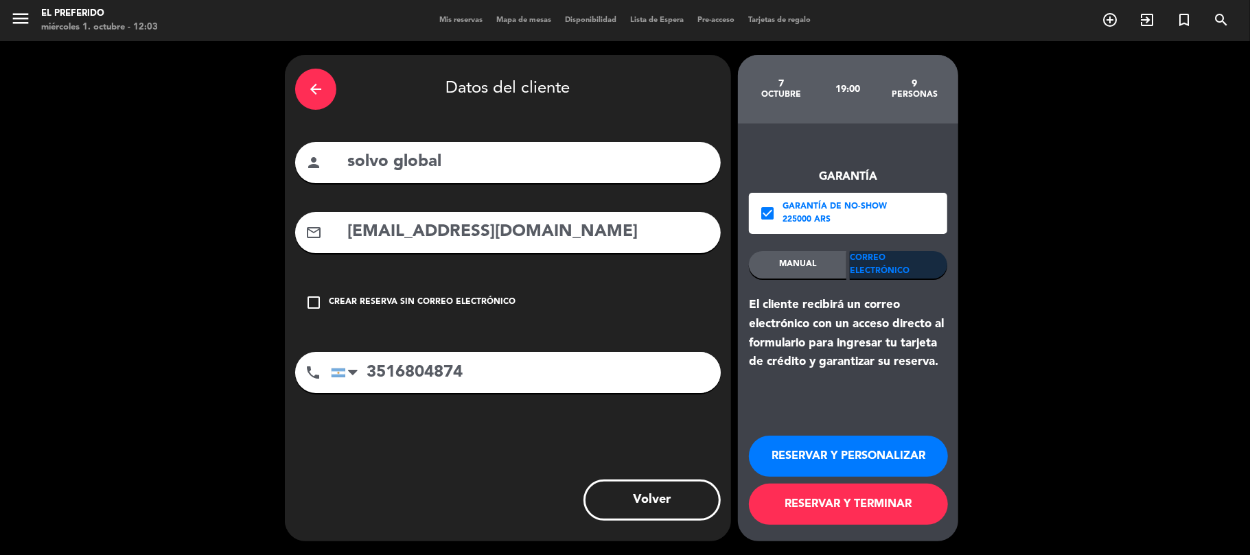
click at [865, 457] on button "RESERVAR Y PERSONALIZAR" at bounding box center [848, 456] width 199 height 41
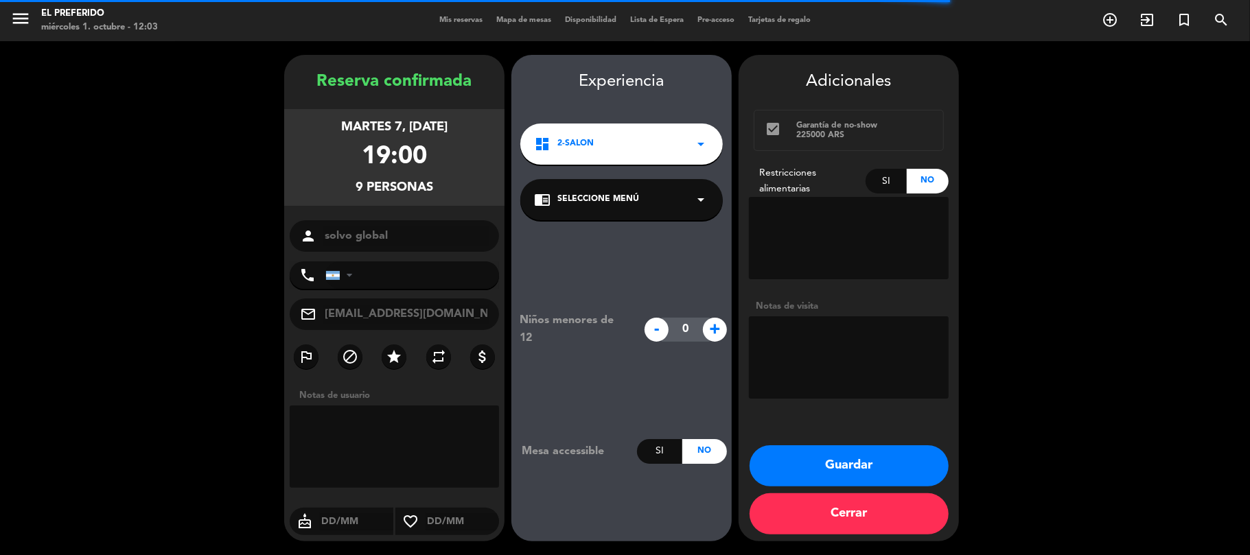
type input "[PHONE_NUMBER]"
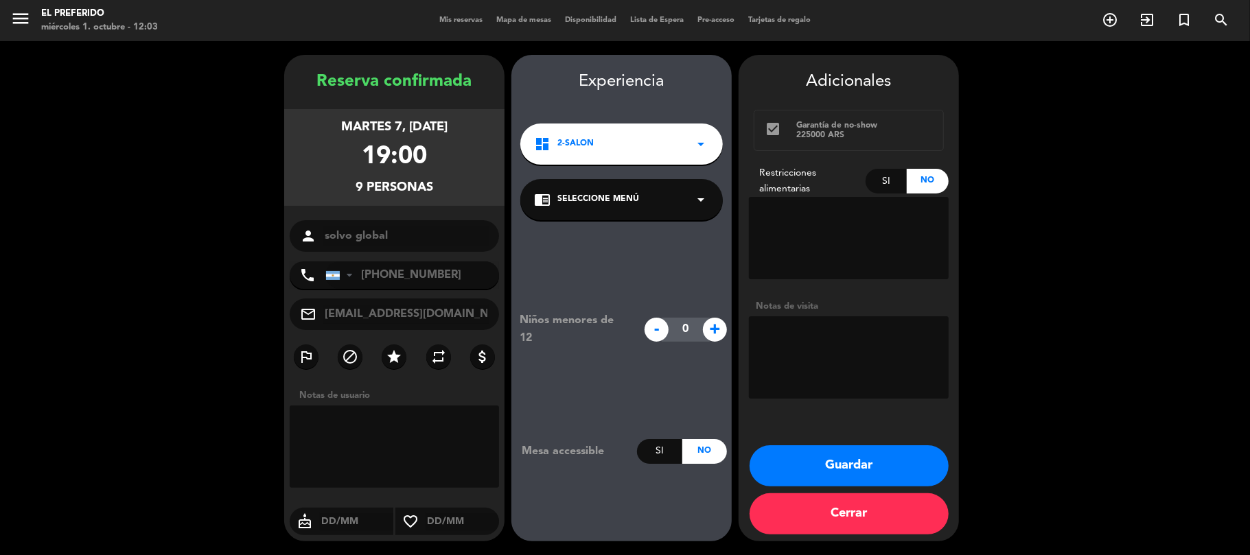
click at [862, 251] on textarea at bounding box center [849, 238] width 200 height 82
click at [862, 248] on textarea at bounding box center [849, 238] width 200 height 82
click at [882, 174] on div "Si" at bounding box center [887, 181] width 42 height 25
click at [878, 218] on textarea at bounding box center [849, 238] width 200 height 82
type textarea "1 pax intolerante a la lactosa"
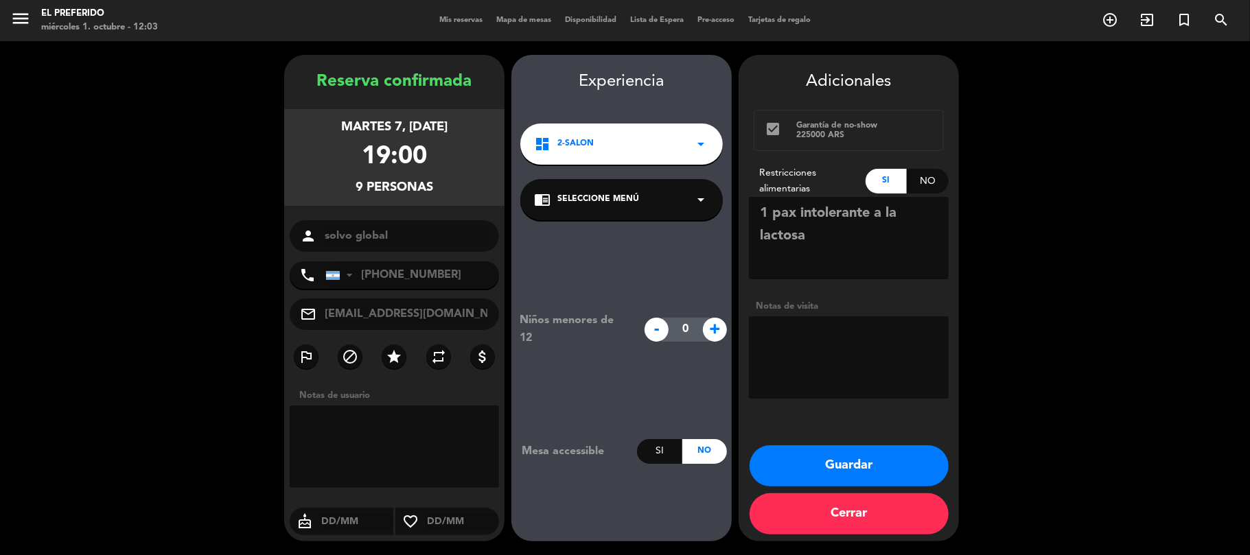
click at [867, 459] on button "Guardar" at bounding box center [849, 466] width 199 height 41
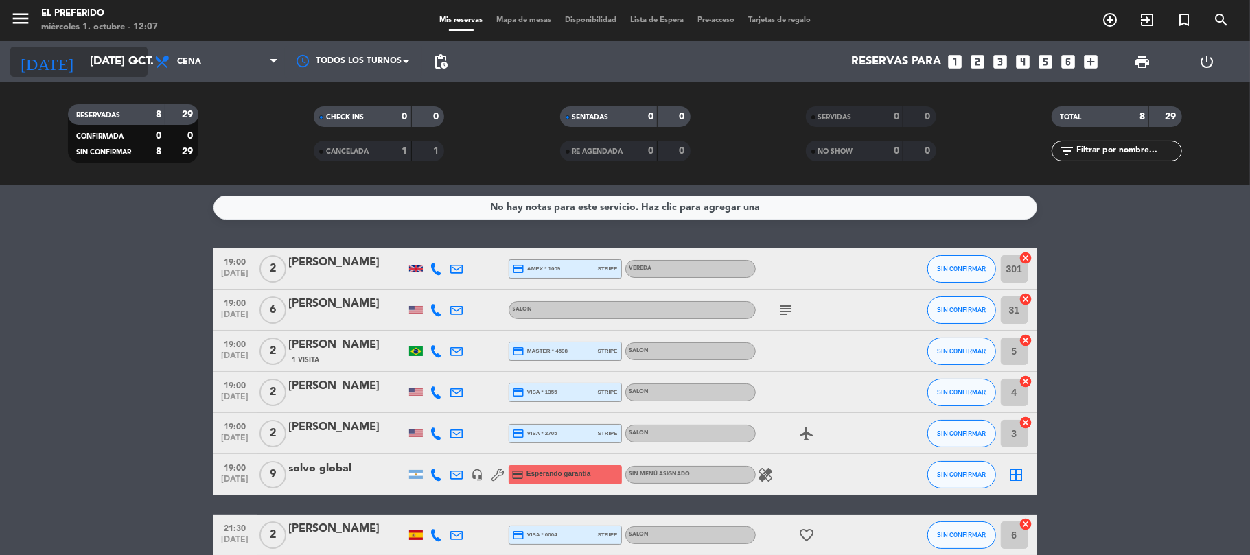
click at [128, 71] on input "[DATE] oct." at bounding box center [157, 62] width 148 height 27
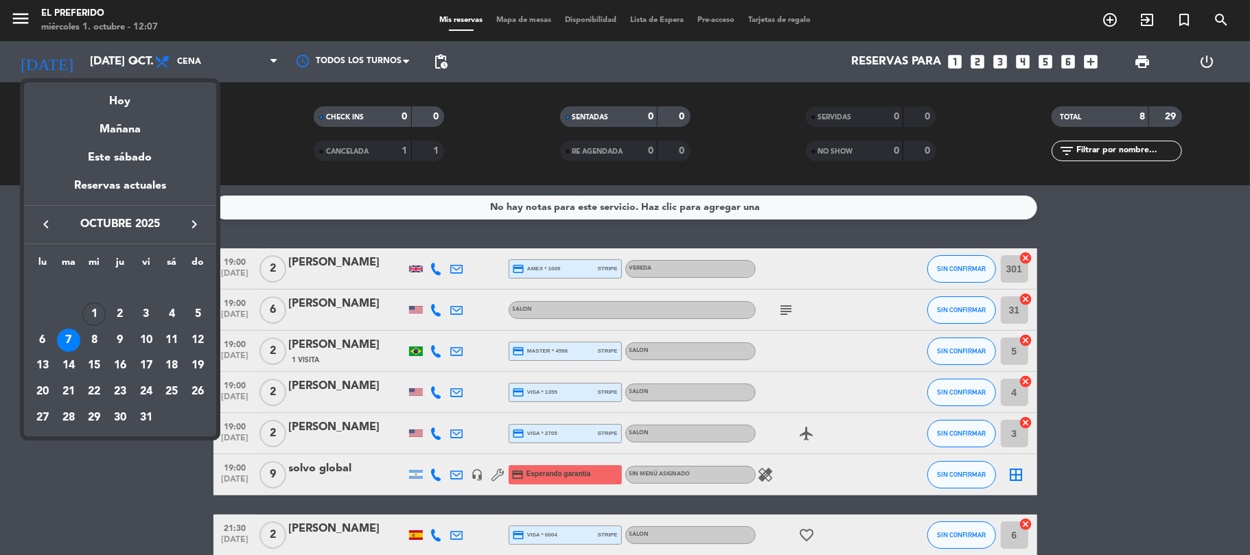
click at [193, 228] on icon "keyboard_arrow_right" at bounding box center [194, 224] width 16 height 16
click at [47, 345] on div "10" at bounding box center [42, 340] width 23 height 23
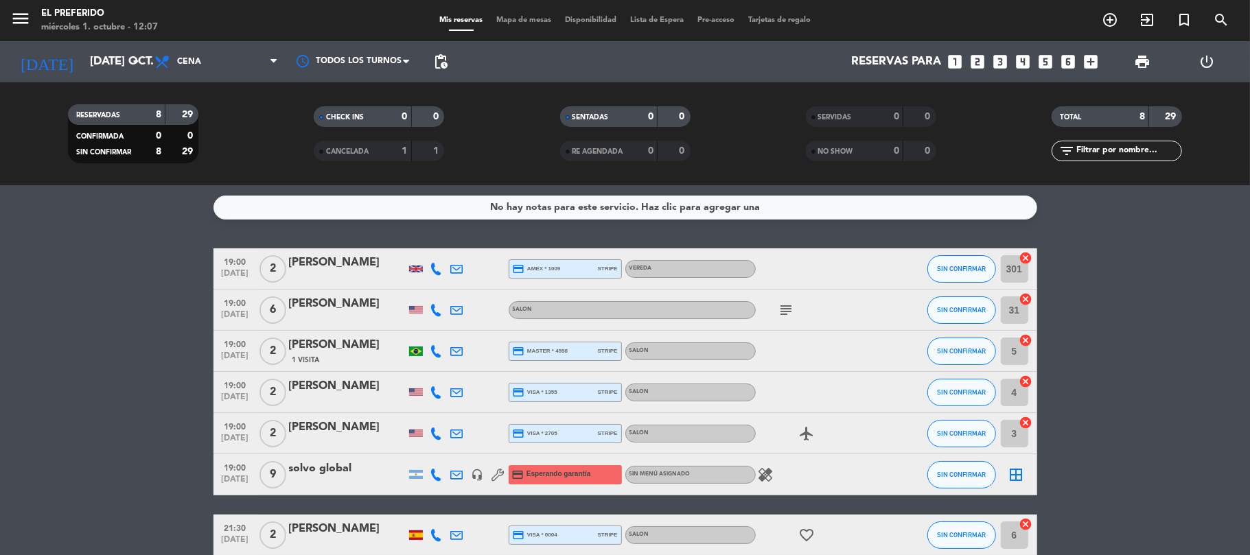
type input "lun. [DATE]"
